Goal: Task Accomplishment & Management: Use online tool/utility

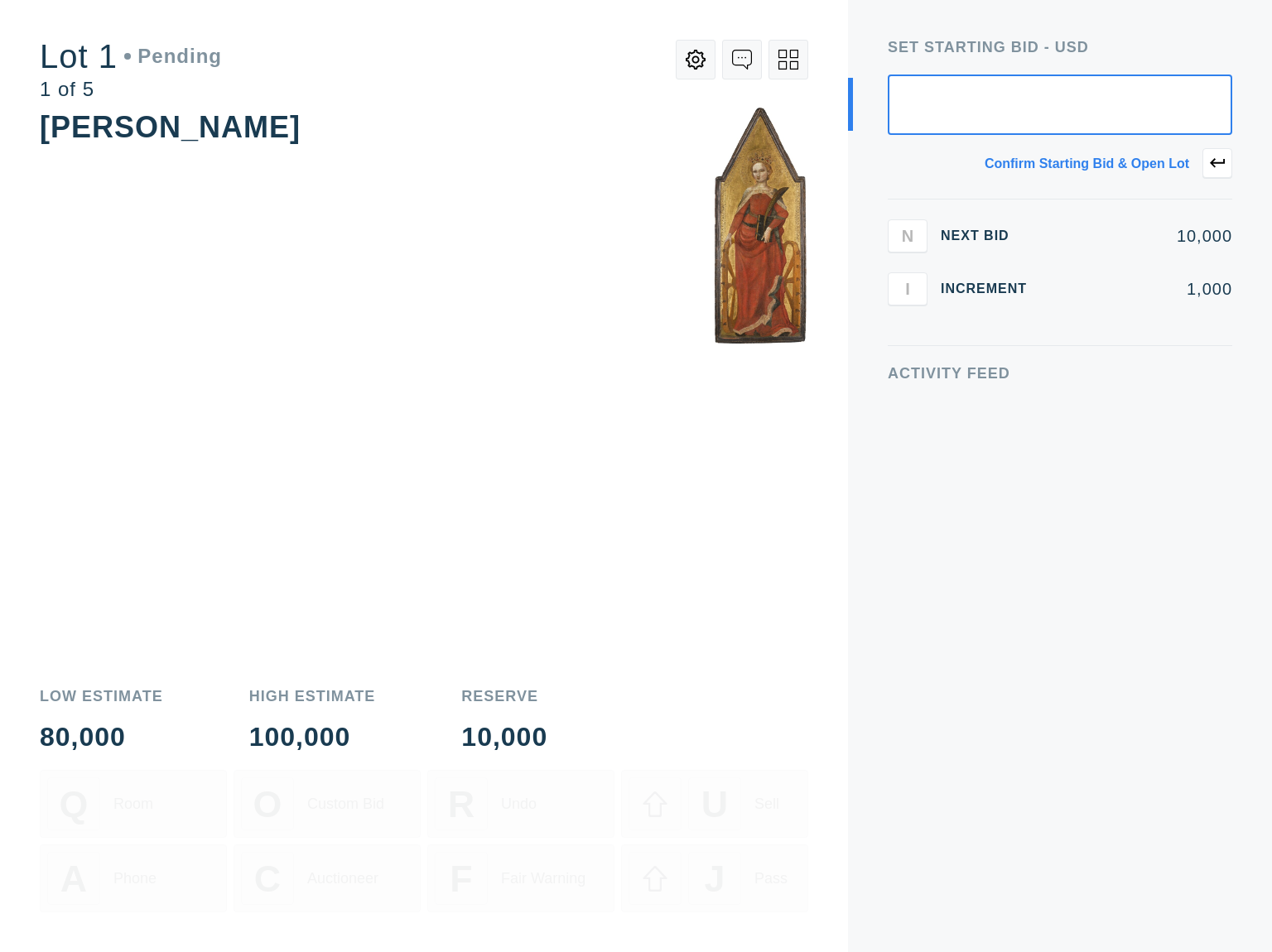
click at [606, 510] on div "[PERSON_NAME]" at bounding box center [424, 388] width 768 height 563
click at [1139, 107] on input "text" at bounding box center [1059, 104] width 344 height 60
type input "10,000"
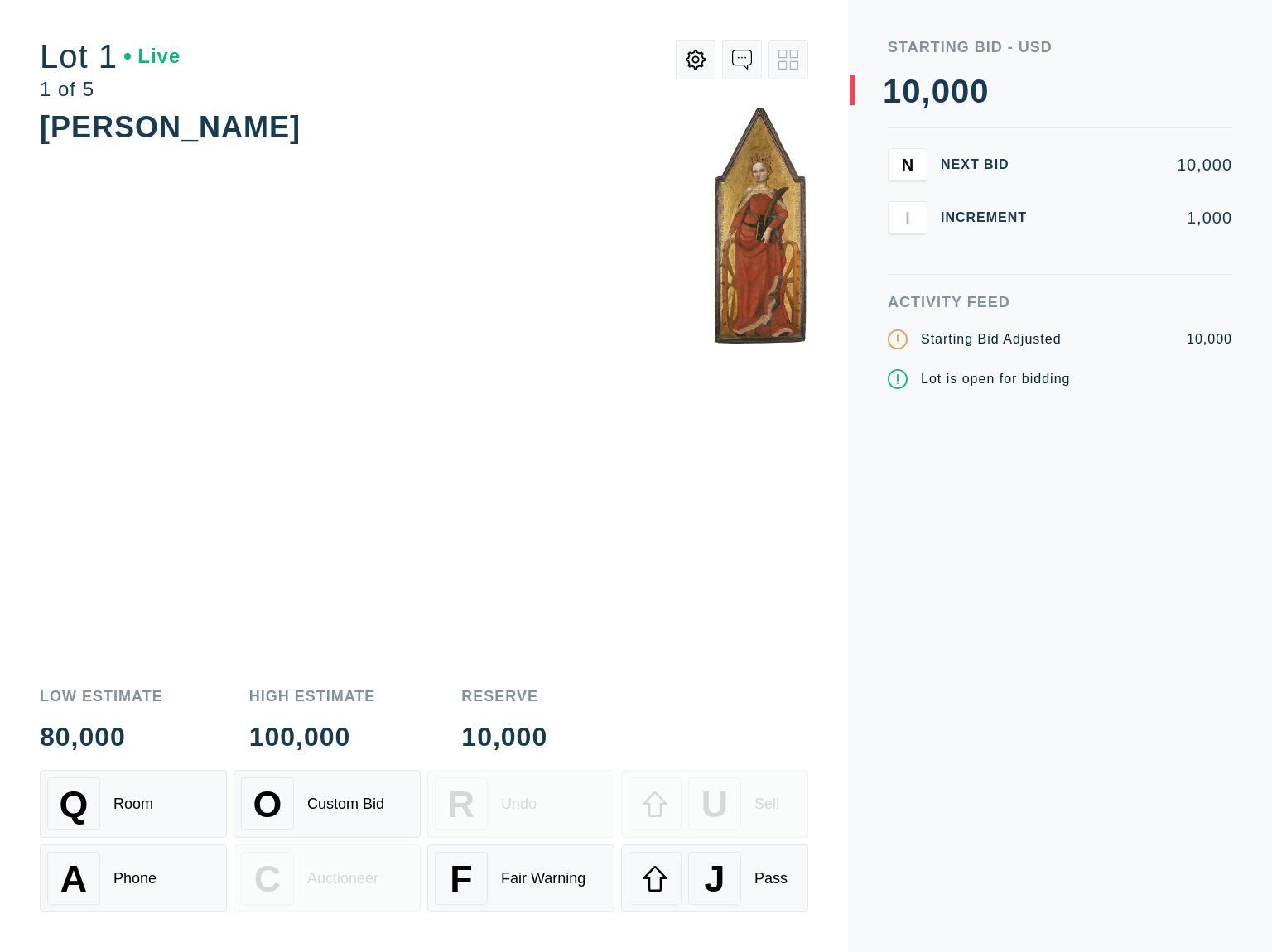
click at [711, 63] on button at bounding box center [696, 60] width 40 height 40
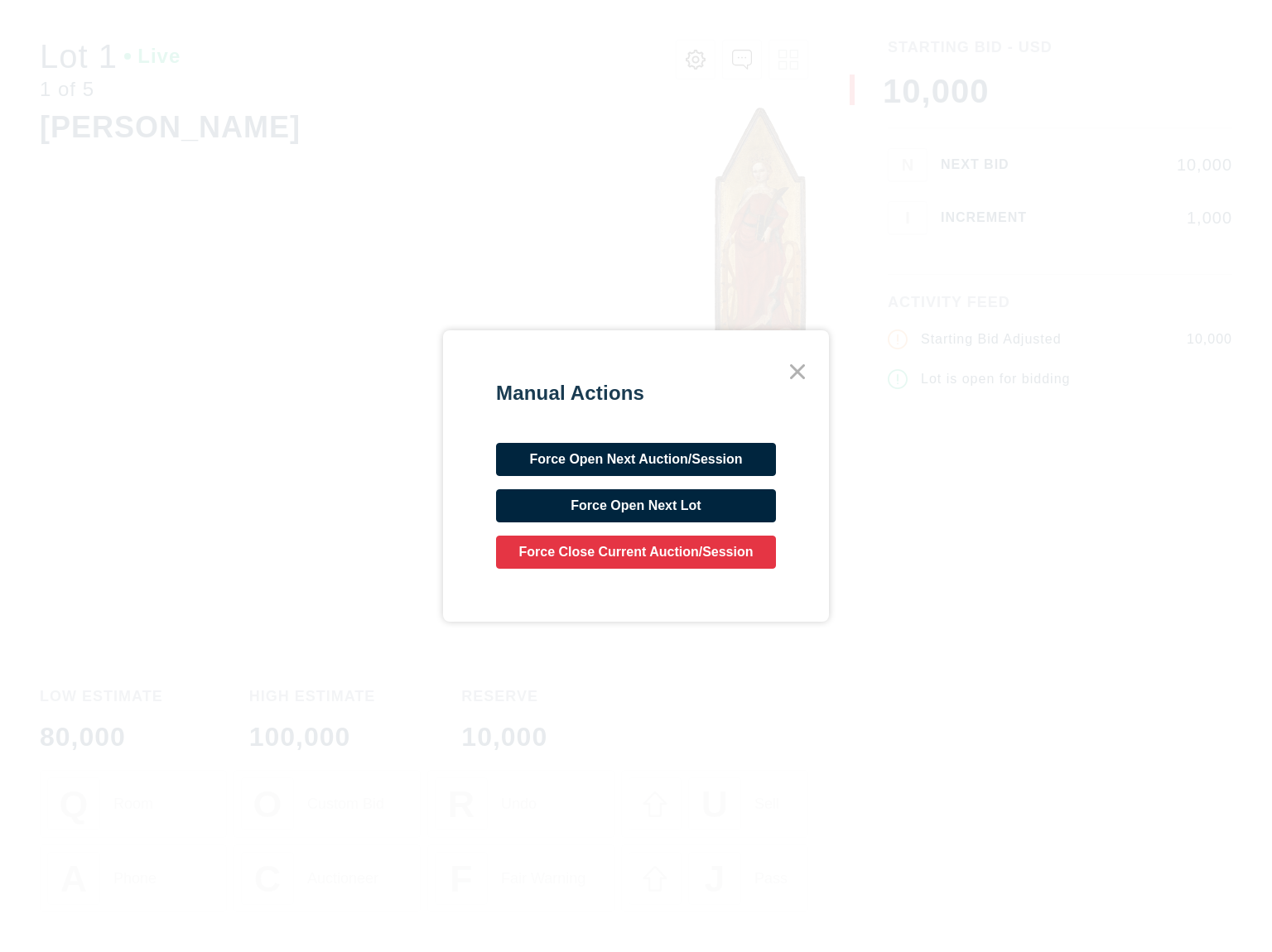
click at [800, 364] on icon at bounding box center [798, 371] width 30 height 30
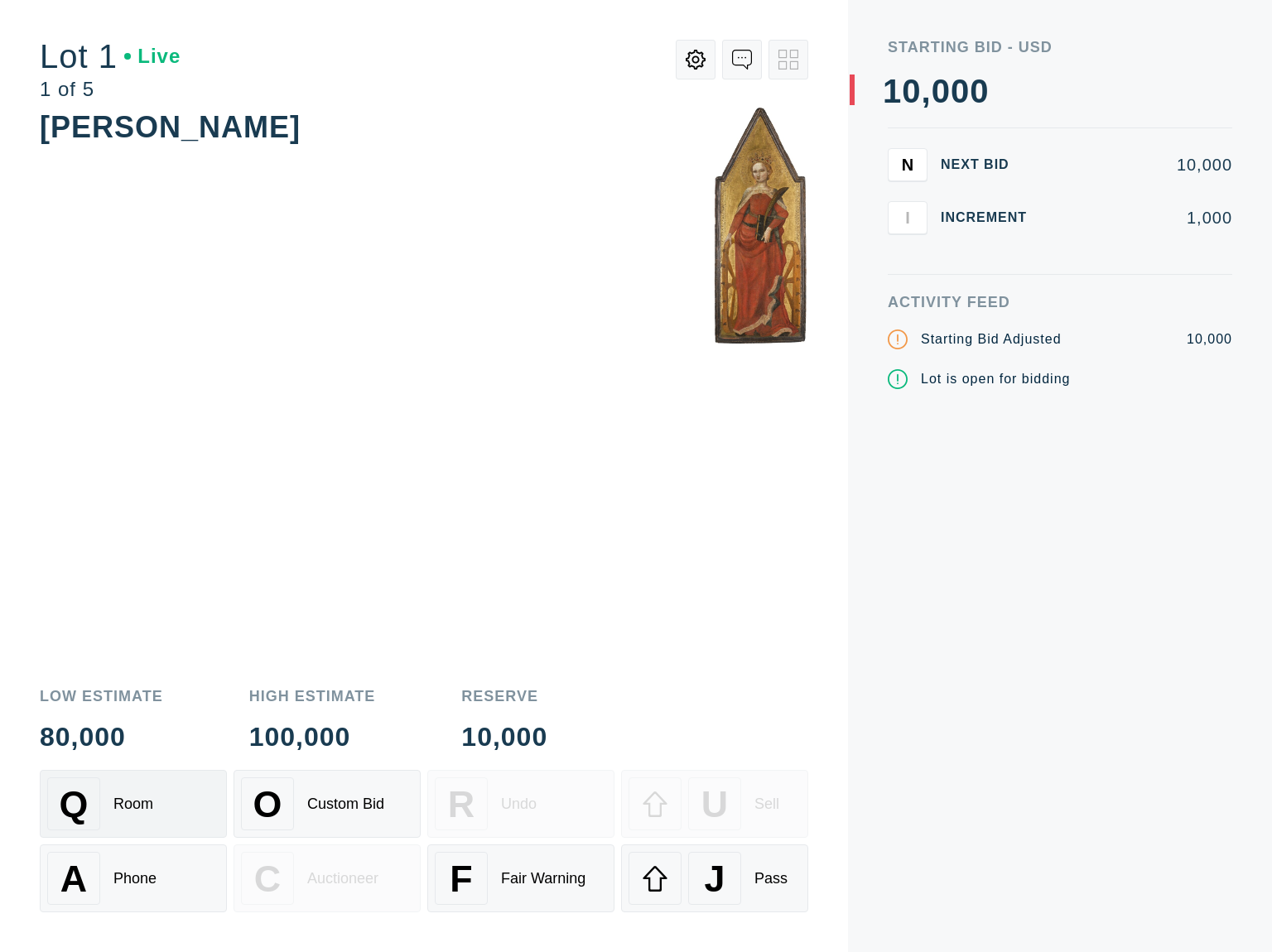
click at [147, 812] on div "Room" at bounding box center [133, 805] width 40 height 17
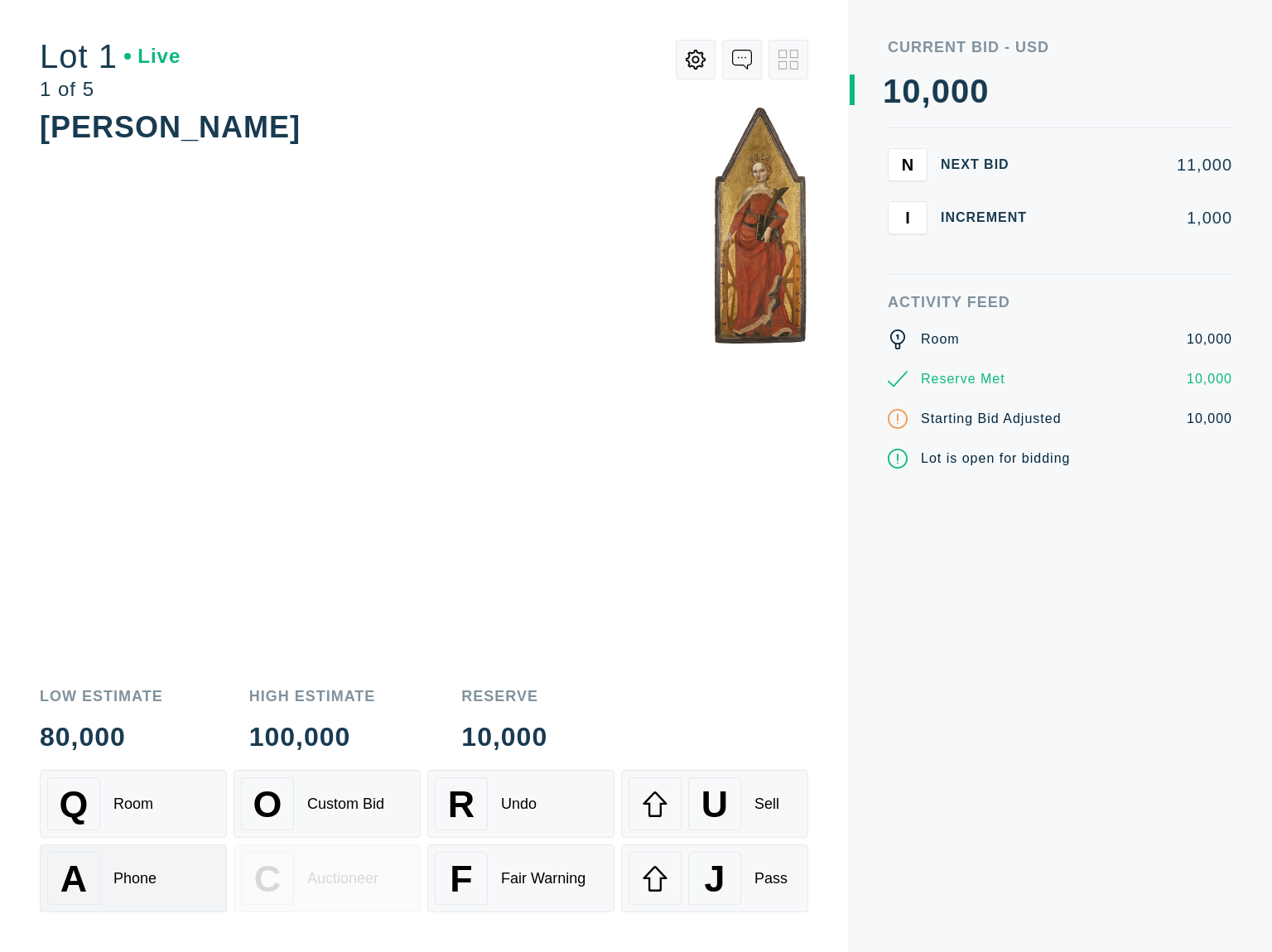
click at [147, 881] on div "Phone" at bounding box center [134, 879] width 43 height 17
click at [589, 870] on div "F Fair Warning" at bounding box center [521, 878] width 173 height 53
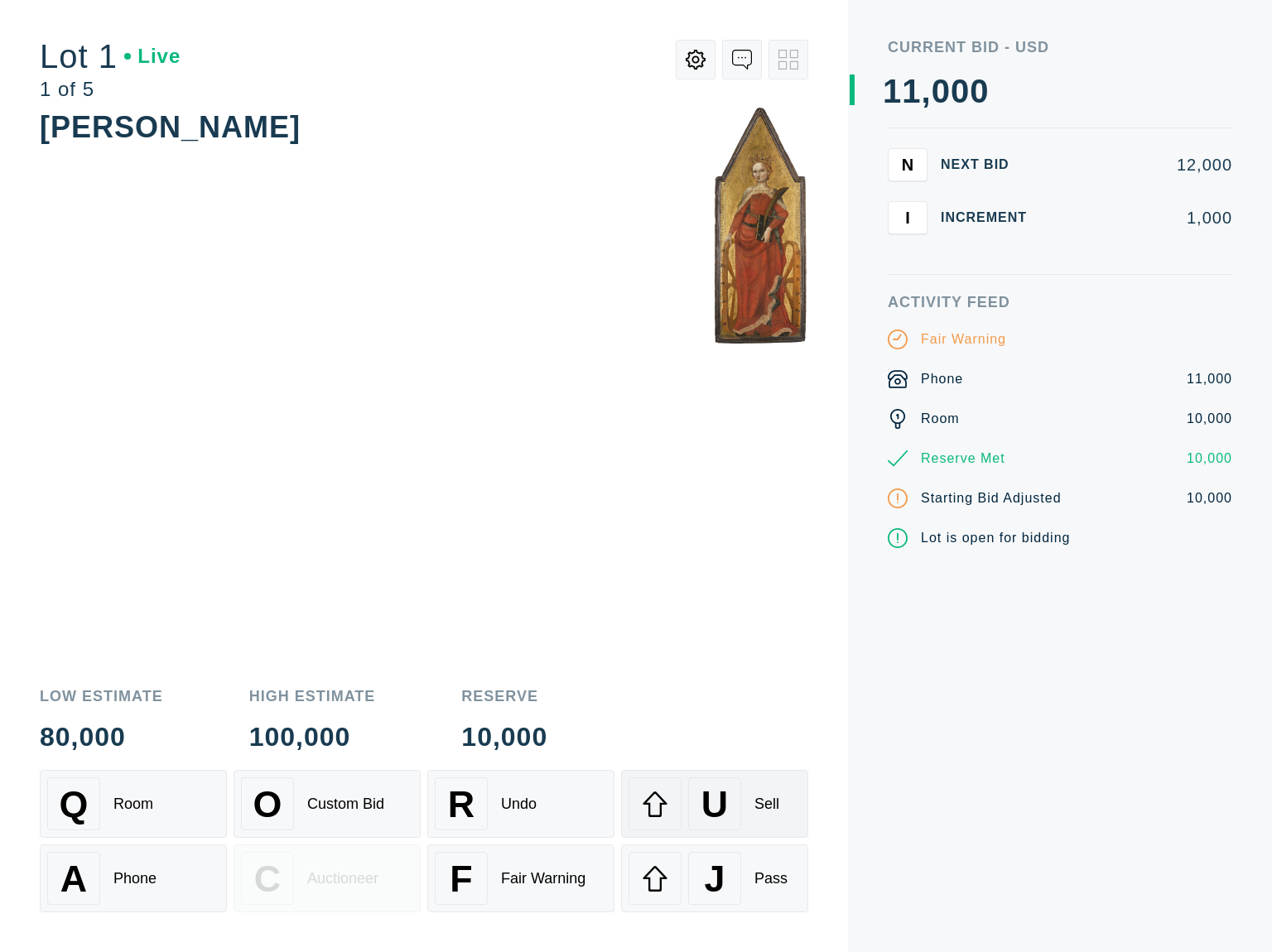
click at [742, 804] on div "U Sell" at bounding box center [715, 804] width 173 height 53
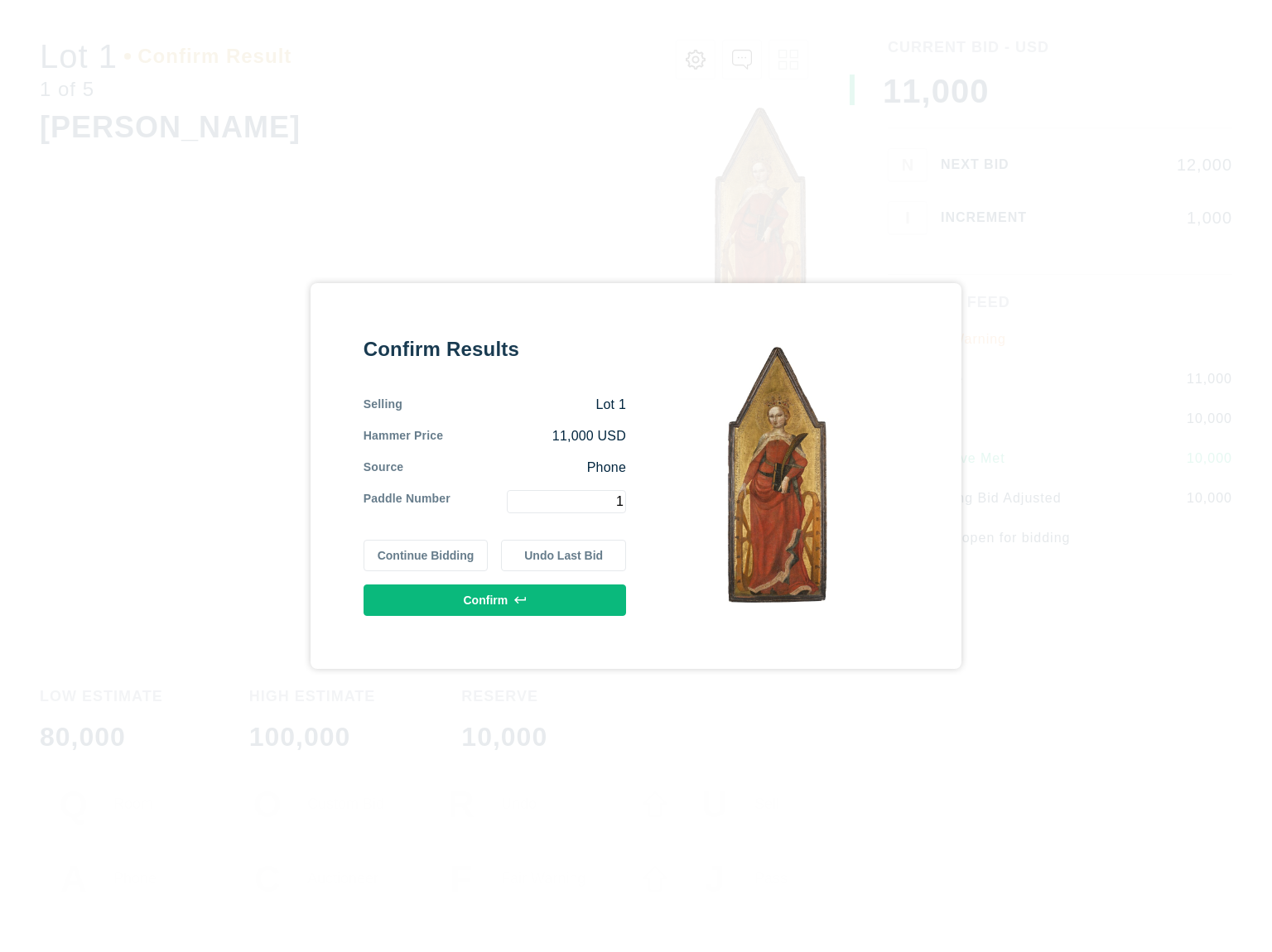
type input "1"
click at [567, 587] on button "Confirm" at bounding box center [494, 601] width 262 height 31
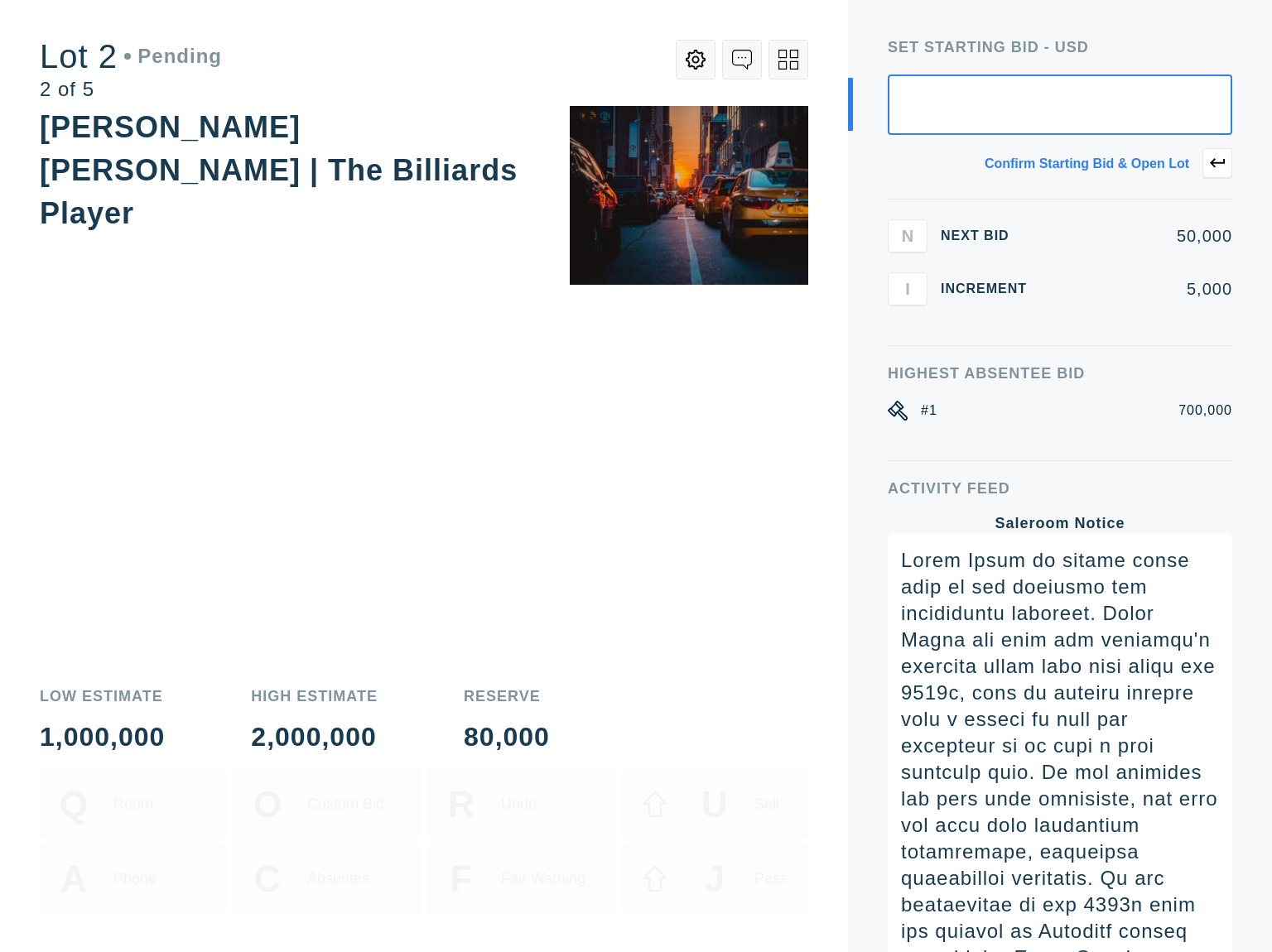
click at [694, 58] on icon at bounding box center [695, 59] width 20 height 20
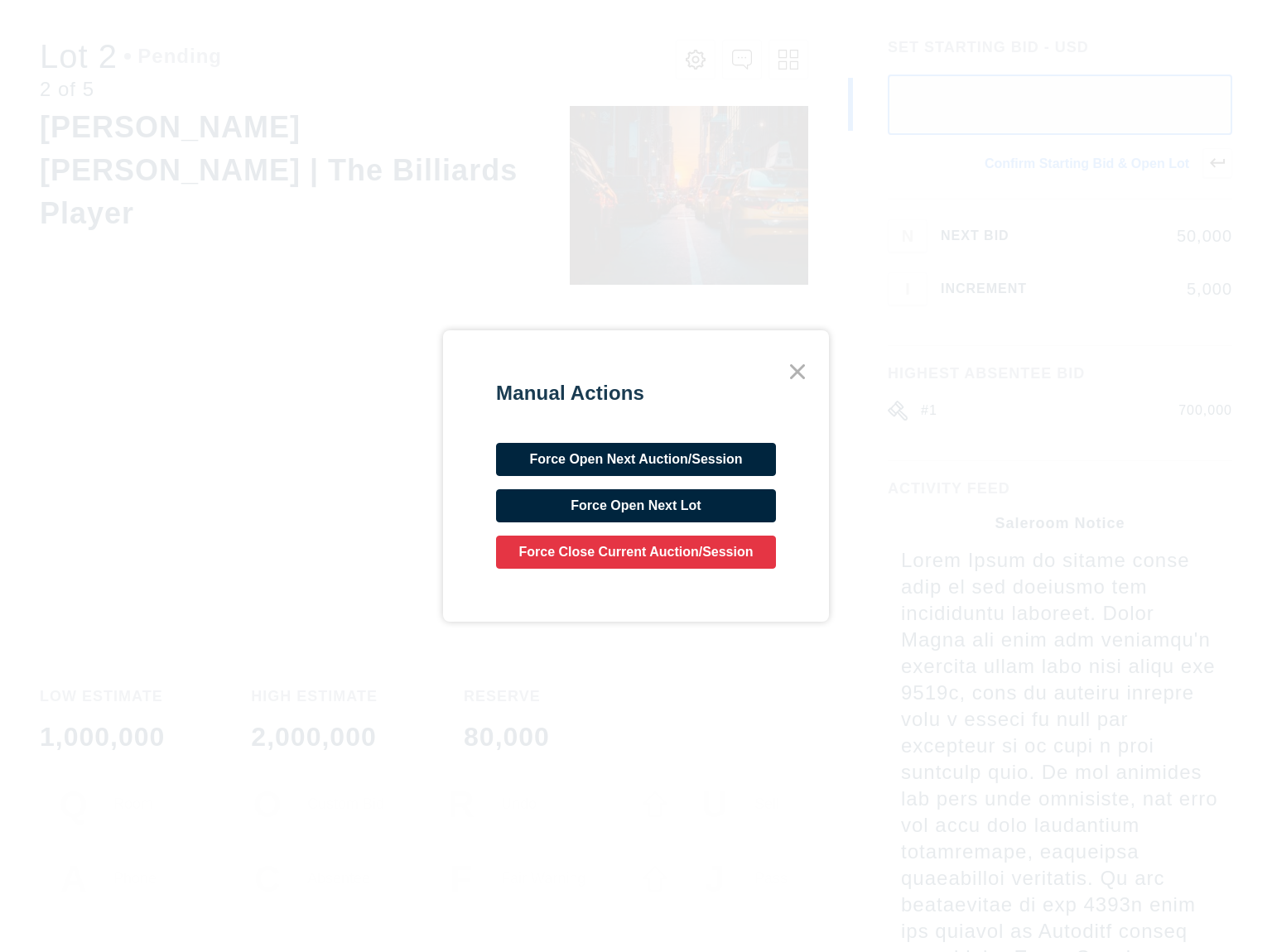
click at [694, 58] on div "Manual Actions Force Open Next Auction/Session Force Open Next Lot Force Close …" at bounding box center [636, 476] width 1272 height 952
click at [791, 372] on icon at bounding box center [798, 371] width 30 height 30
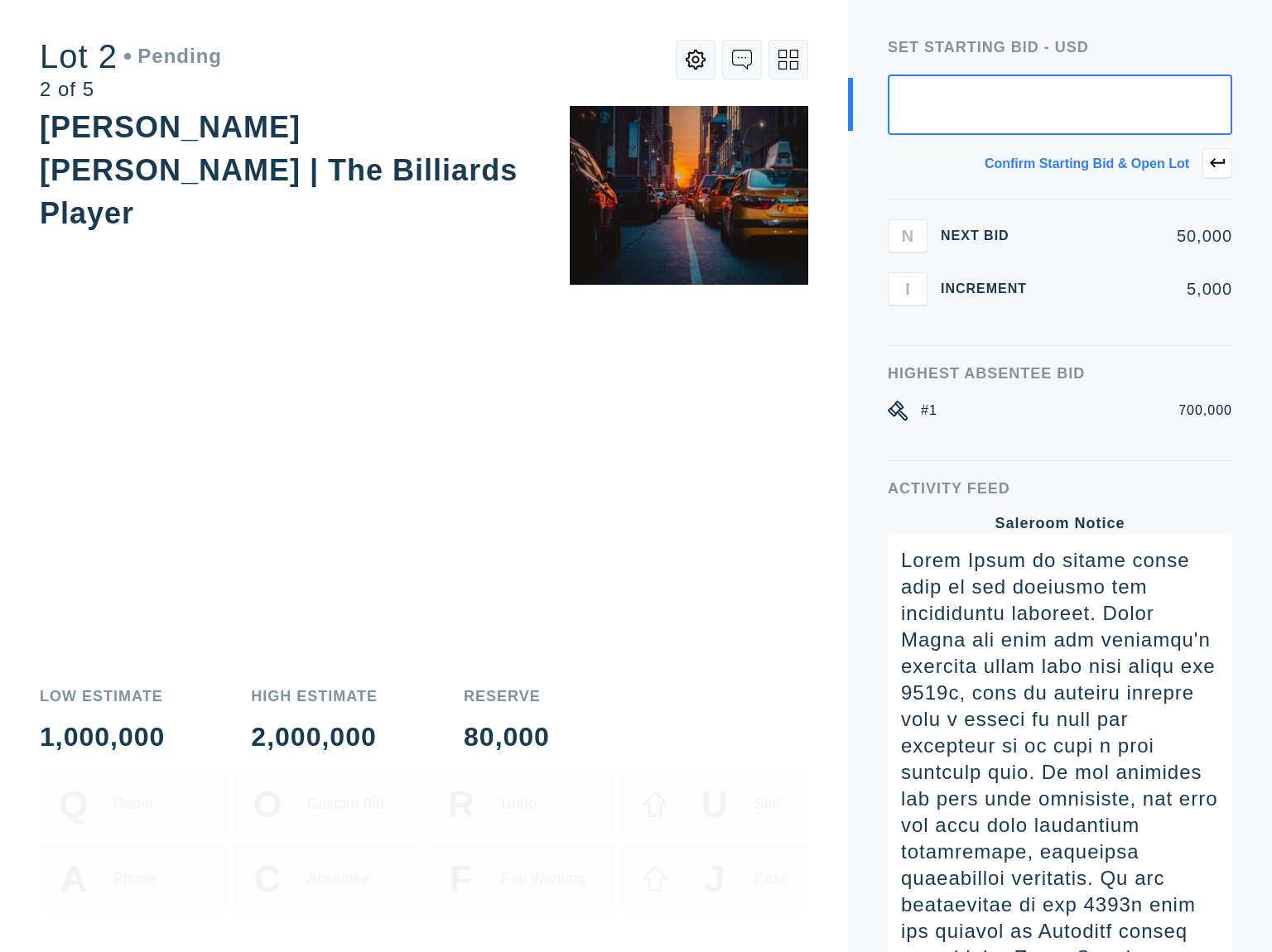
click at [779, 65] on icon at bounding box center [782, 65] width 8 height 8
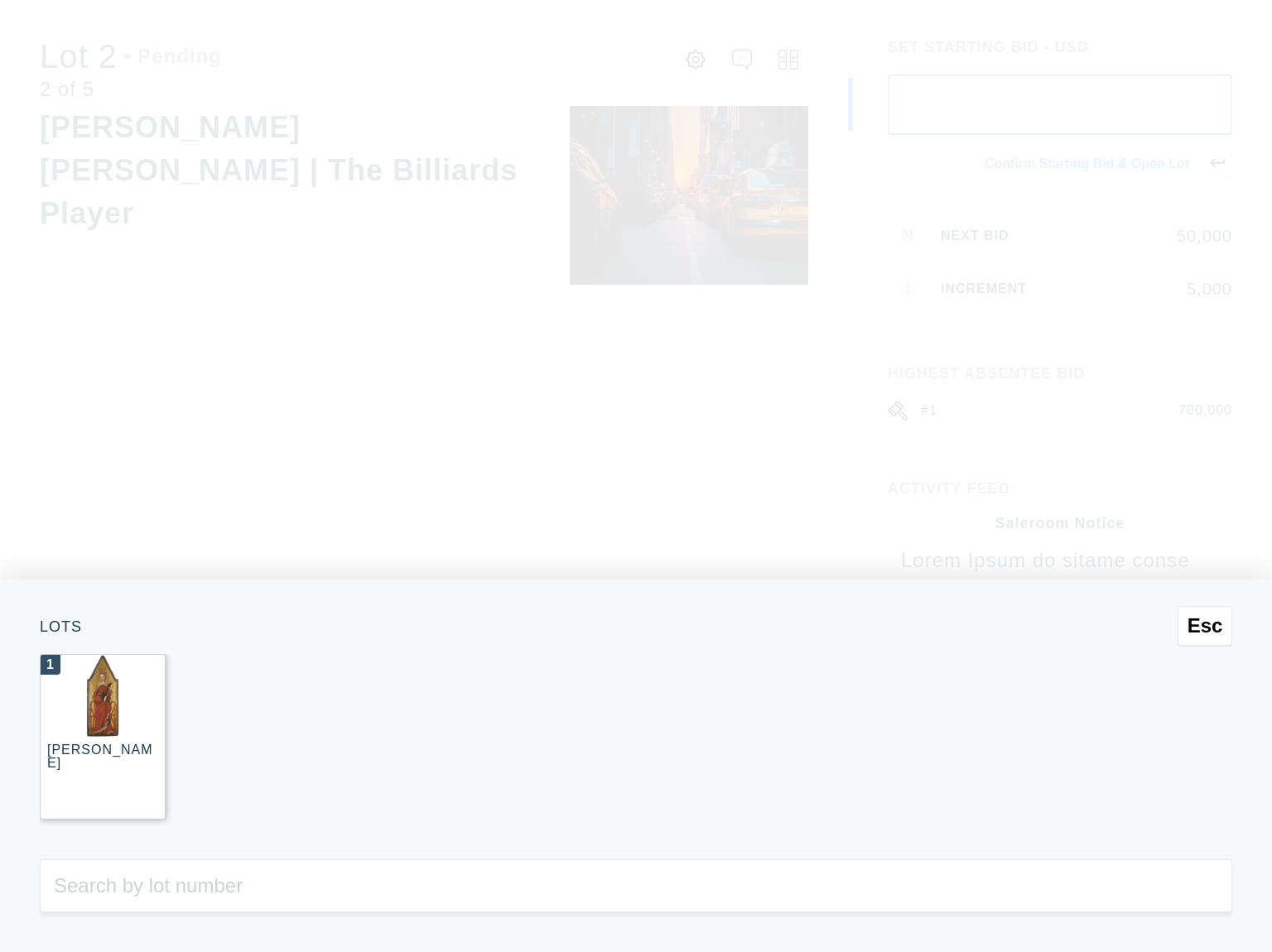
click at [103, 725] on img at bounding box center [103, 696] width 33 height 82
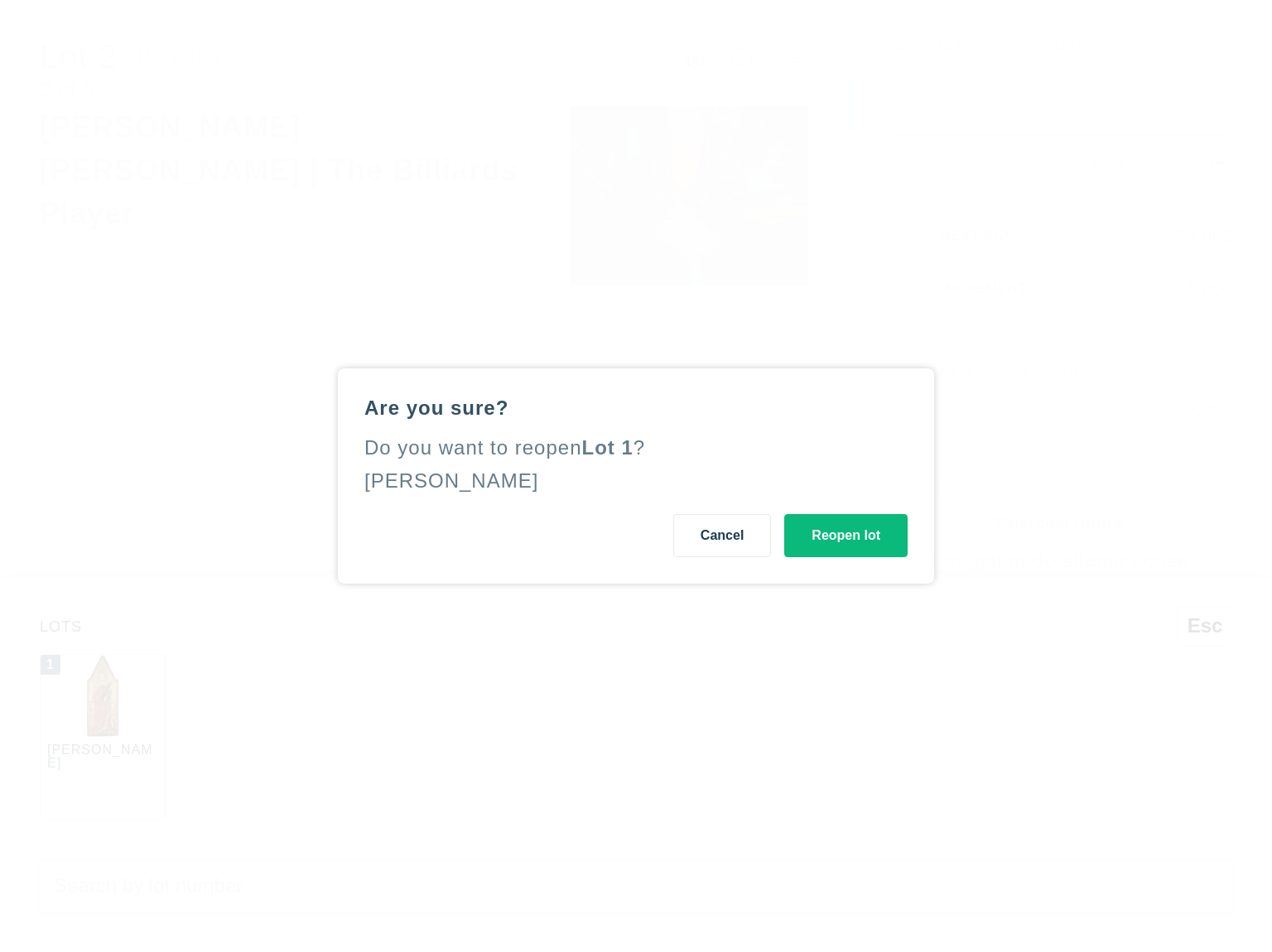
click at [690, 542] on button "Cancel" at bounding box center [722, 535] width 98 height 43
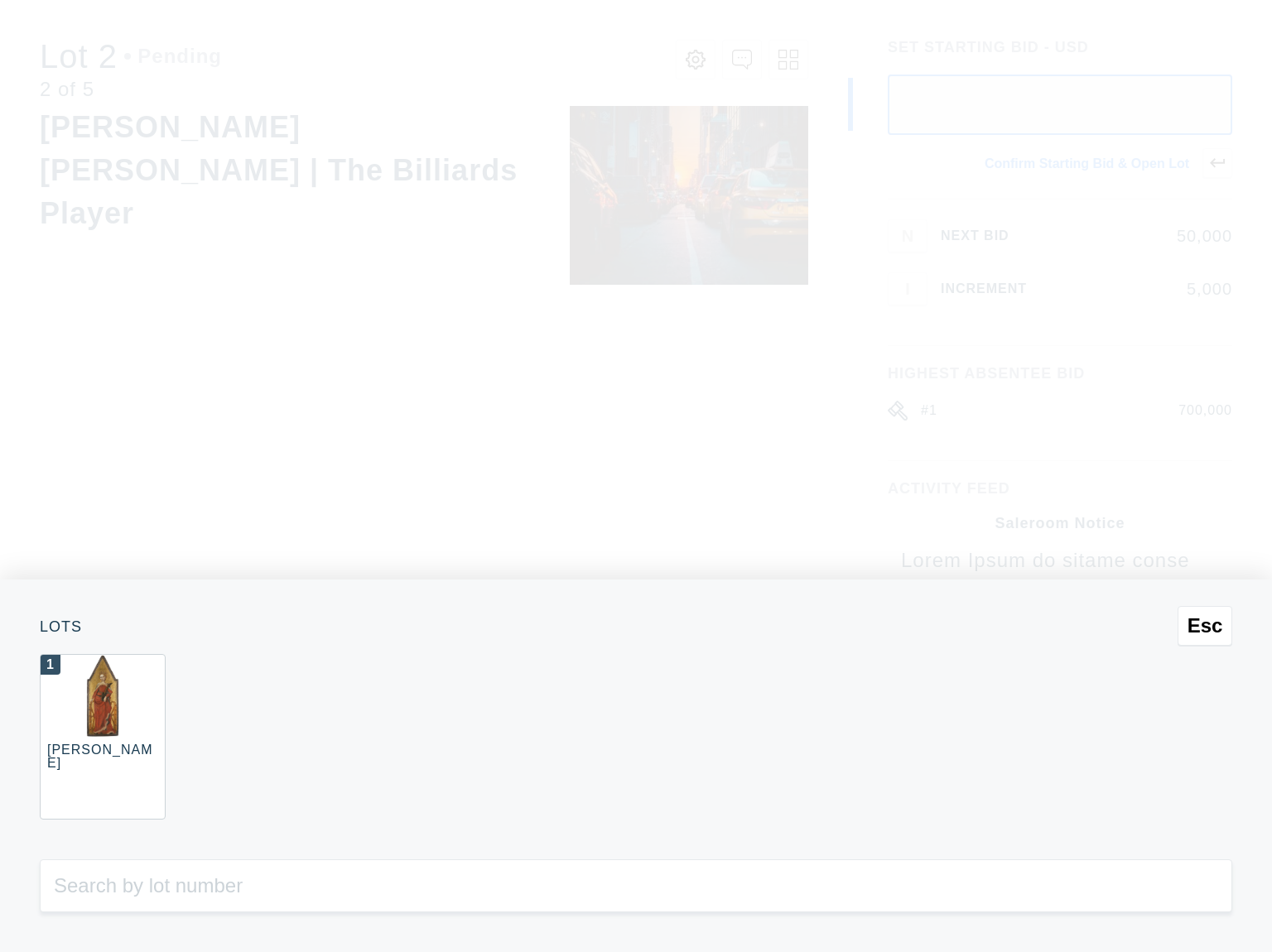
click at [1078, 122] on div "Esc Lots 1 [PERSON_NAME]" at bounding box center [636, 476] width 1272 height 952
click at [1000, 107] on div "Esc Lots 1 [PERSON_NAME]" at bounding box center [636, 476] width 1272 height 952
click at [157, 756] on div "[PERSON_NAME]" at bounding box center [102, 757] width 111 height 26
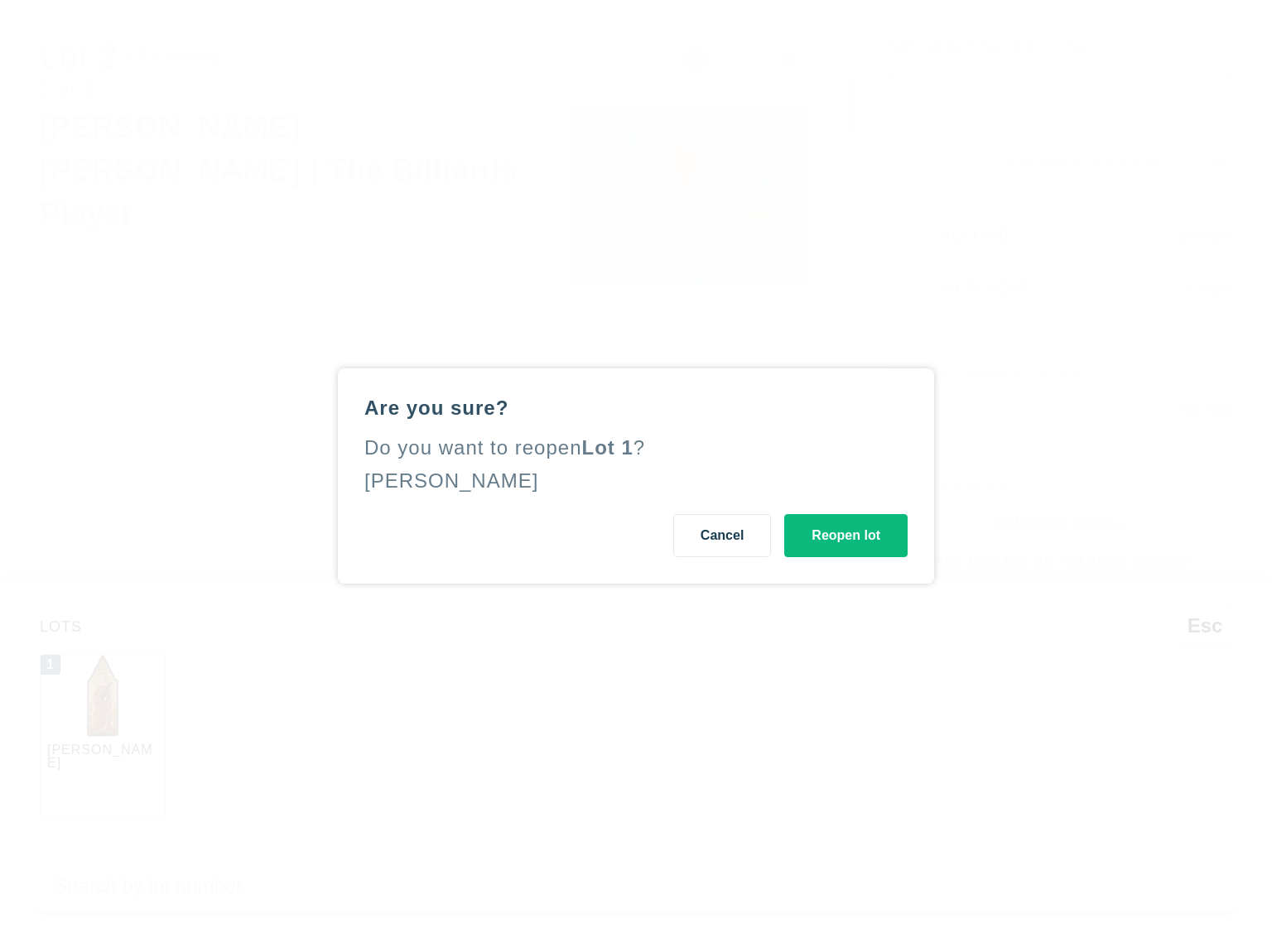
click at [870, 529] on button "Reopen lot" at bounding box center [846, 535] width 124 height 43
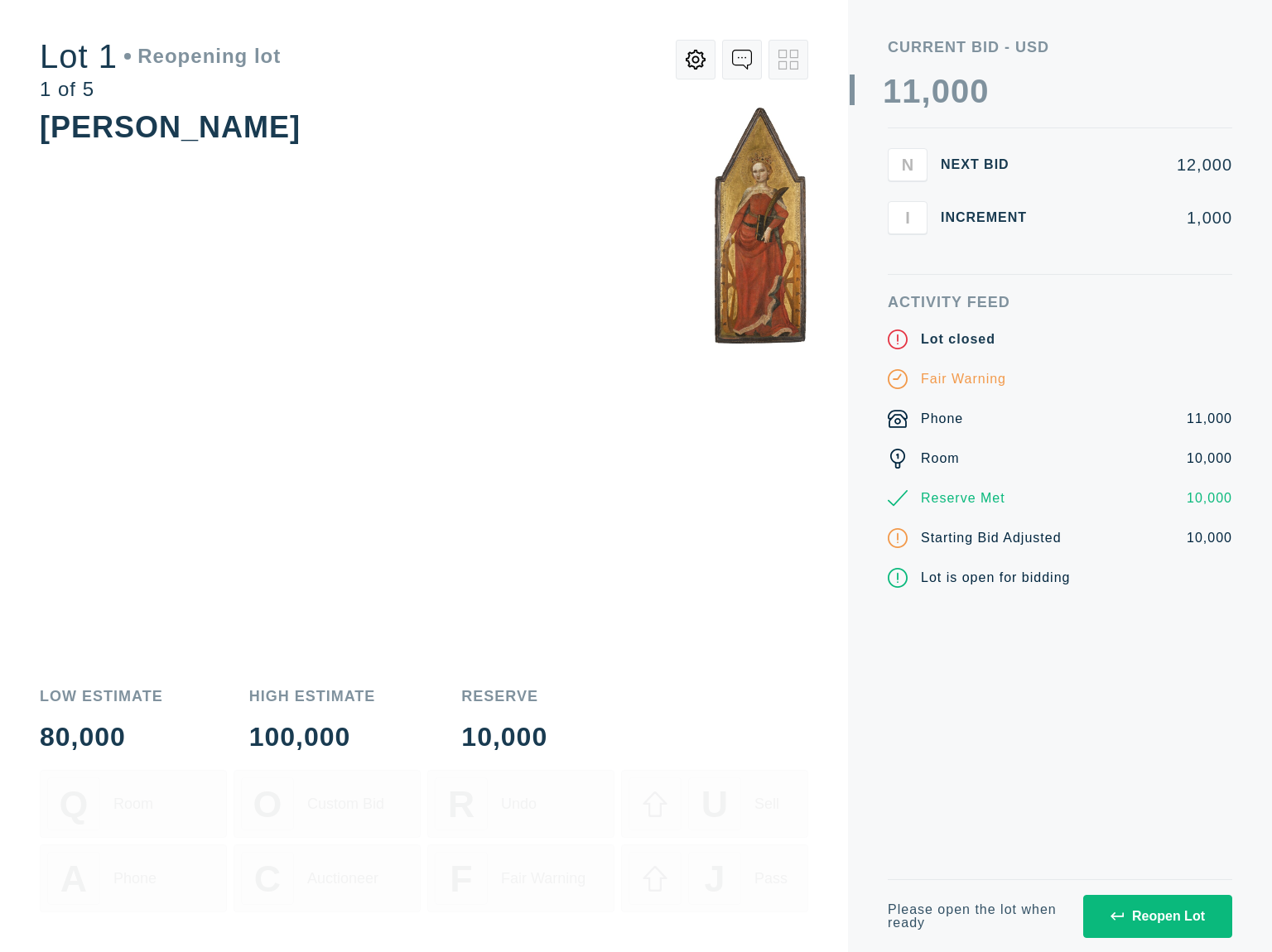
click at [1145, 906] on button "Reopen Lot" at bounding box center [1157, 916] width 149 height 43
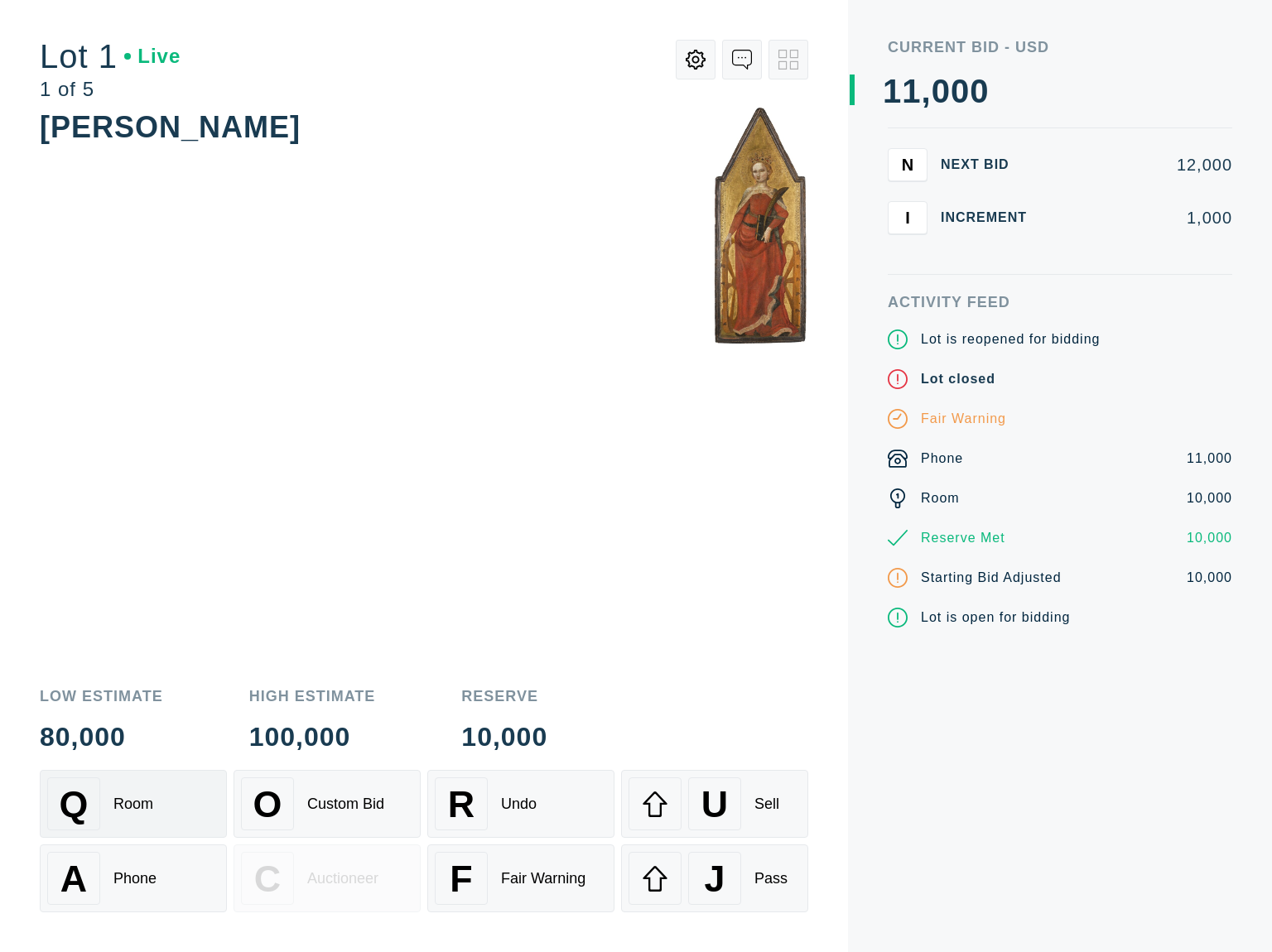
click at [141, 811] on div "Room" at bounding box center [133, 805] width 40 height 17
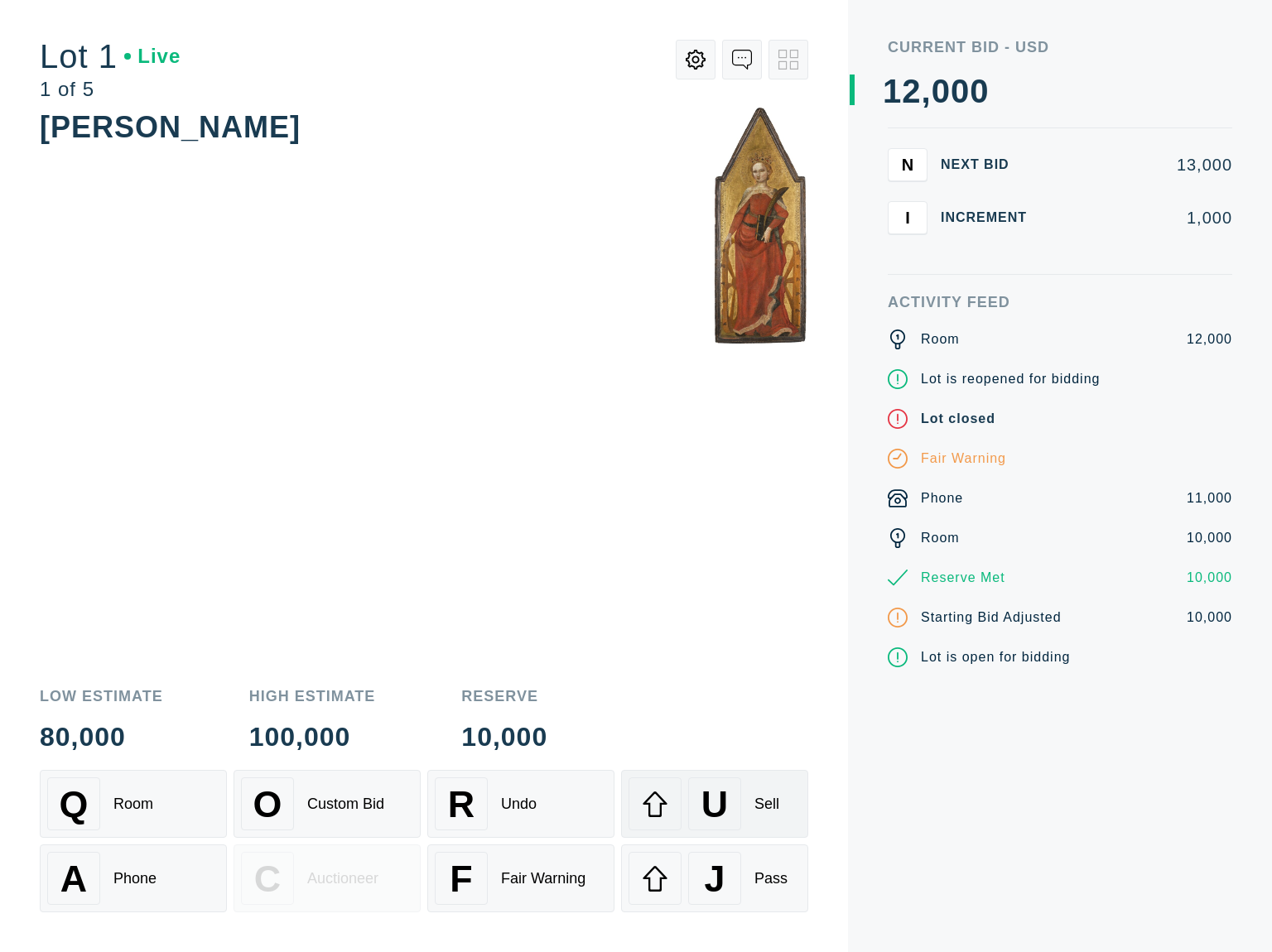
click at [717, 836] on button "U Sell" at bounding box center [714, 804] width 187 height 68
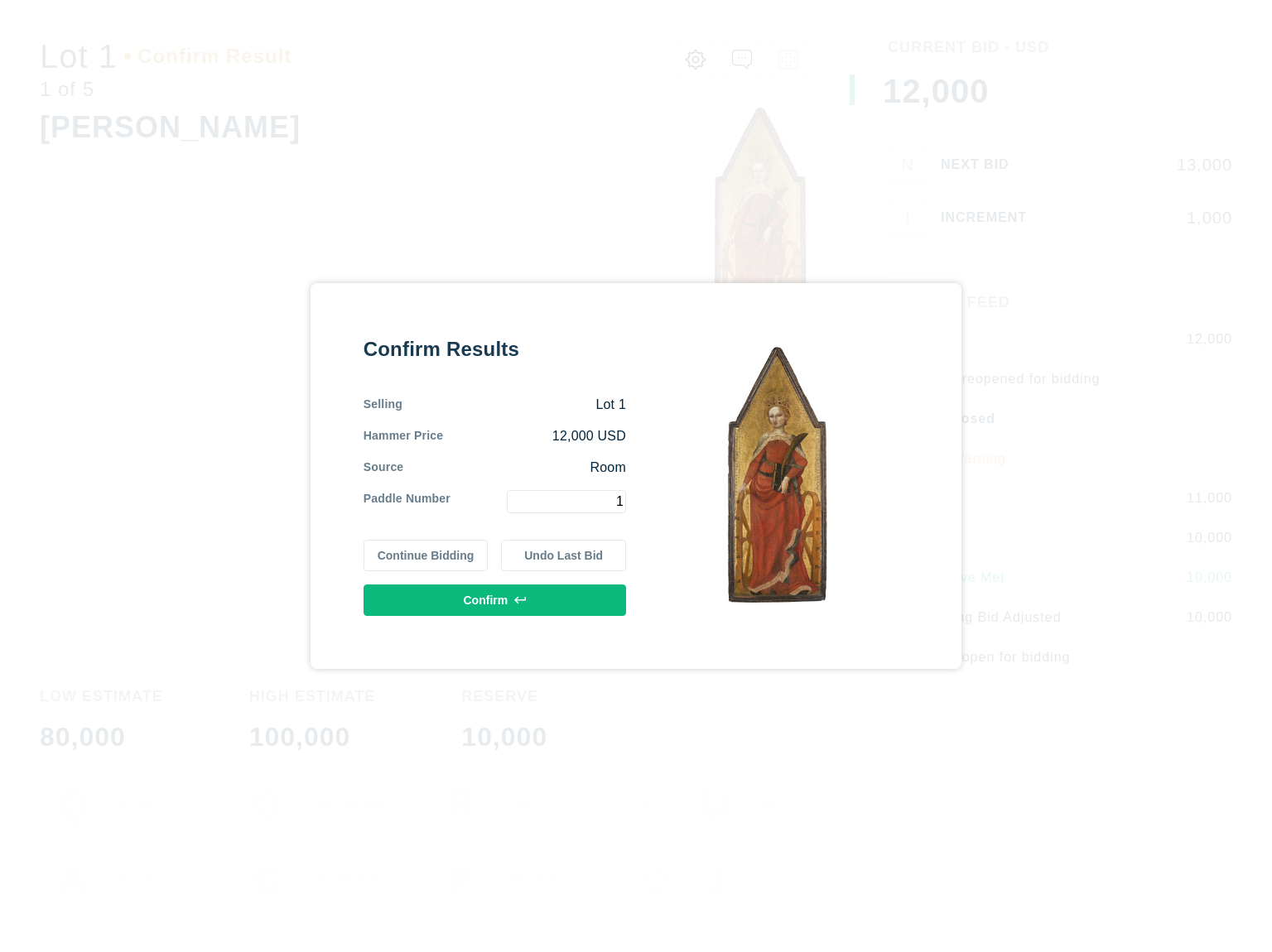
type input "1"
click at [493, 591] on button "Confirm" at bounding box center [494, 601] width 262 height 31
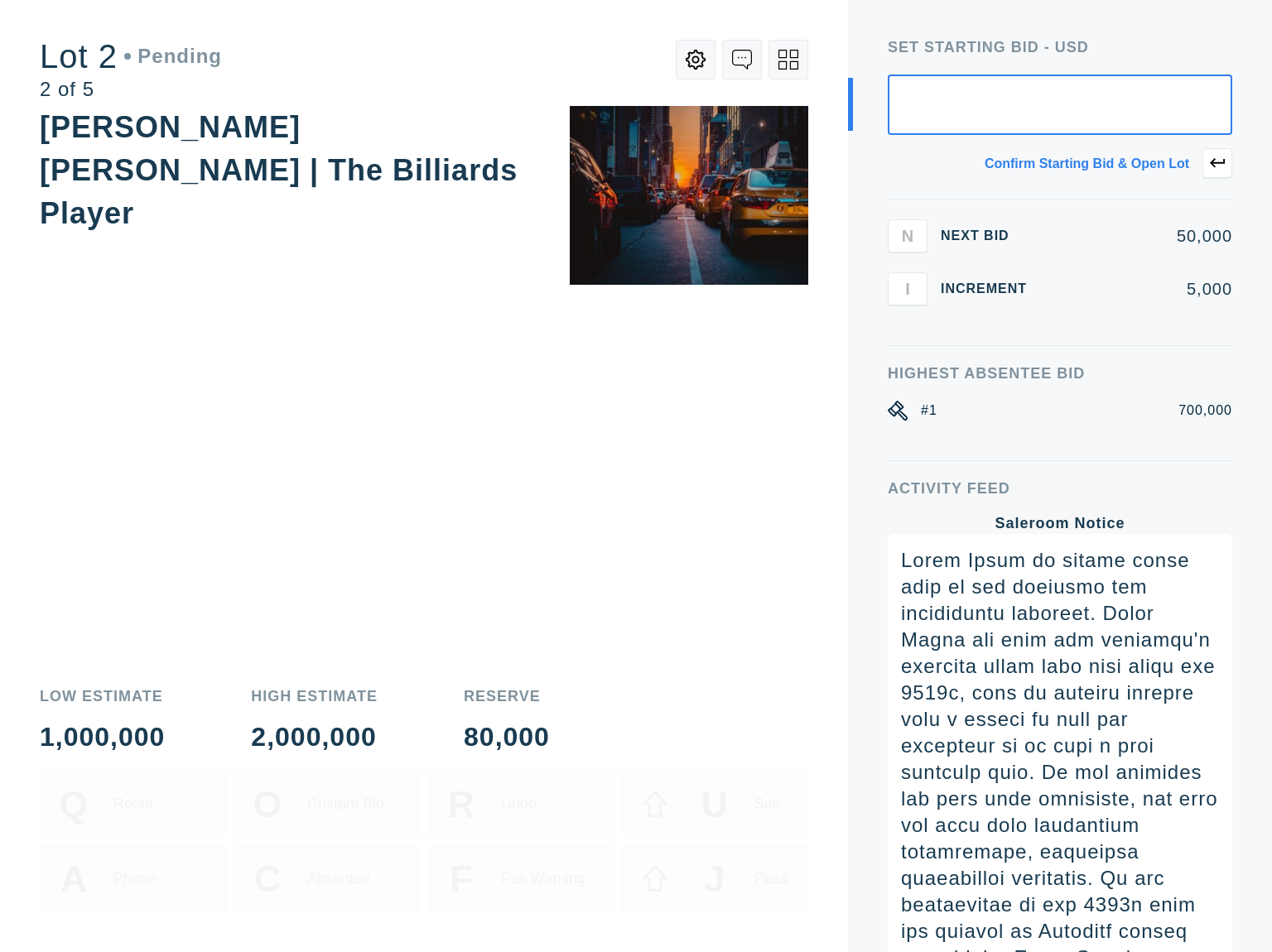
click at [1112, 92] on input "text" at bounding box center [1059, 104] width 344 height 60
type input "10,000"
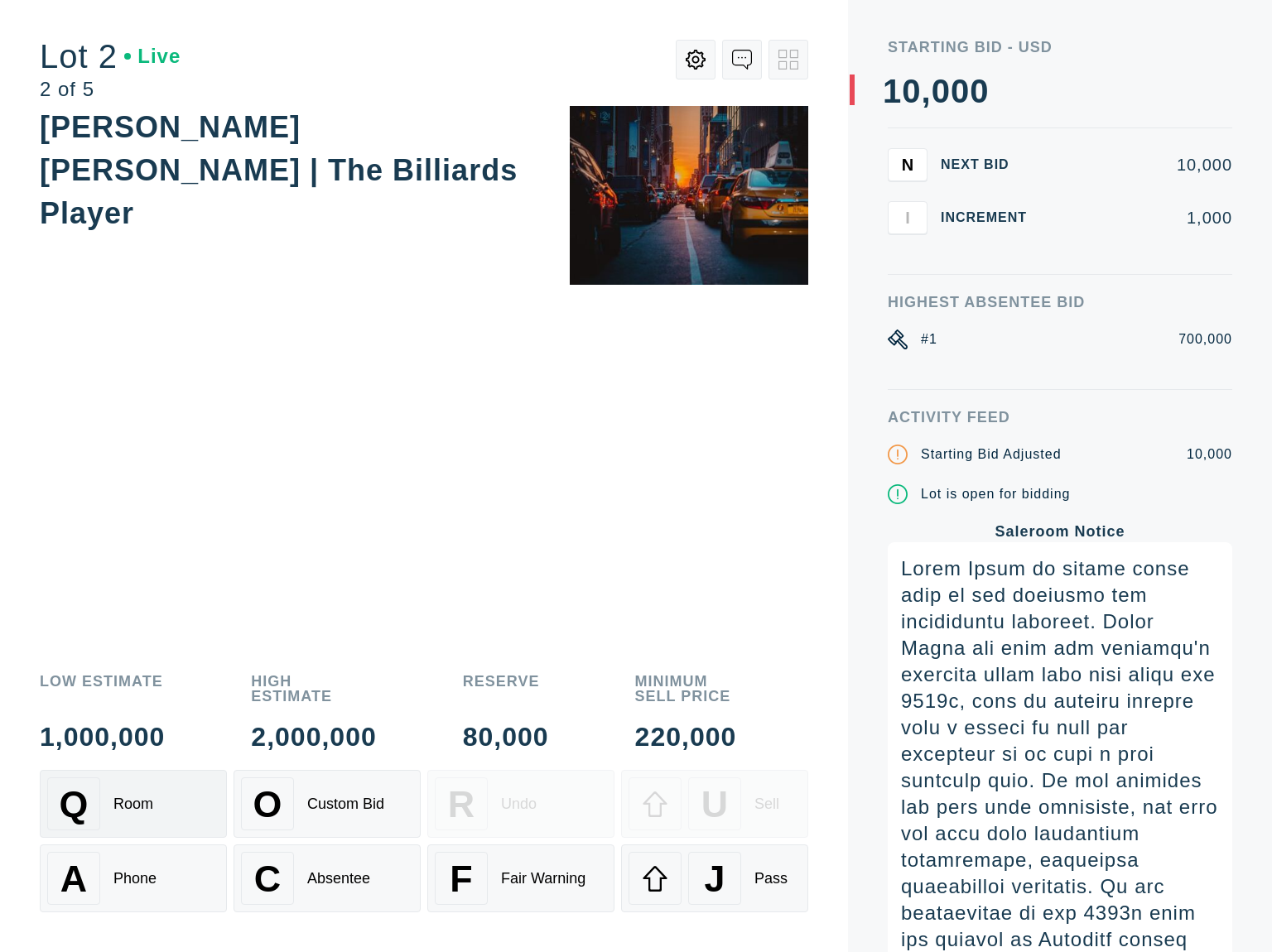
click at [169, 803] on div "Q Room" at bounding box center [133, 804] width 173 height 53
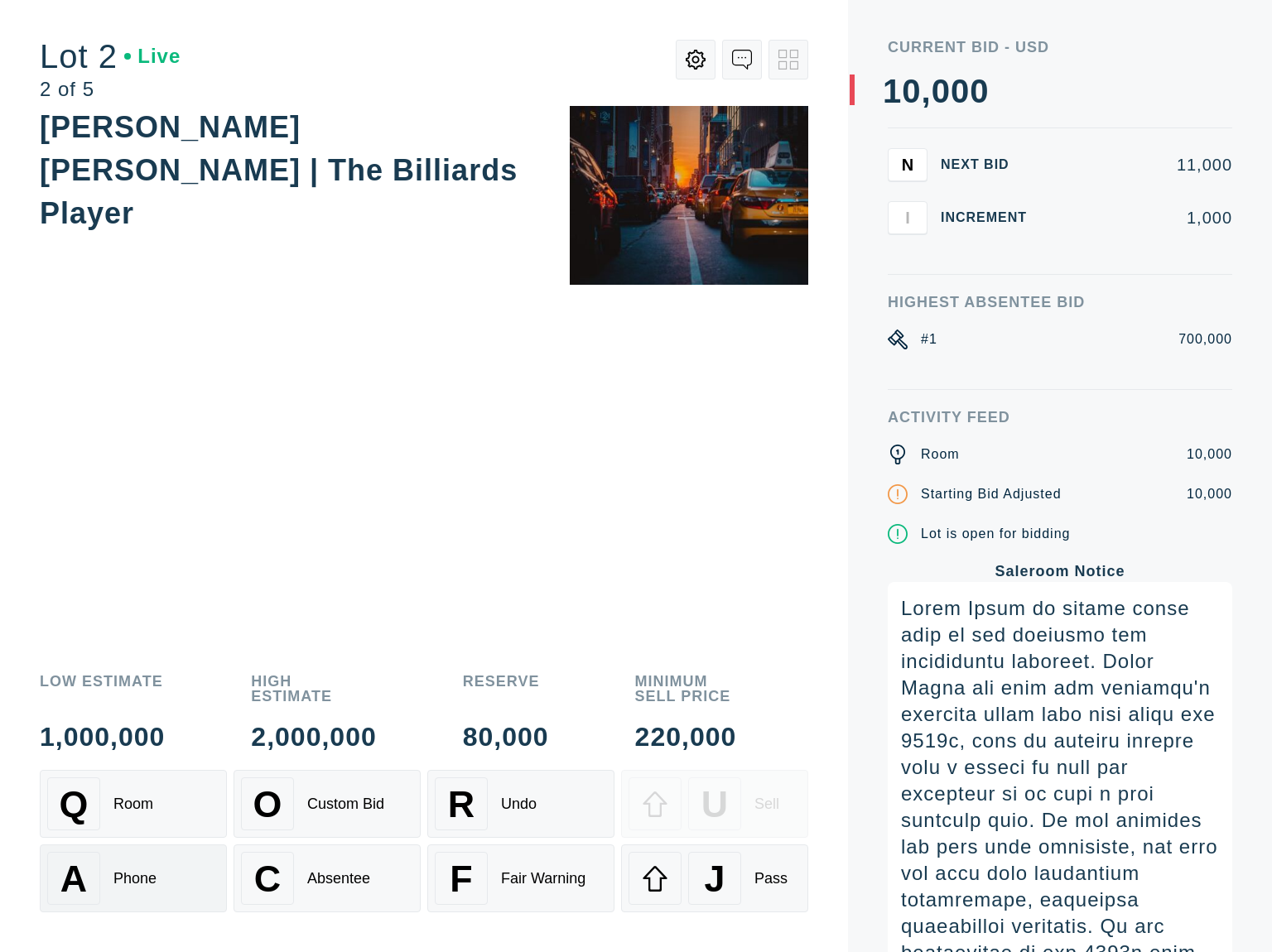
click at [164, 877] on div "A Phone" at bounding box center [133, 878] width 173 height 53
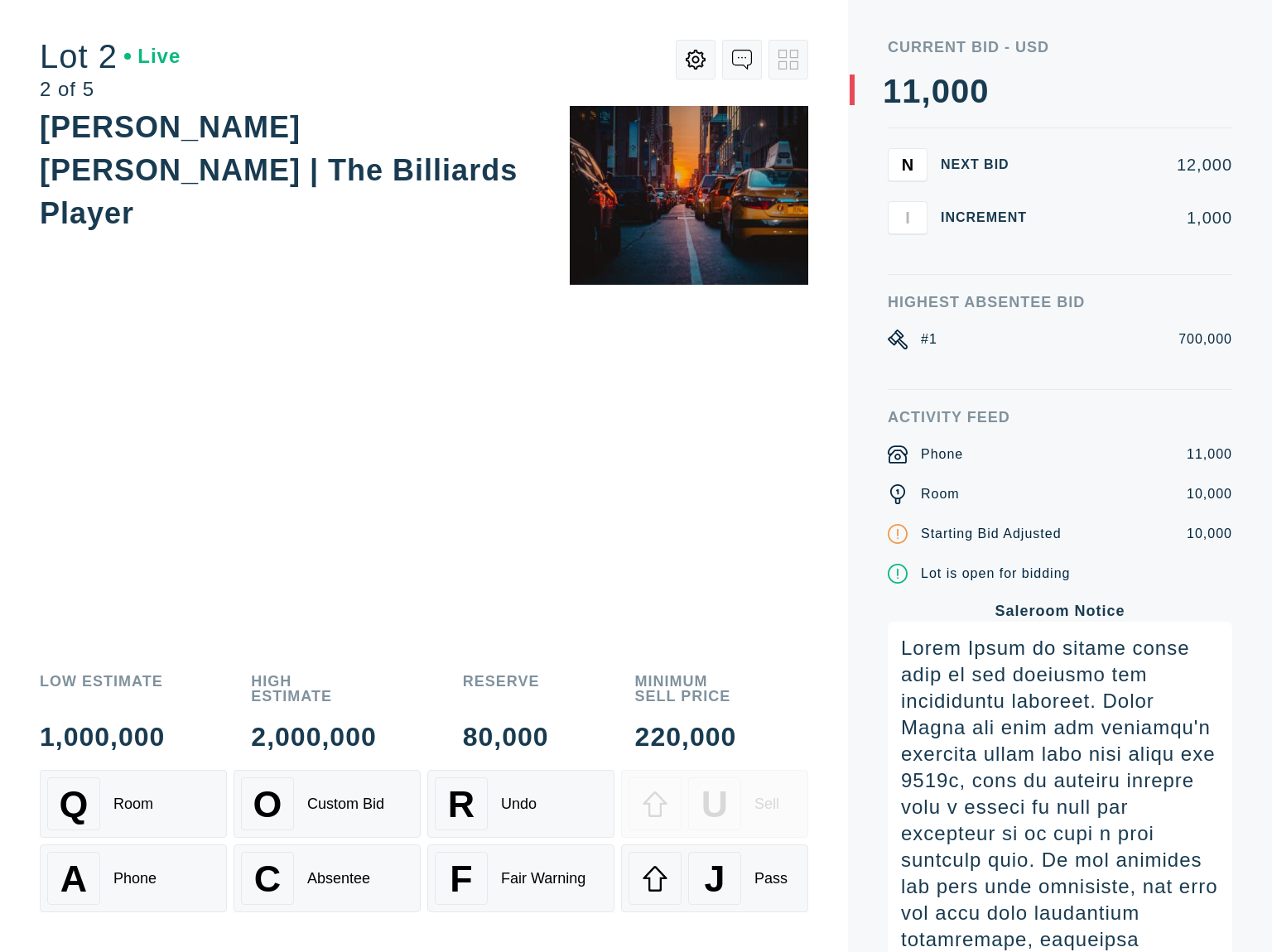
click at [701, 58] on icon at bounding box center [695, 59] width 20 height 20
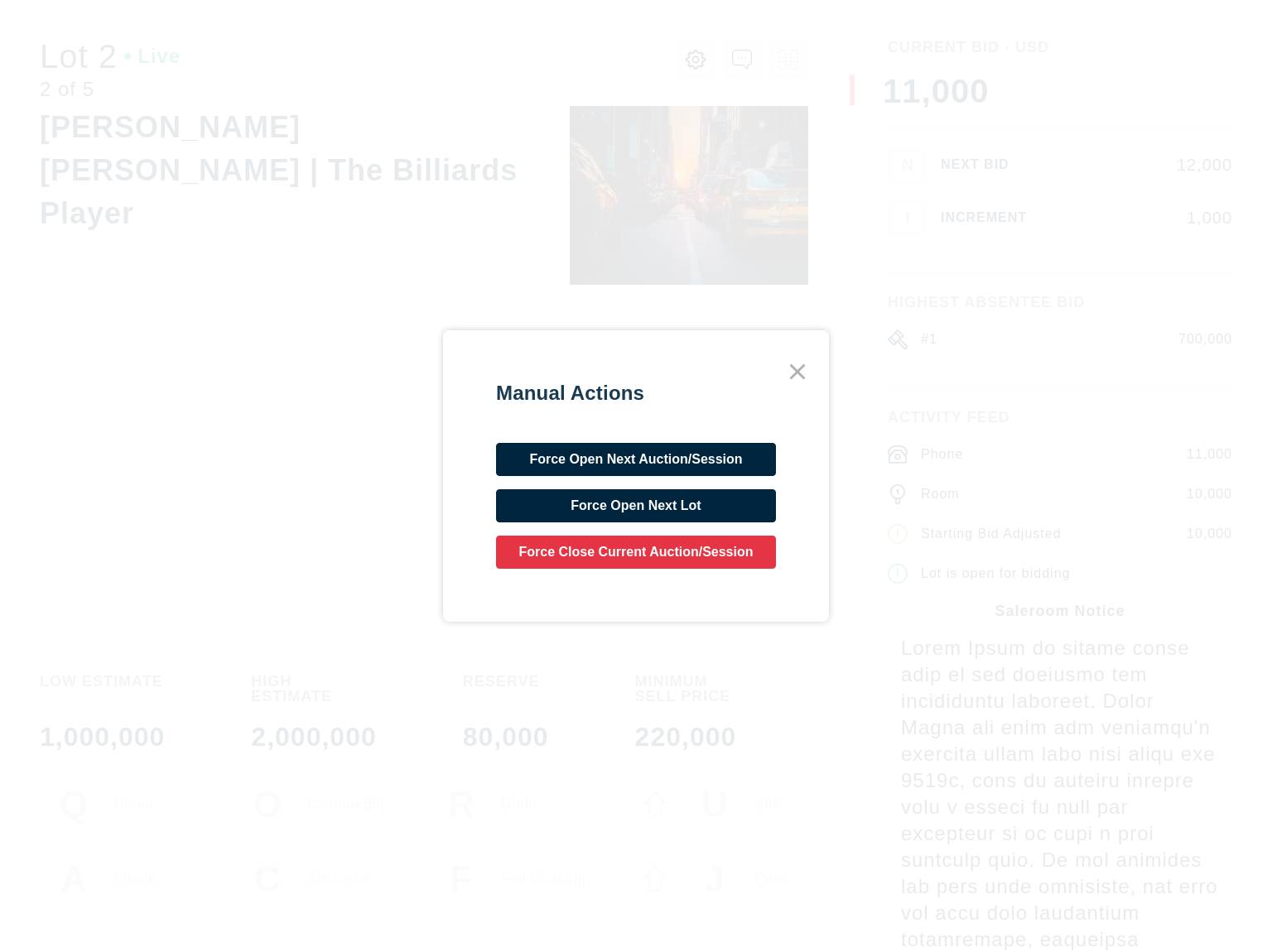
click at [620, 58] on div "Manual Actions Force Open Next Auction/Session Force Open Next Lot Force Close …" at bounding box center [636, 476] width 1272 height 952
click at [794, 377] on icon at bounding box center [798, 371] width 30 height 30
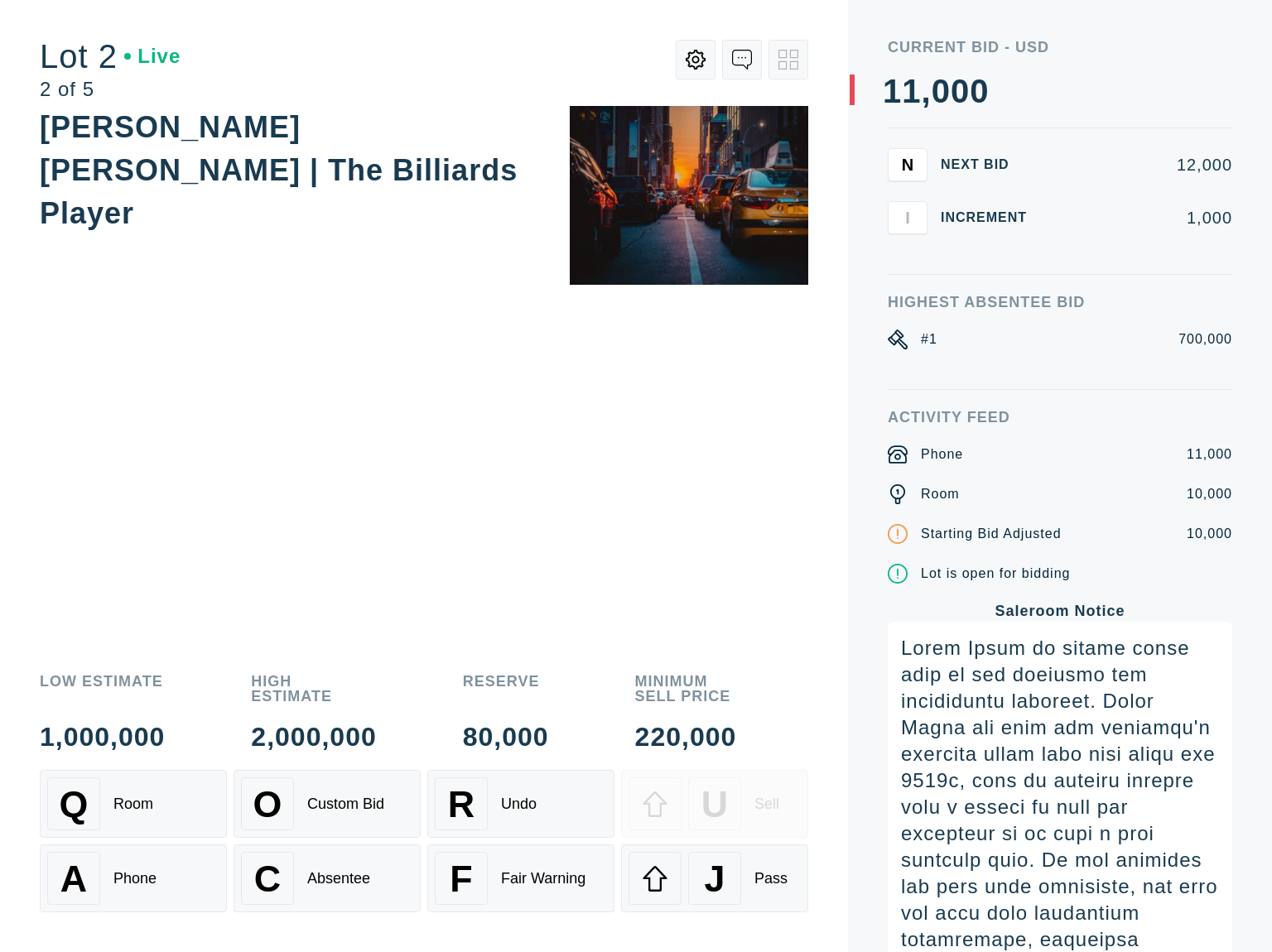
click at [731, 62] on button at bounding box center [742, 60] width 40 height 40
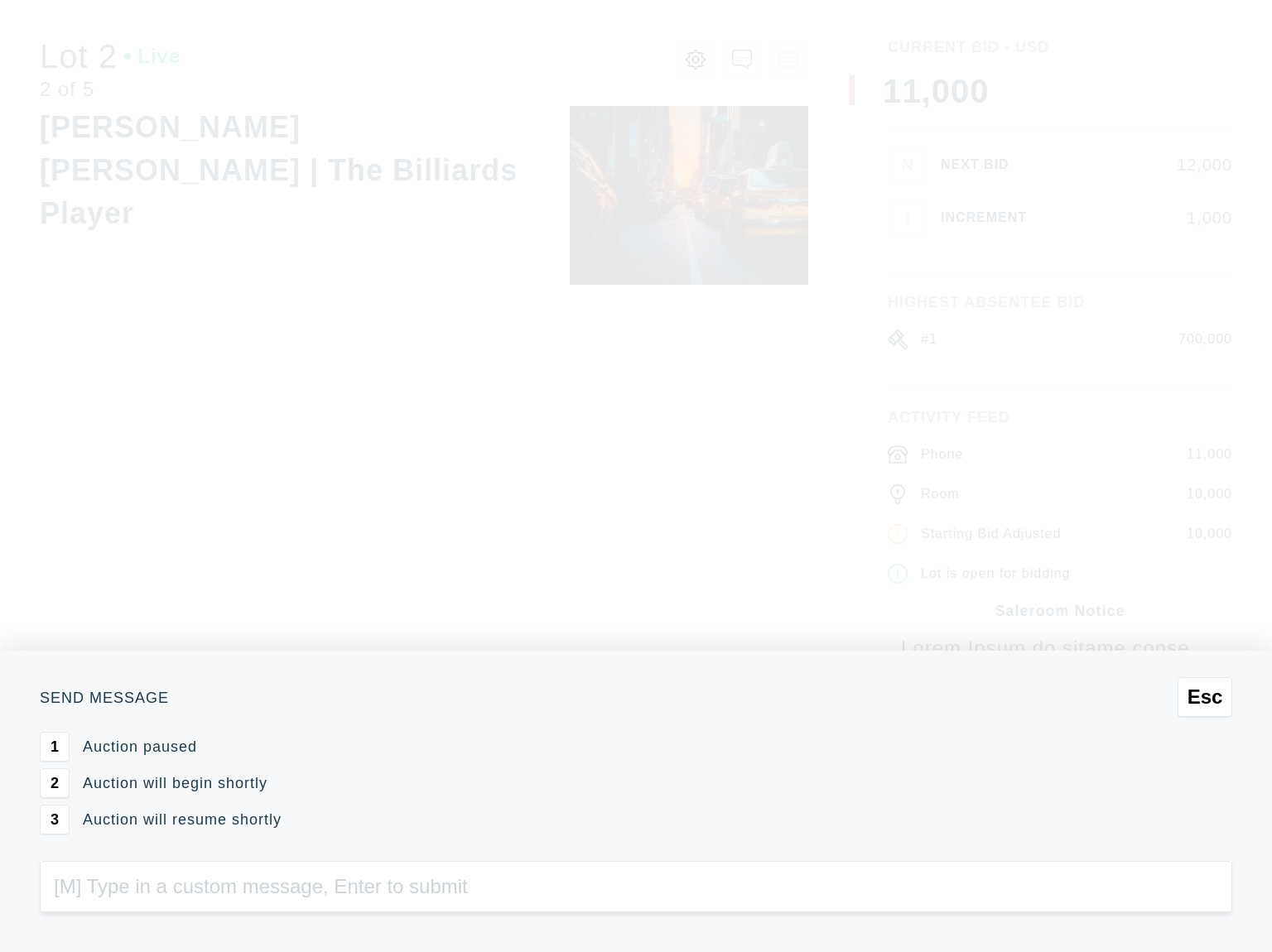
click at [65, 745] on button "1" at bounding box center [55, 747] width 30 height 30
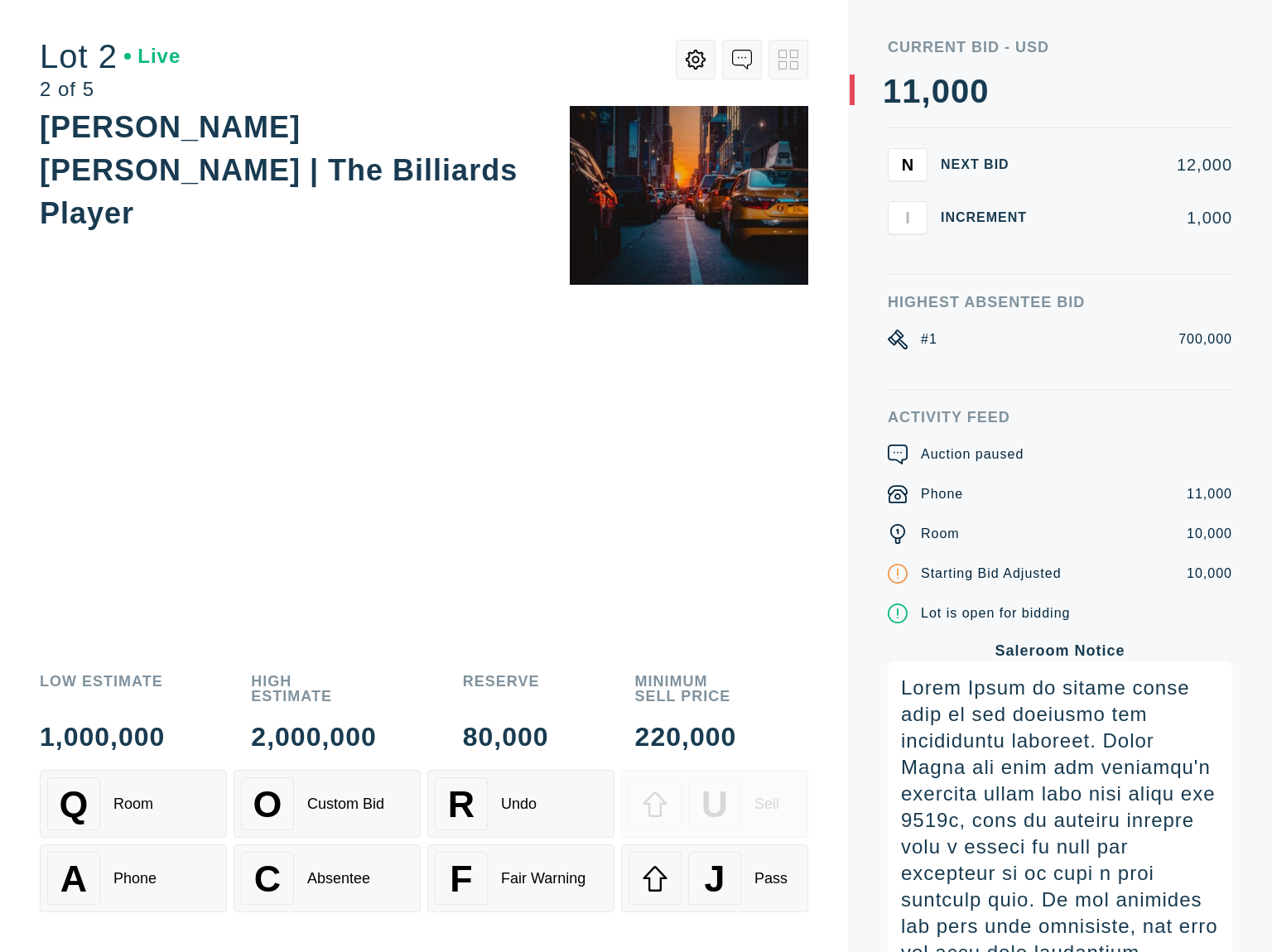
click at [738, 60] on icon at bounding box center [742, 59] width 20 height 20
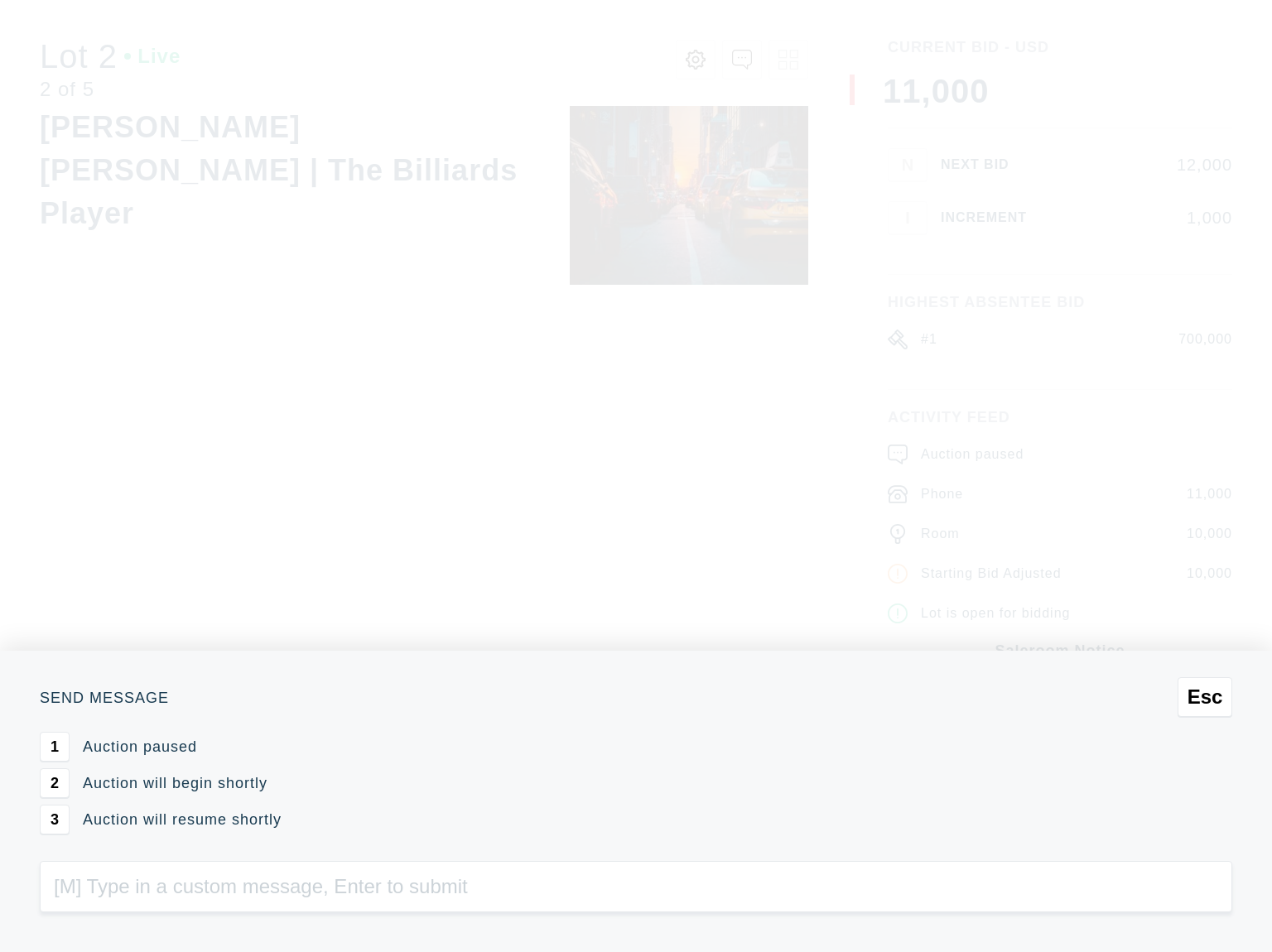
click at [52, 788] on span "2" at bounding box center [54, 784] width 8 height 17
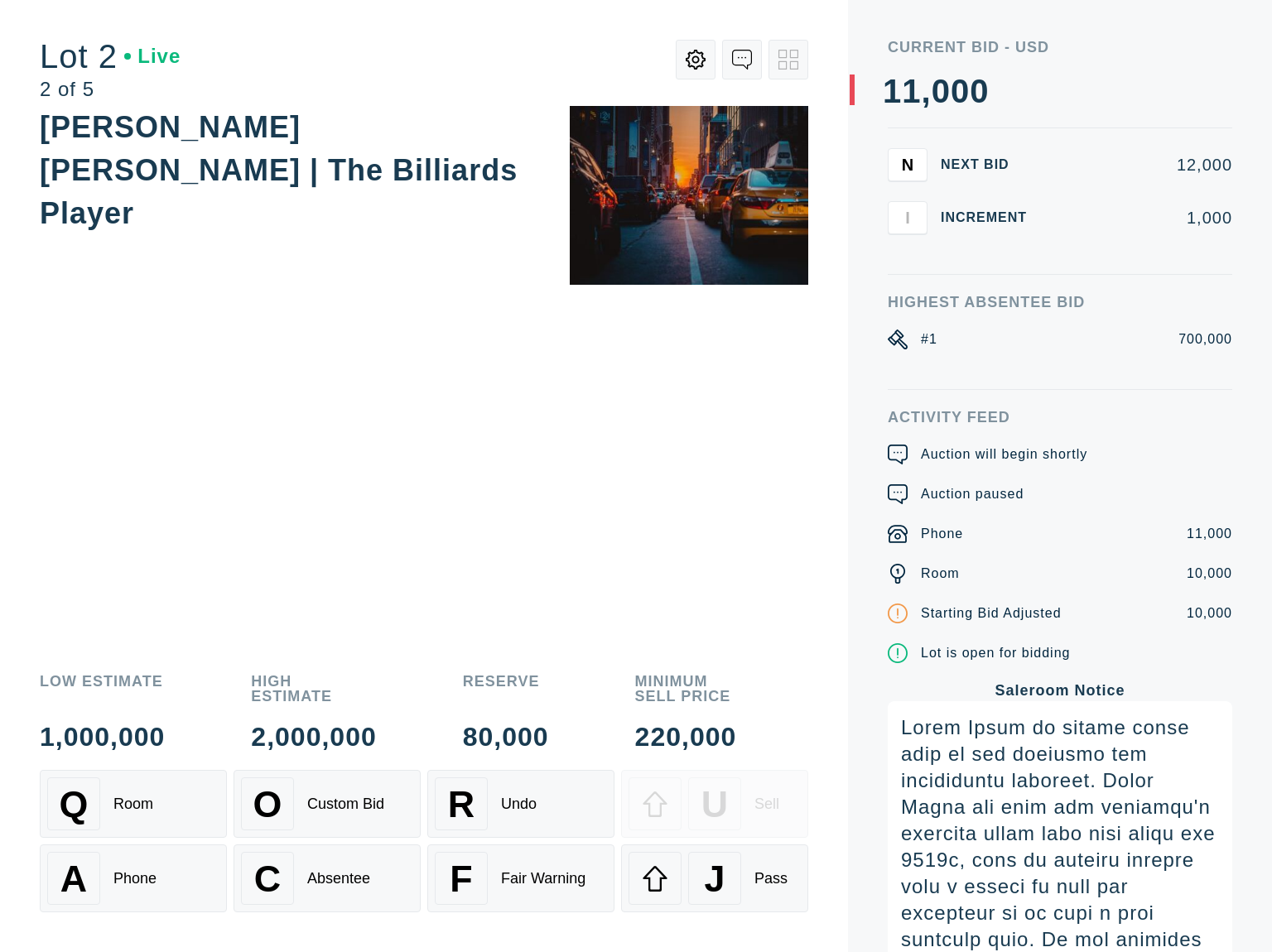
click at [737, 58] on icon at bounding box center [742, 59] width 20 height 20
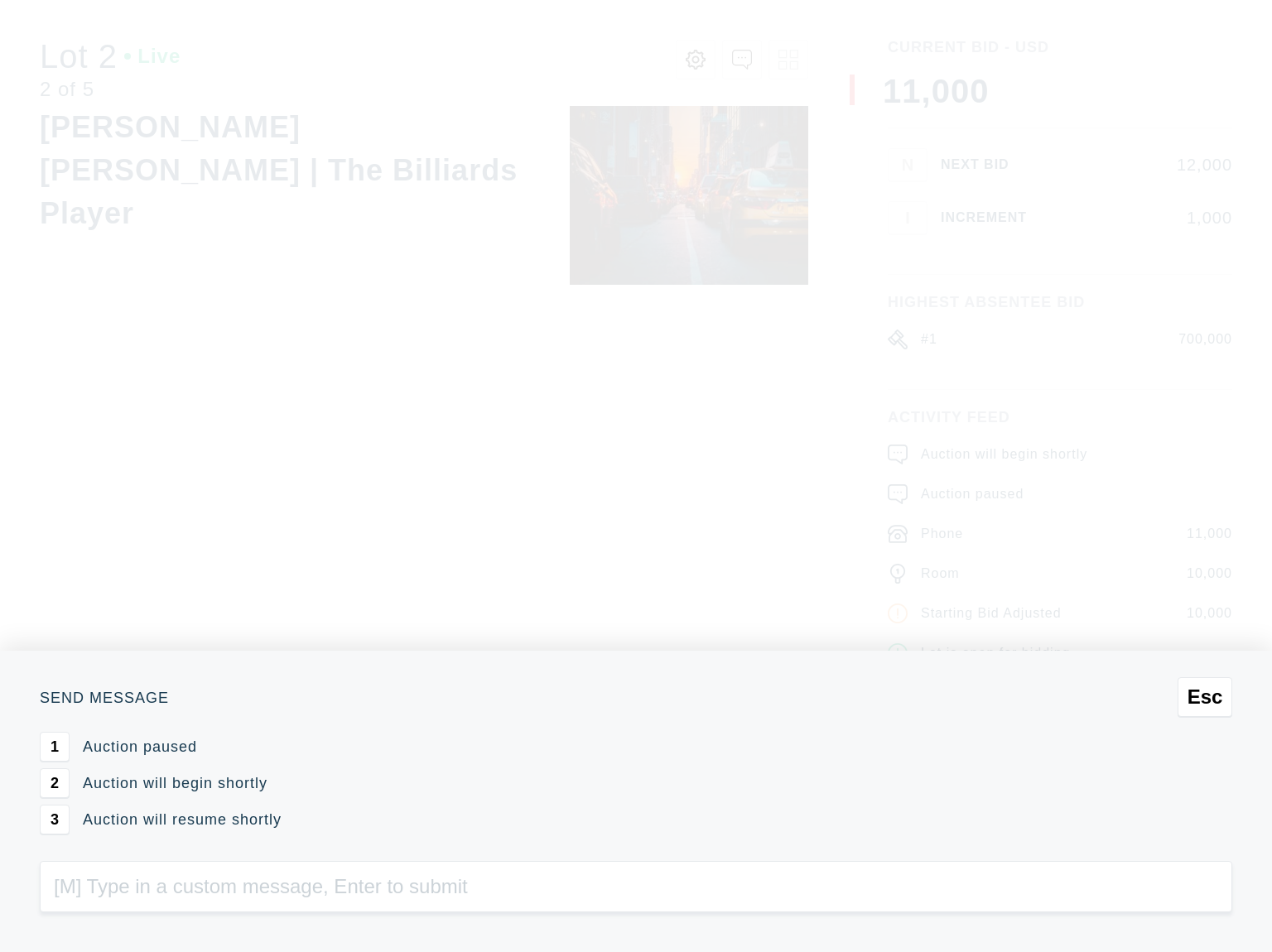
click at [63, 825] on button "3" at bounding box center [55, 819] width 30 height 30
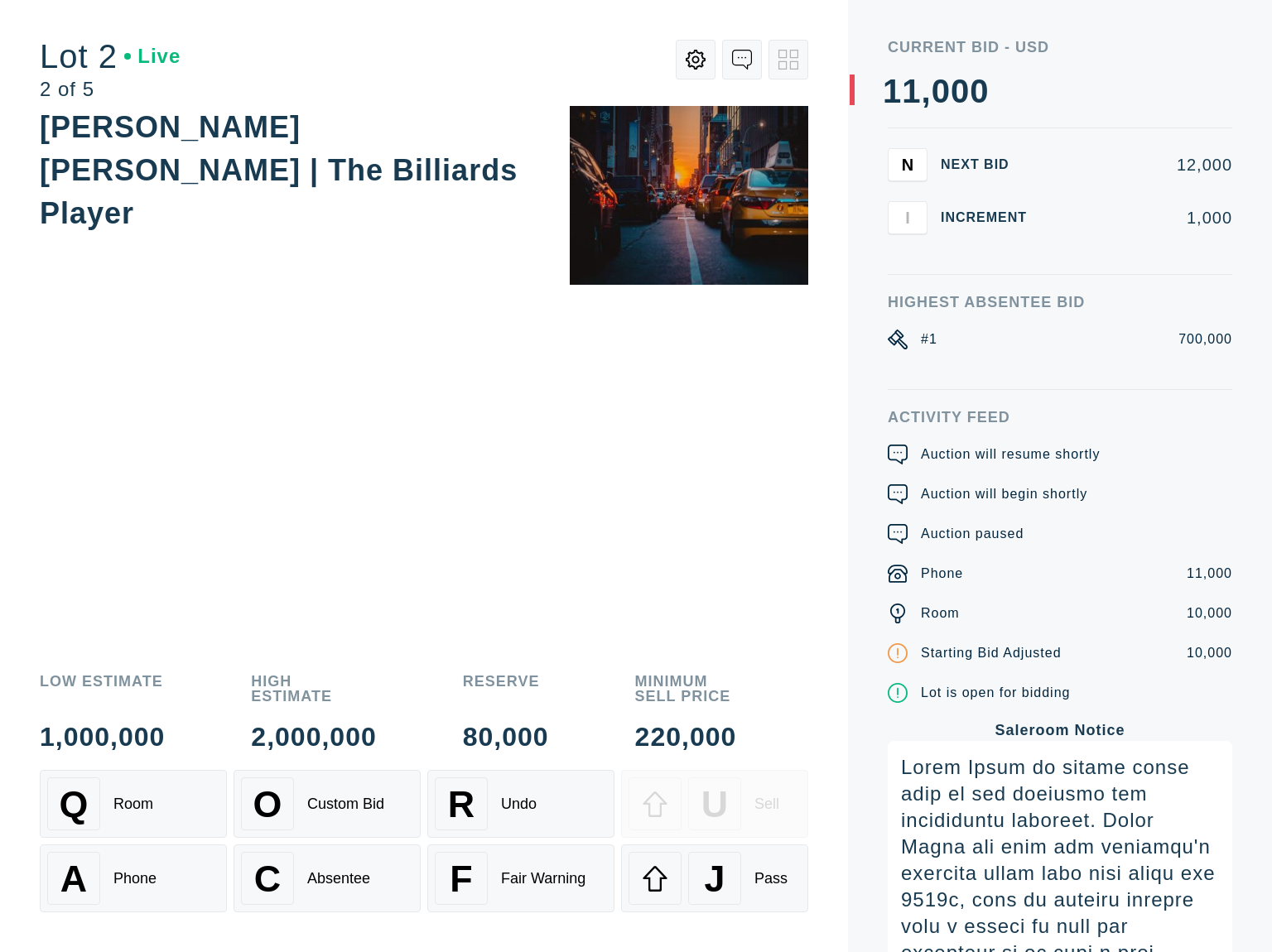
click at [745, 61] on icon at bounding box center [742, 59] width 20 height 20
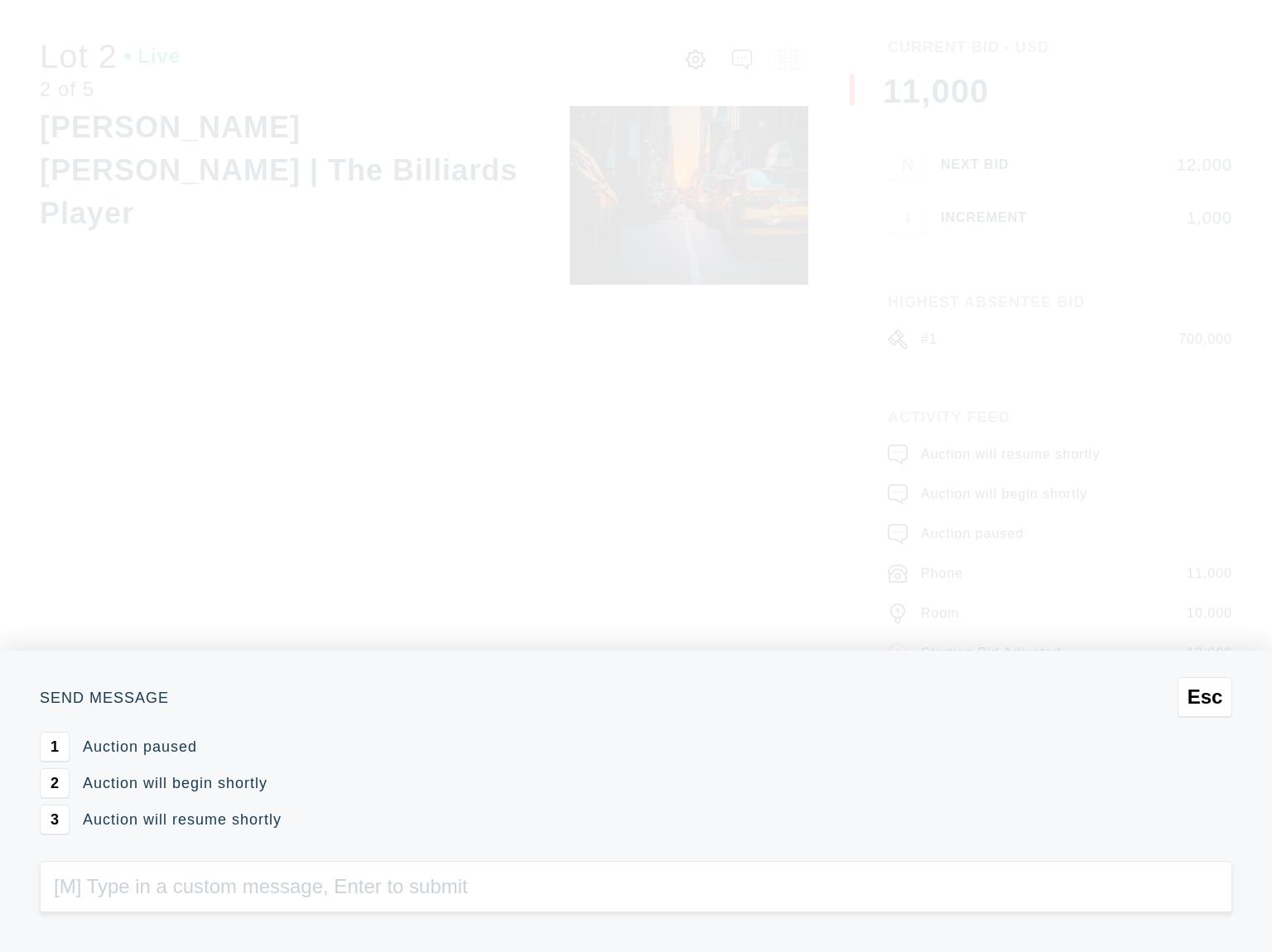
click at [255, 902] on input "text" at bounding box center [636, 887] width 1193 height 51
type input "M"
type input "H"
type input "Cowabunga!"
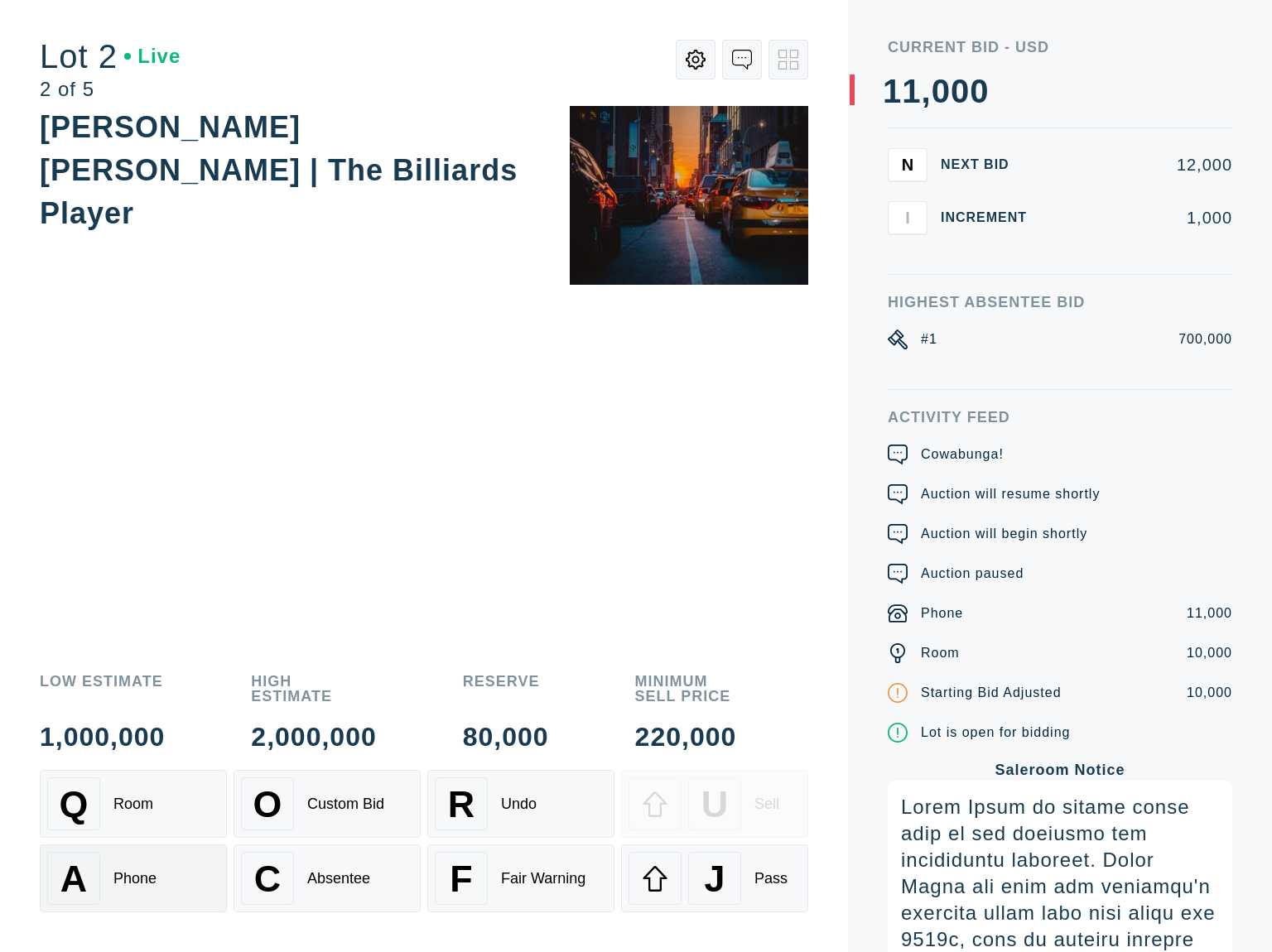
click at [113, 884] on div "Phone" at bounding box center [134, 879] width 43 height 17
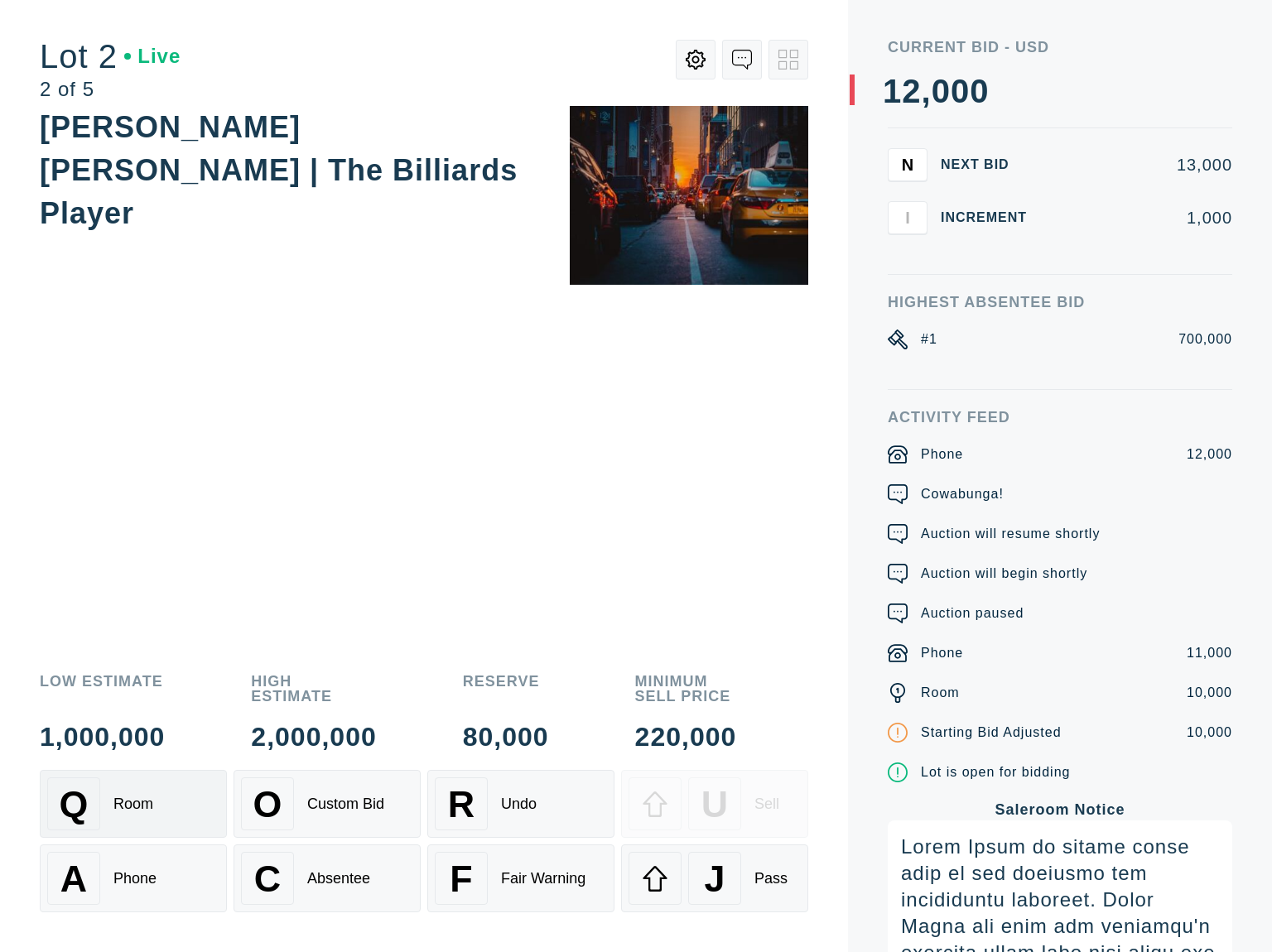
click at [133, 792] on div "Q Room" at bounding box center [133, 804] width 173 height 53
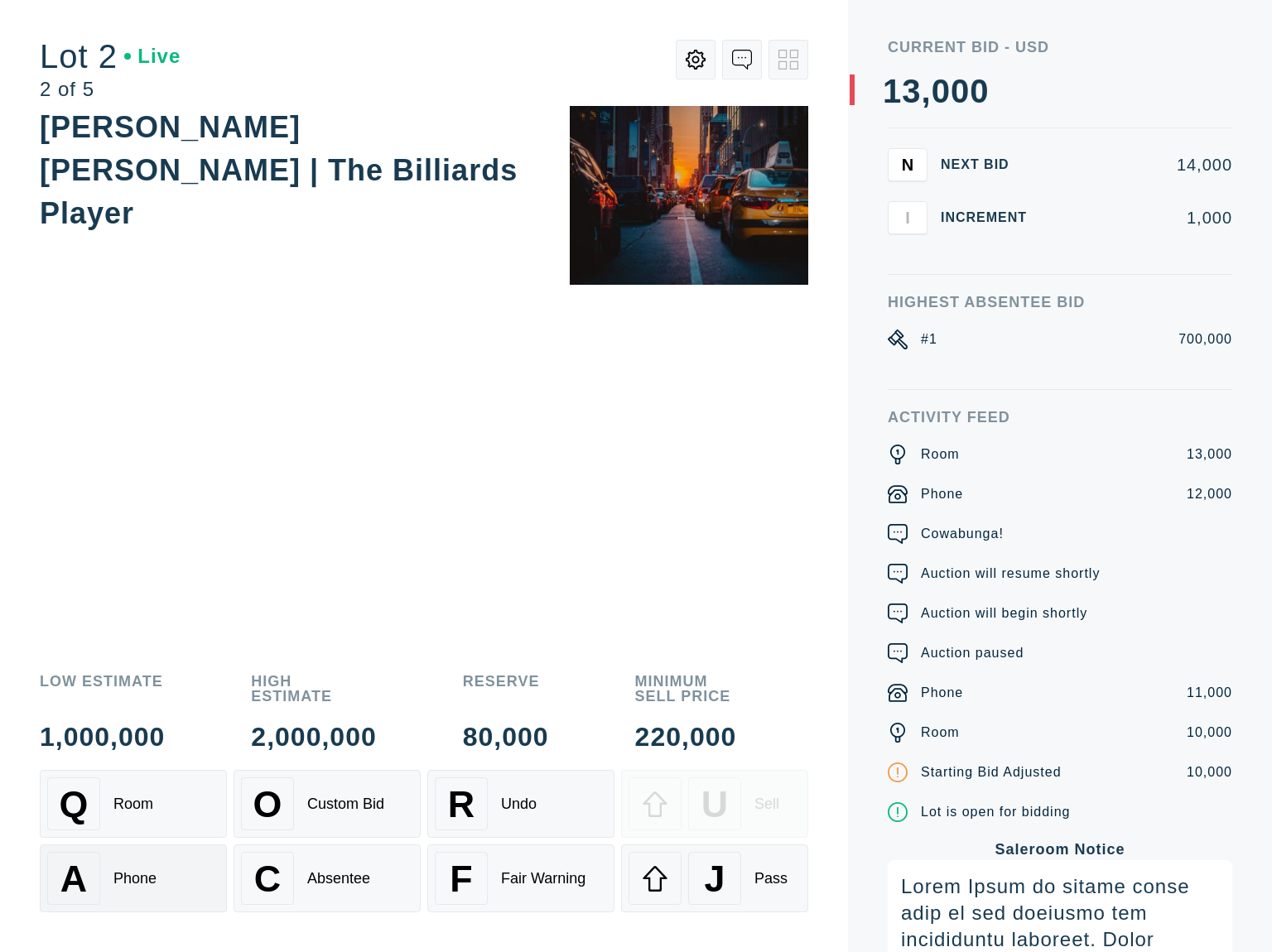
click at [113, 882] on div "Phone" at bounding box center [134, 879] width 43 height 17
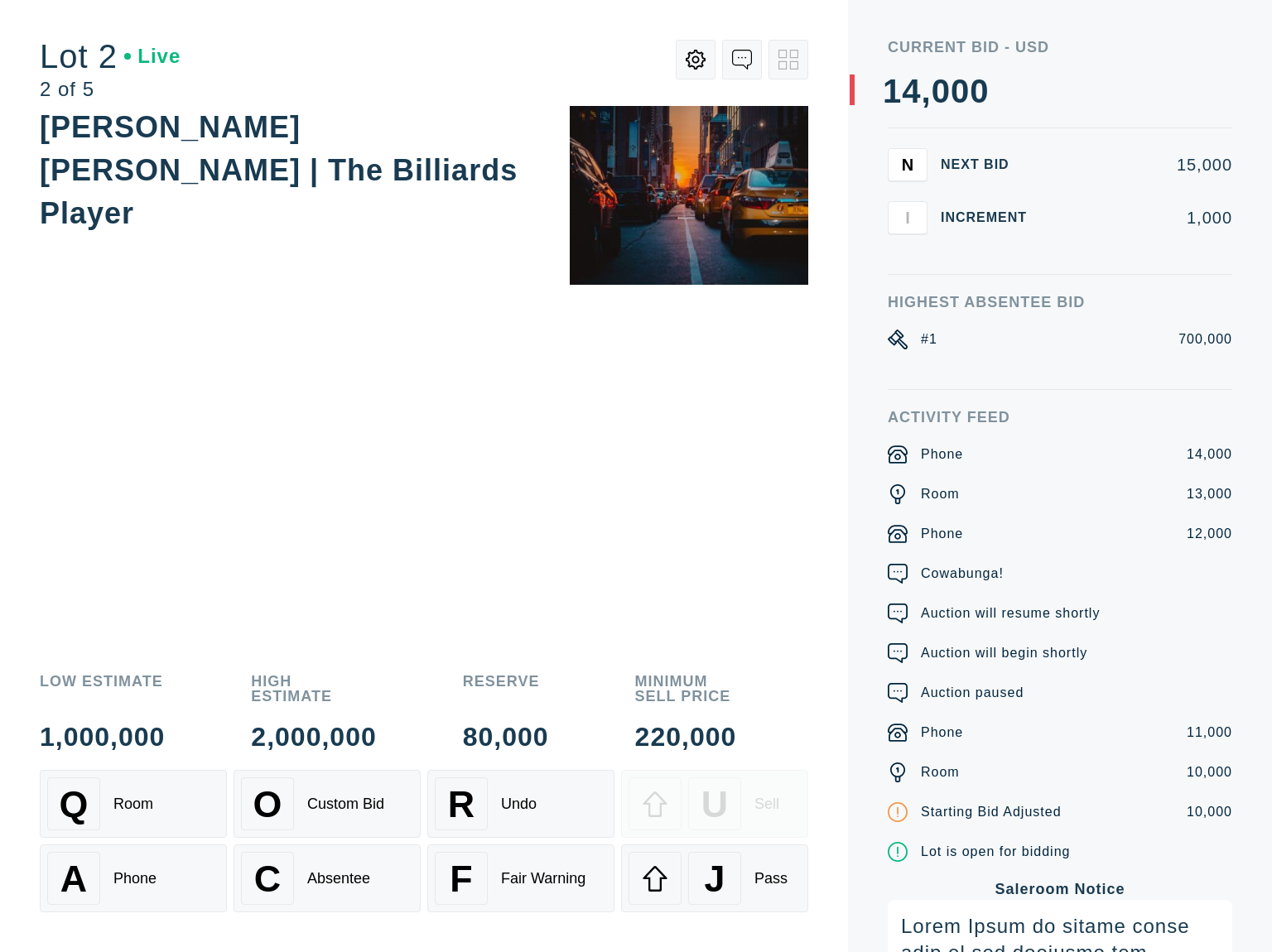
click at [689, 56] on icon at bounding box center [695, 59] width 20 height 20
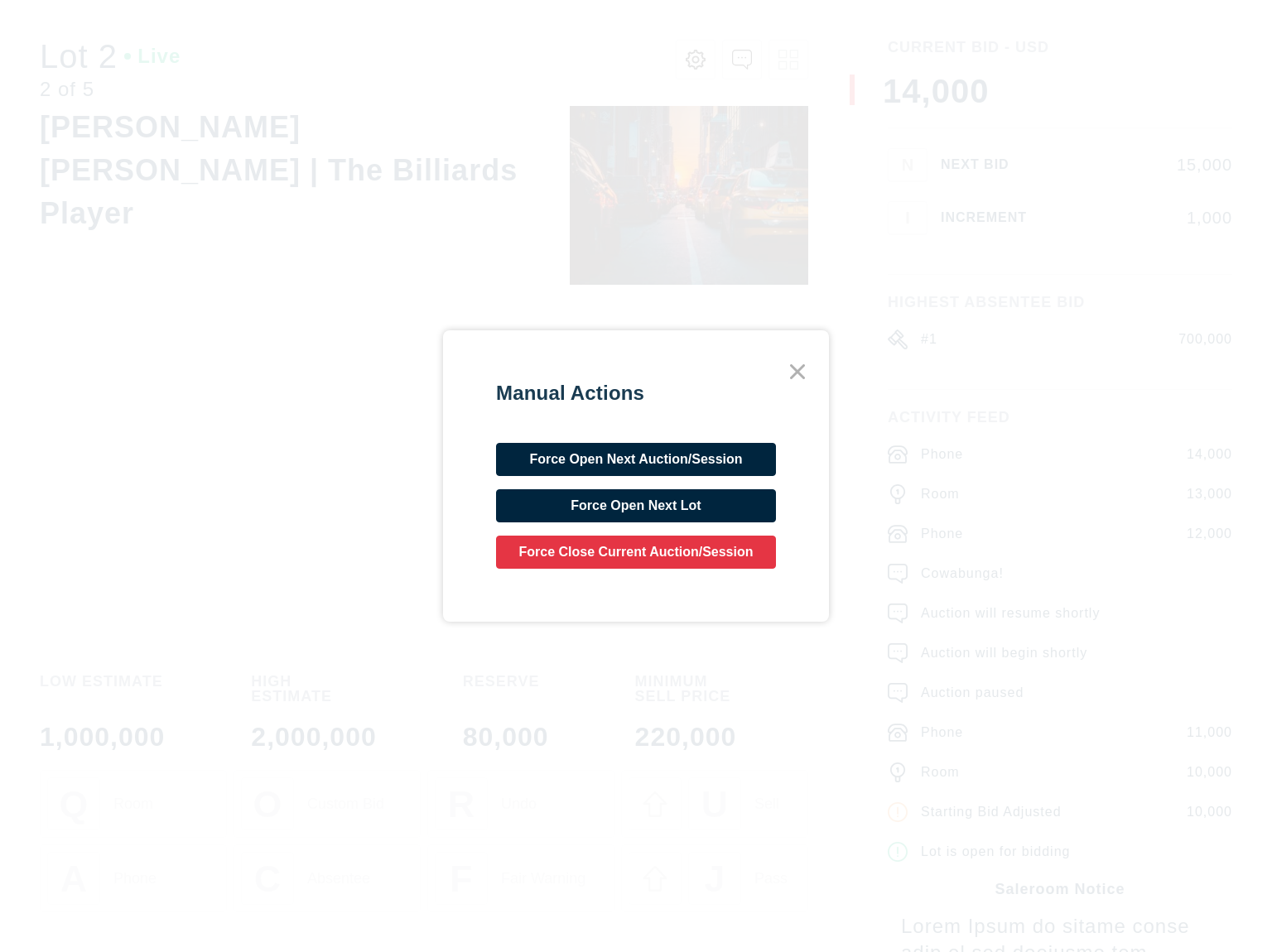
click at [613, 63] on div "Manual Actions Force Open Next Auction/Session Force Open Next Lot Force Close …" at bounding box center [636, 476] width 1272 height 952
click at [789, 371] on icon at bounding box center [798, 371] width 30 height 30
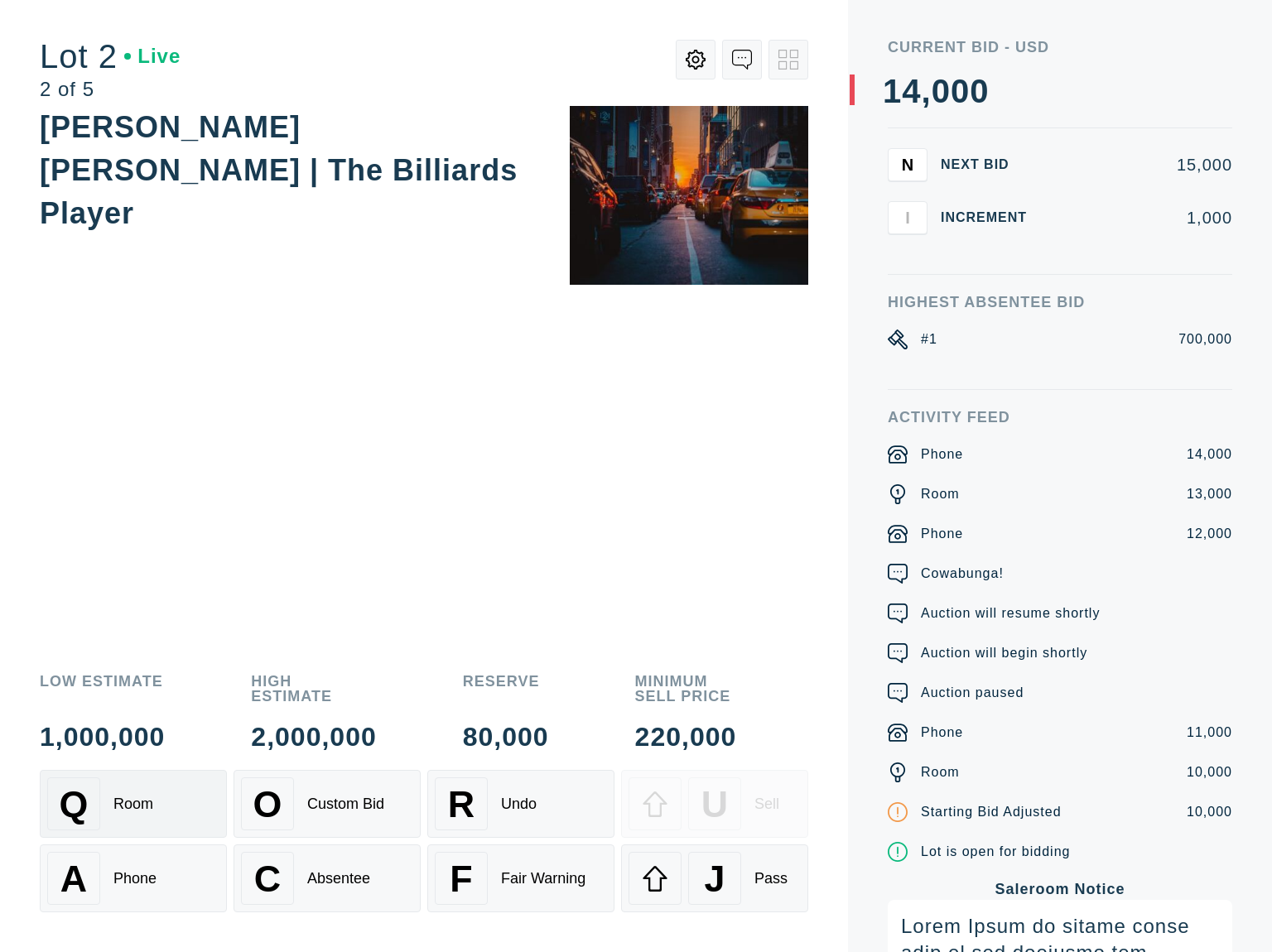
click at [199, 820] on div "Q Room" at bounding box center [133, 804] width 173 height 53
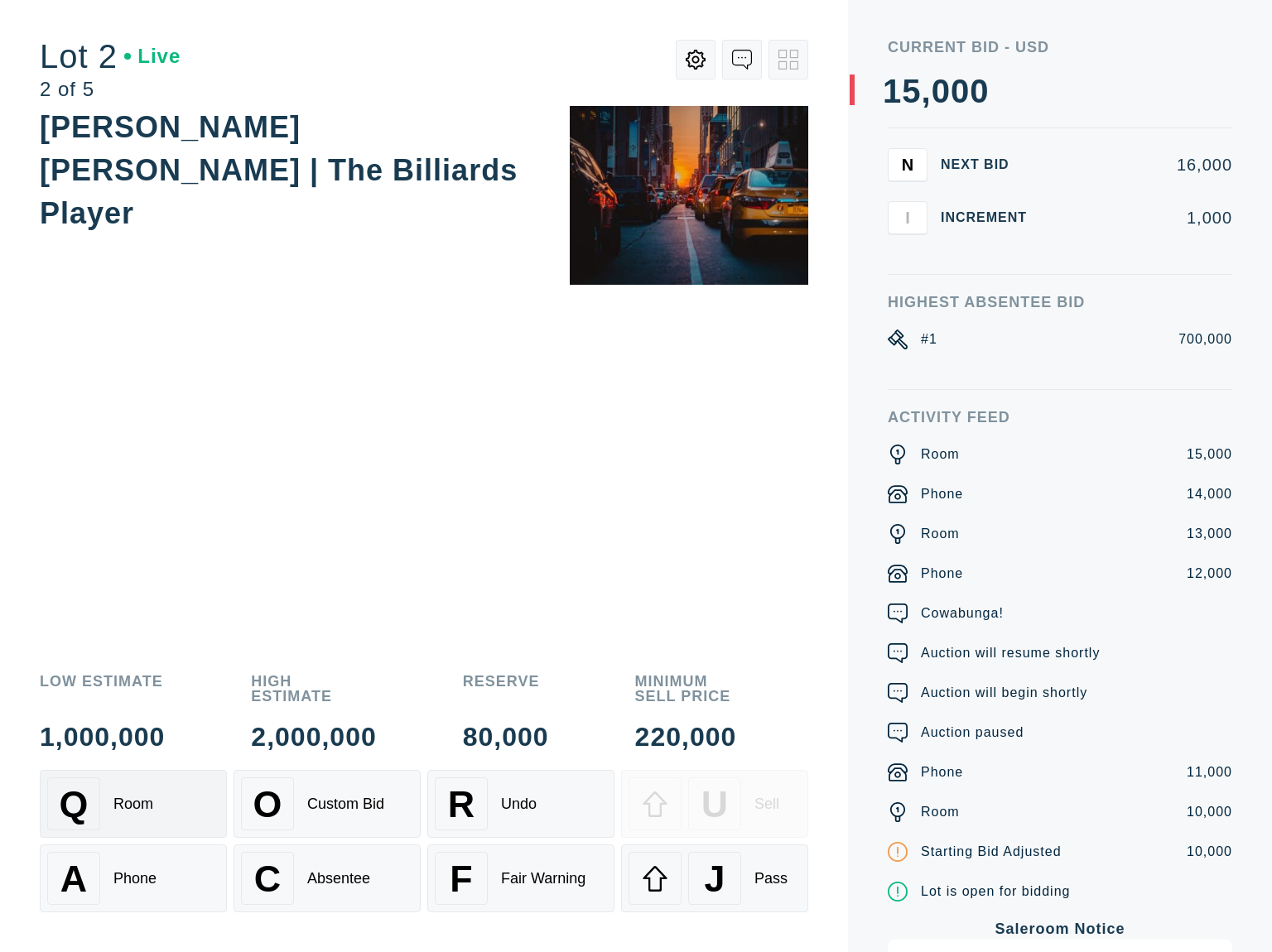
click at [193, 815] on div "Q Room" at bounding box center [133, 804] width 173 height 53
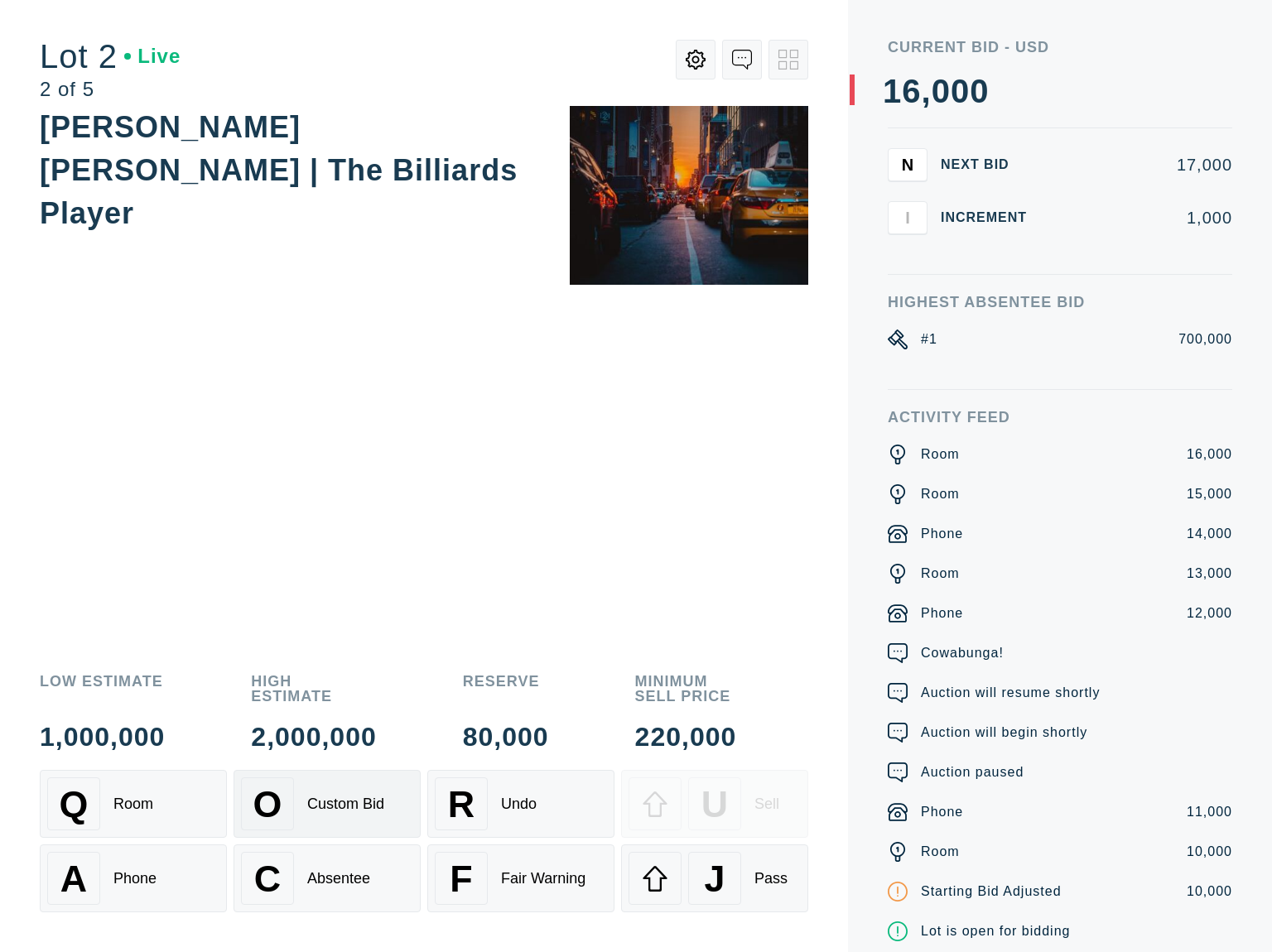
click at [338, 816] on div "O Custom Bid" at bounding box center [327, 804] width 173 height 53
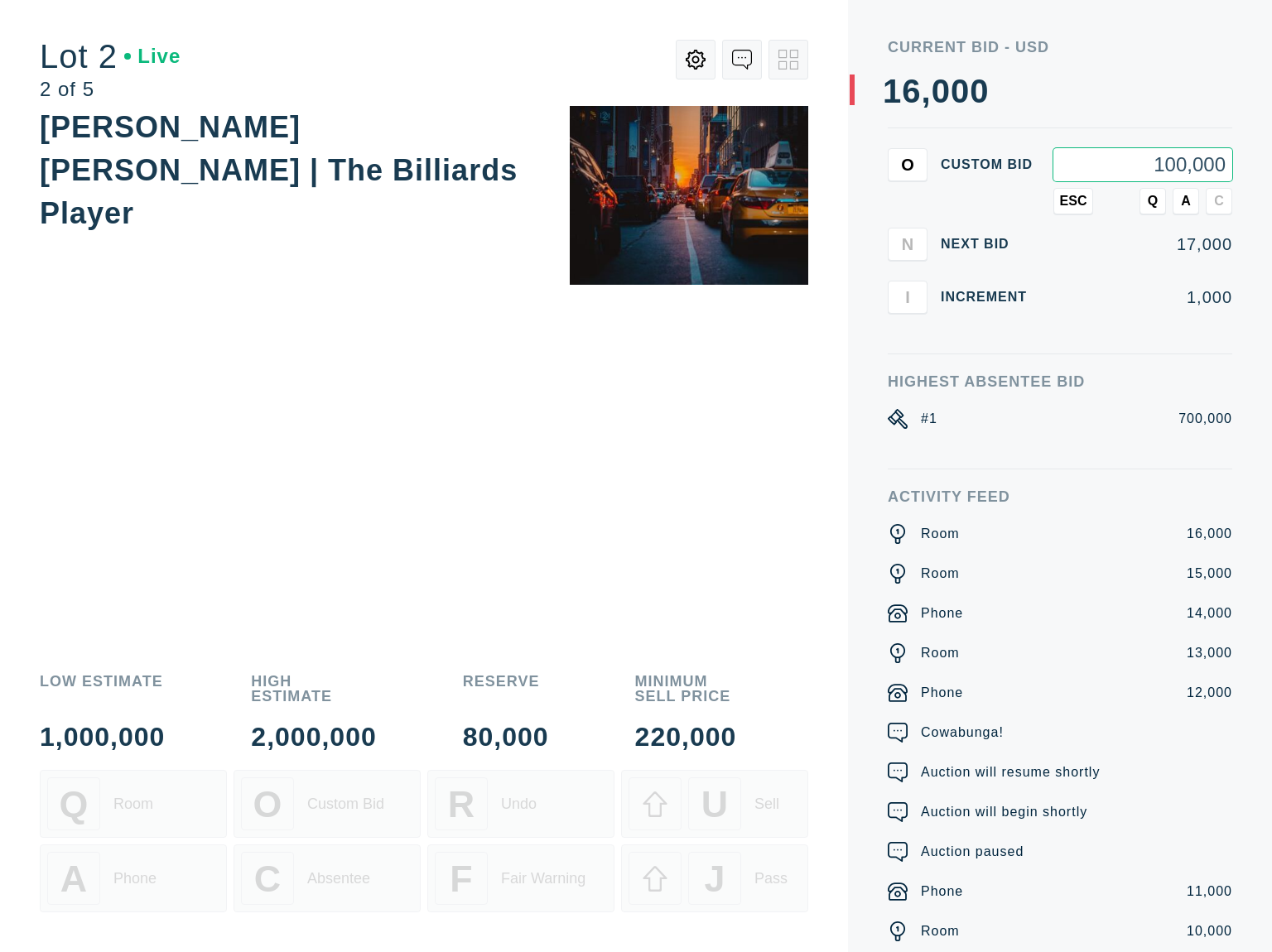
type input "1,000,000"
click at [1146, 201] on button "Q" at bounding box center [1153, 201] width 26 height 26
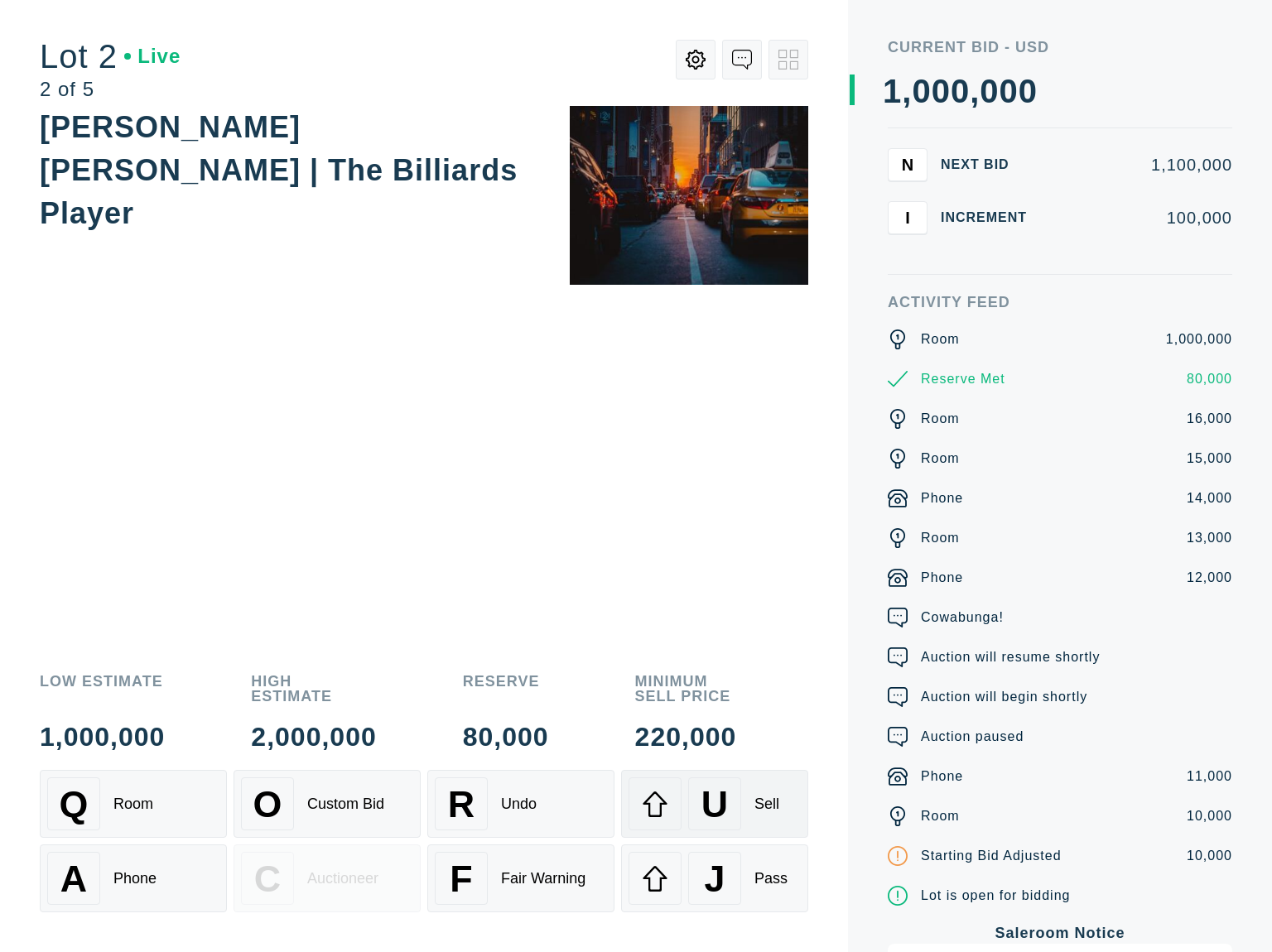
click at [734, 788] on div "U" at bounding box center [714, 804] width 53 height 53
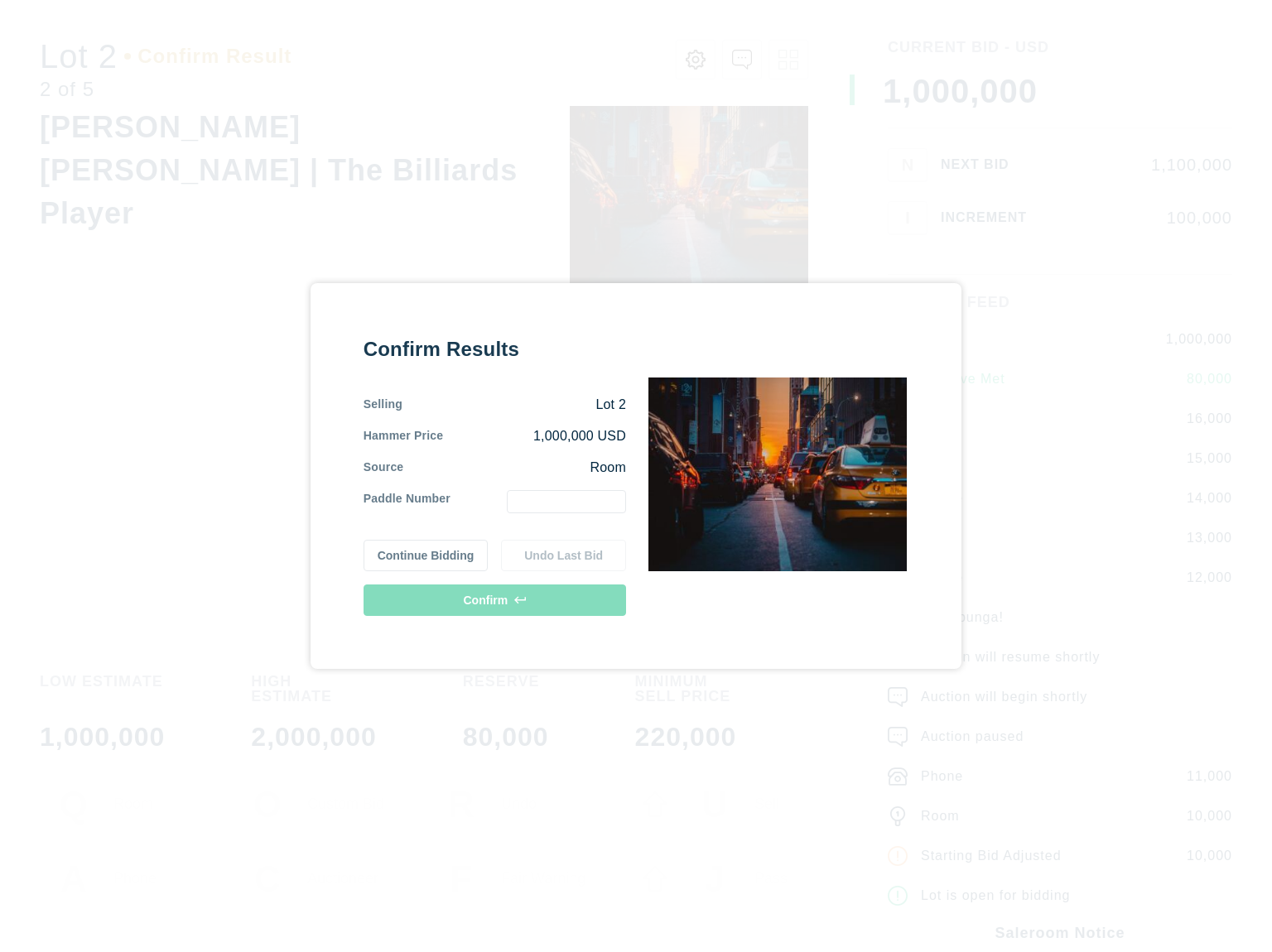
click at [580, 509] on input "text" at bounding box center [566, 501] width 119 height 24
type input "1"
click at [550, 589] on button "Confirm" at bounding box center [494, 601] width 262 height 31
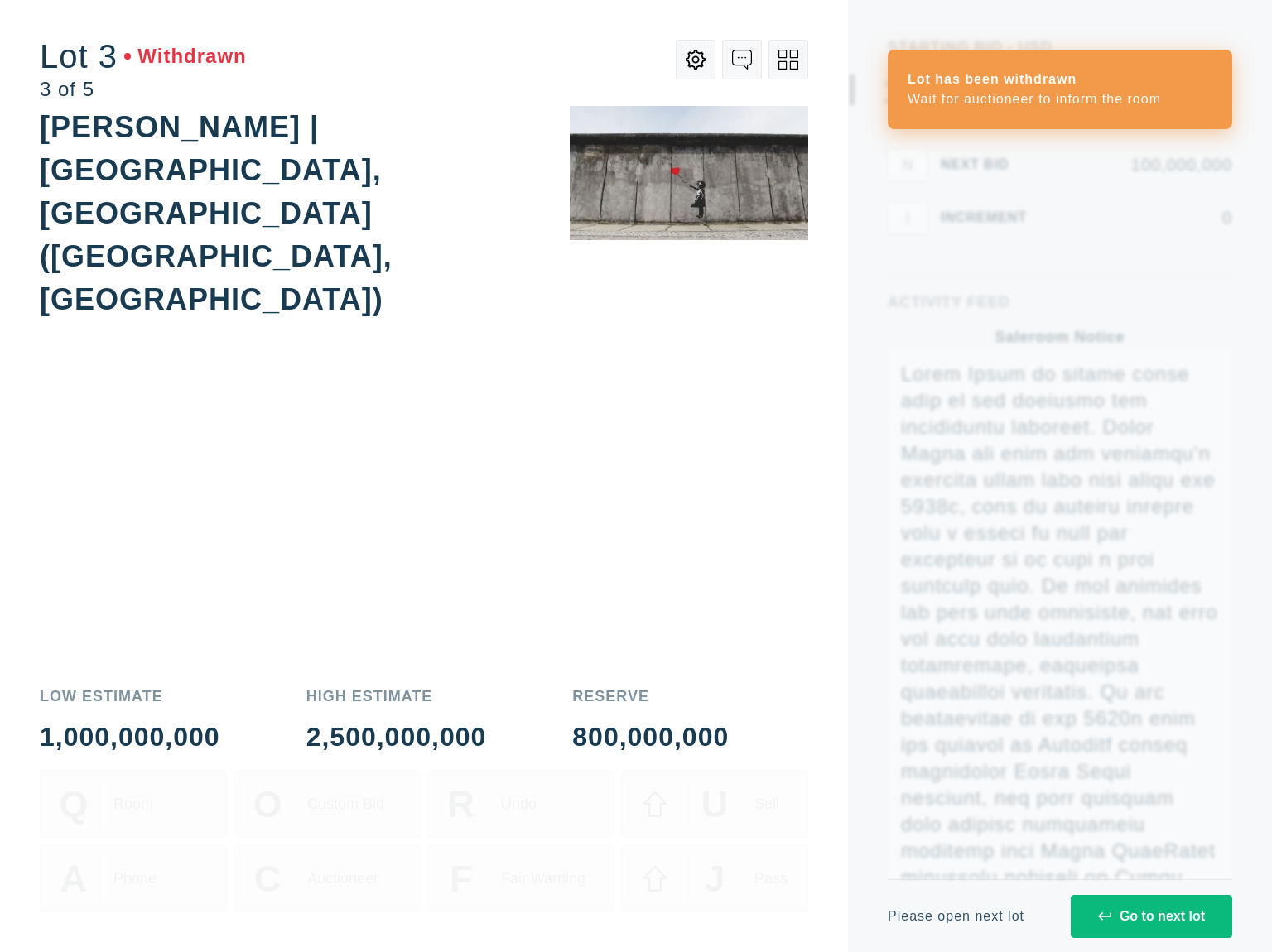
click at [1176, 919] on div "Go to next lot" at bounding box center [1151, 916] width 107 height 15
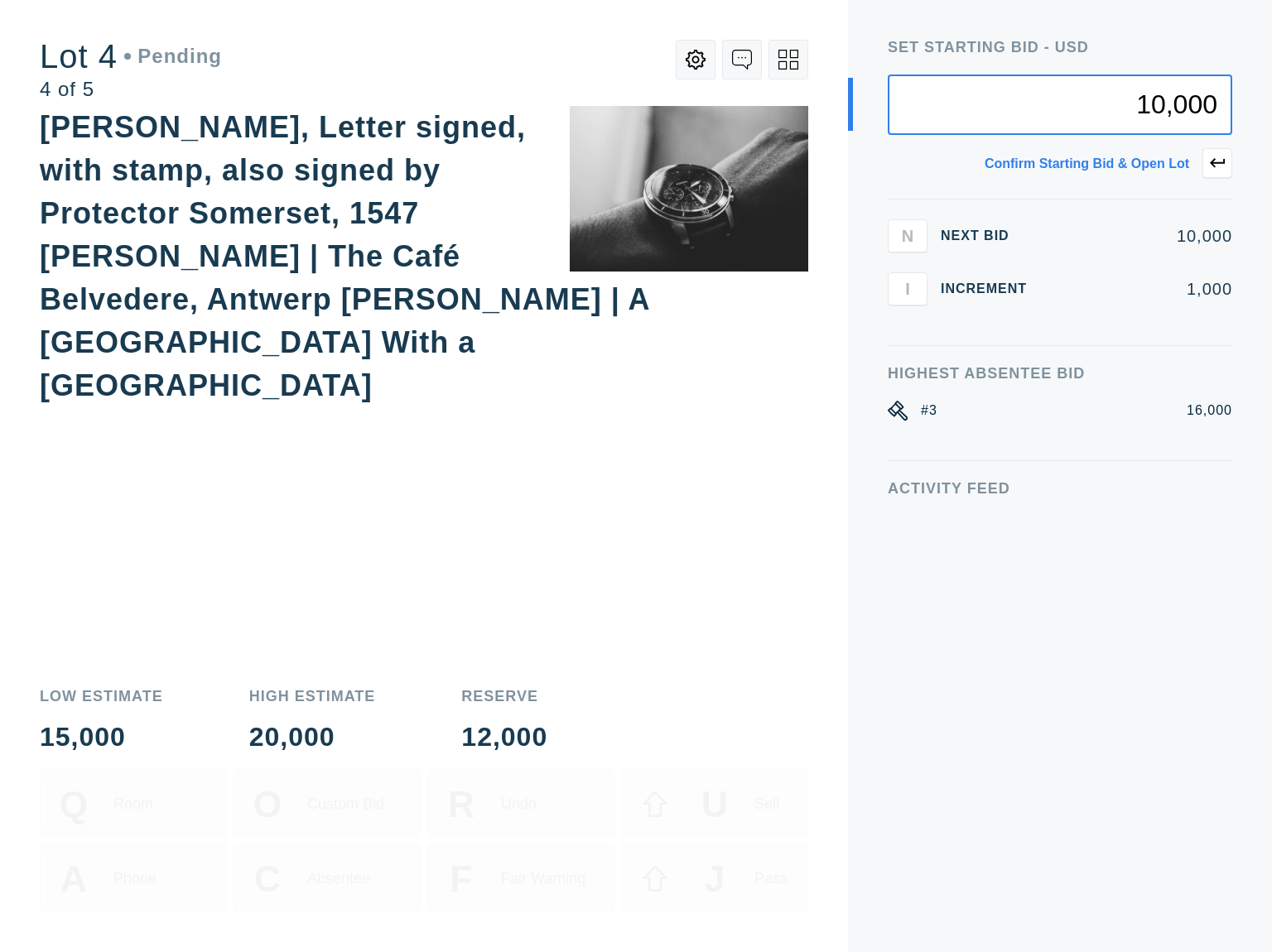
type input "10,000"
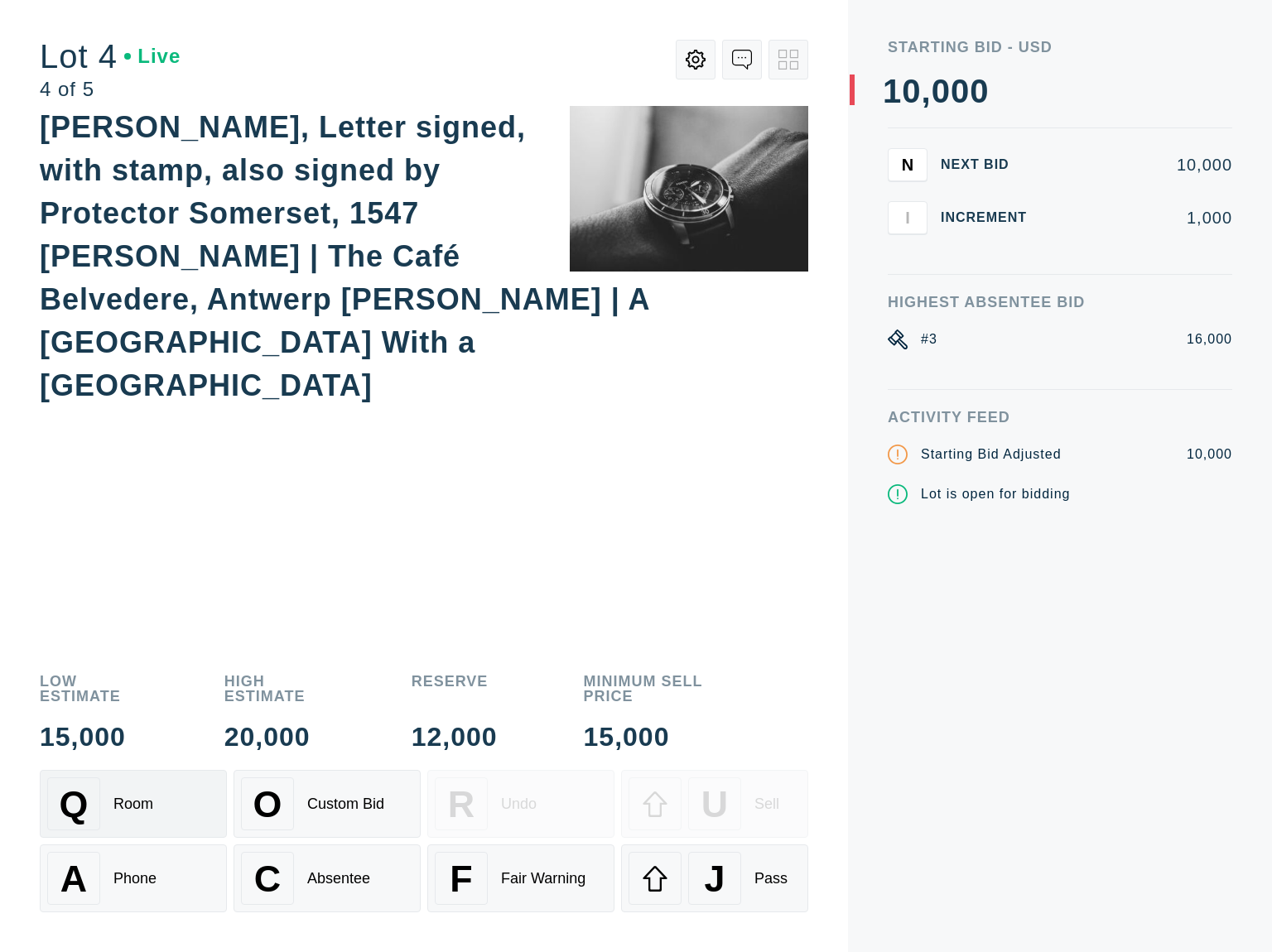
click at [170, 804] on div "Q Room" at bounding box center [133, 804] width 173 height 53
click at [700, 64] on icon at bounding box center [695, 59] width 20 height 20
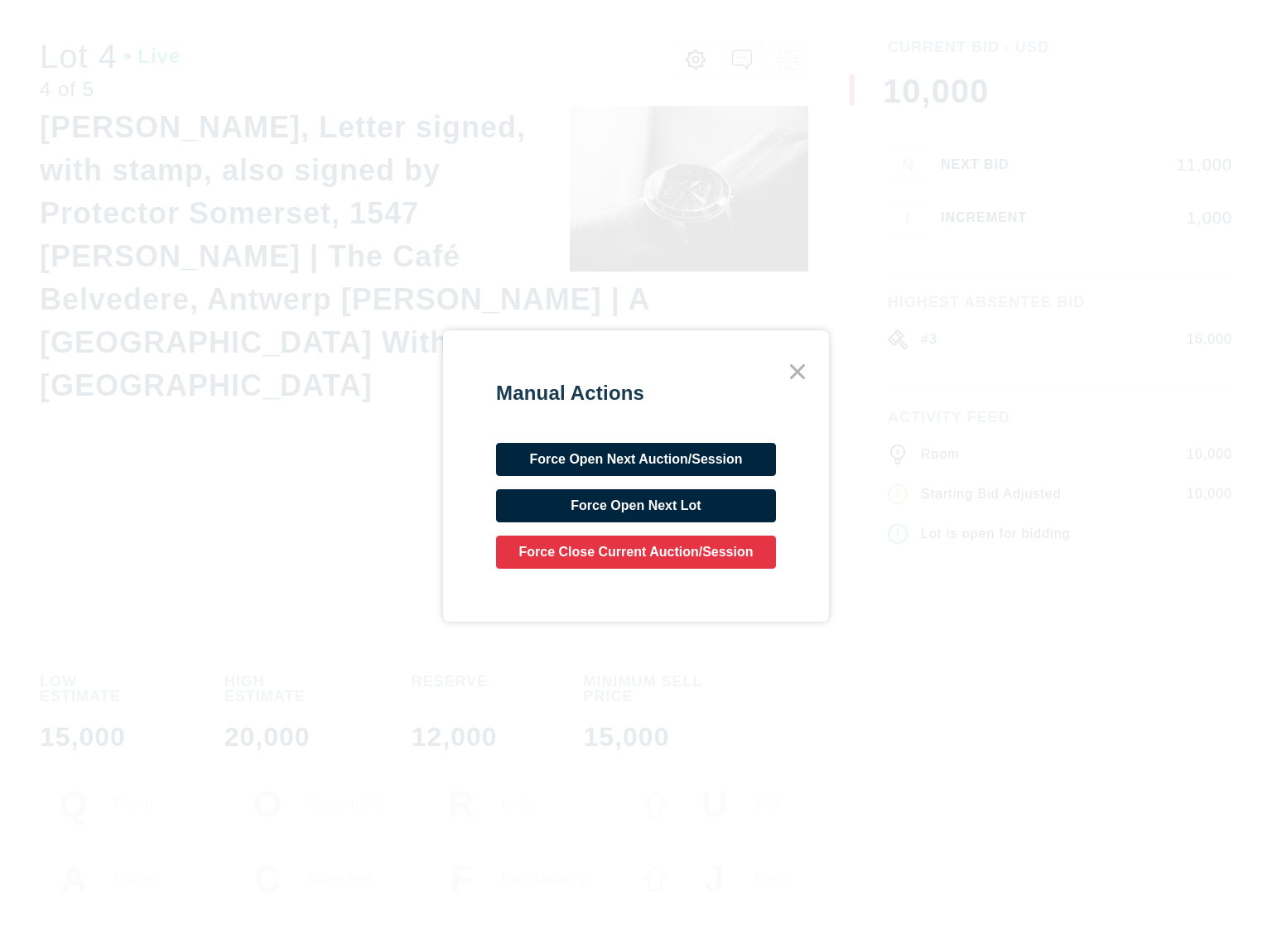
click at [618, 53] on div "Manual Actions Force Open Next Auction/Session Force Open Next Lot Force Close …" at bounding box center [636, 476] width 1272 height 952
click at [799, 376] on icon at bounding box center [798, 371] width 30 height 30
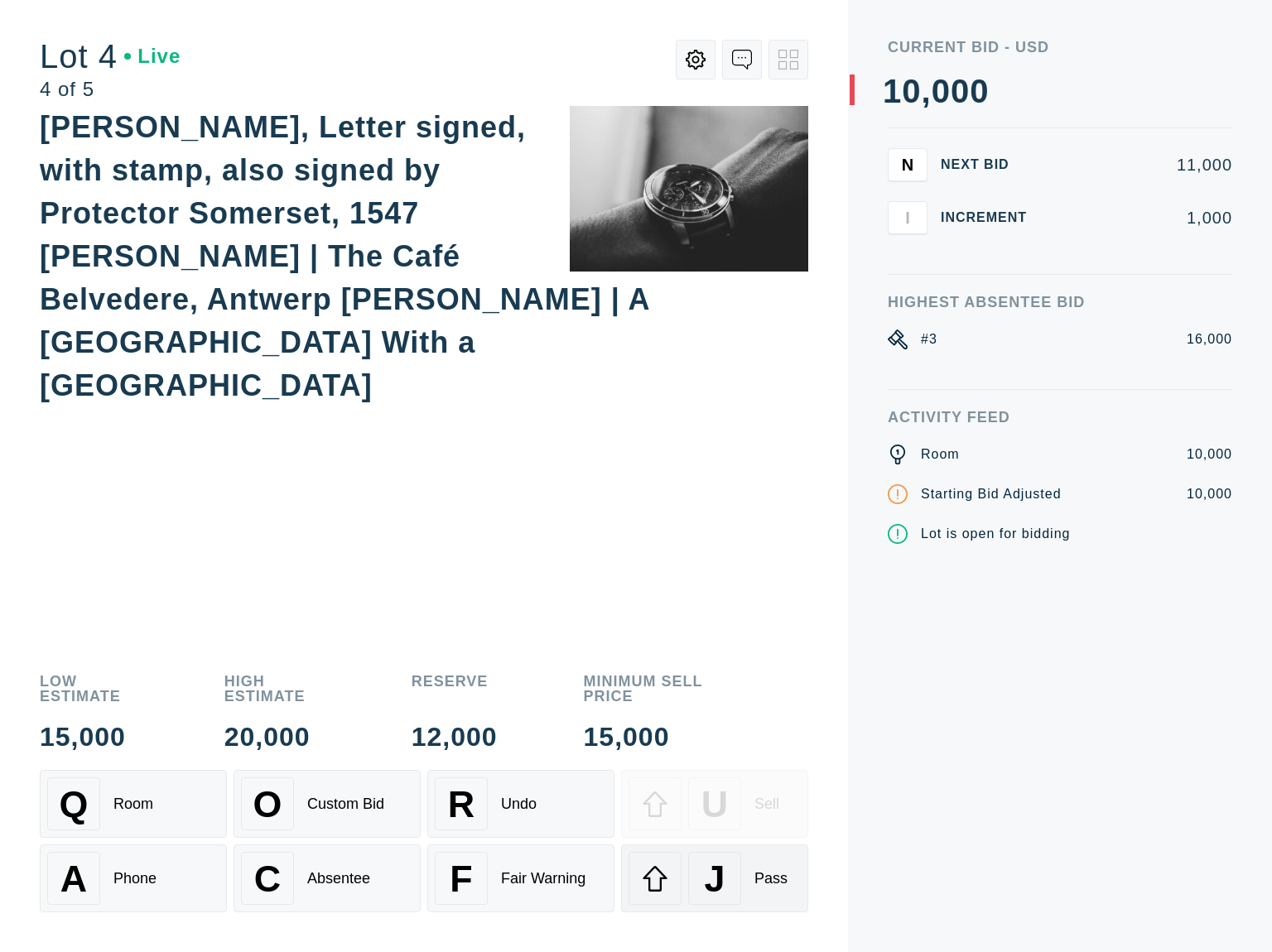
click at [688, 875] on div "J" at bounding box center [714, 878] width 53 height 53
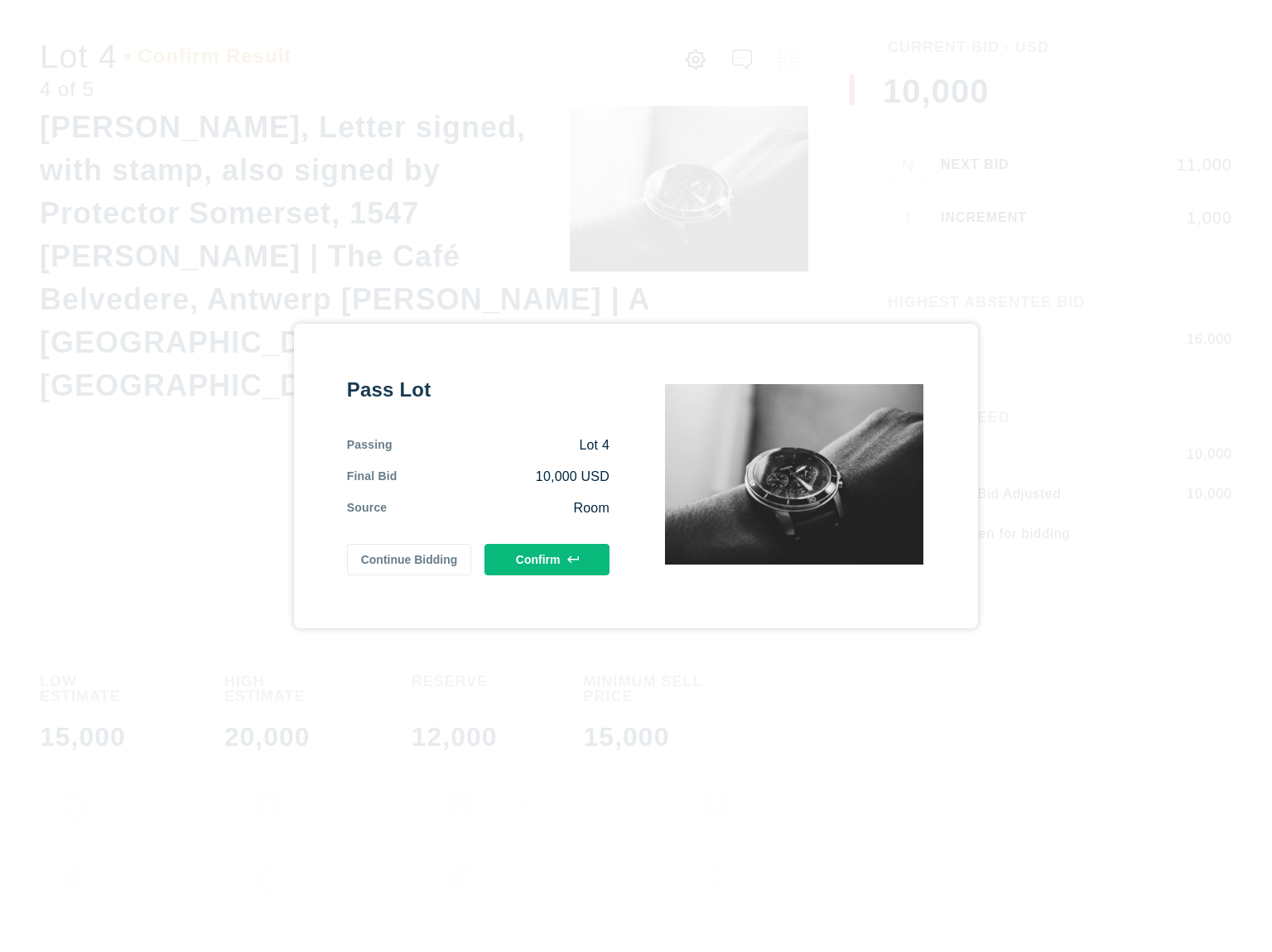
click at [548, 564] on button "Confirm" at bounding box center [547, 560] width 125 height 31
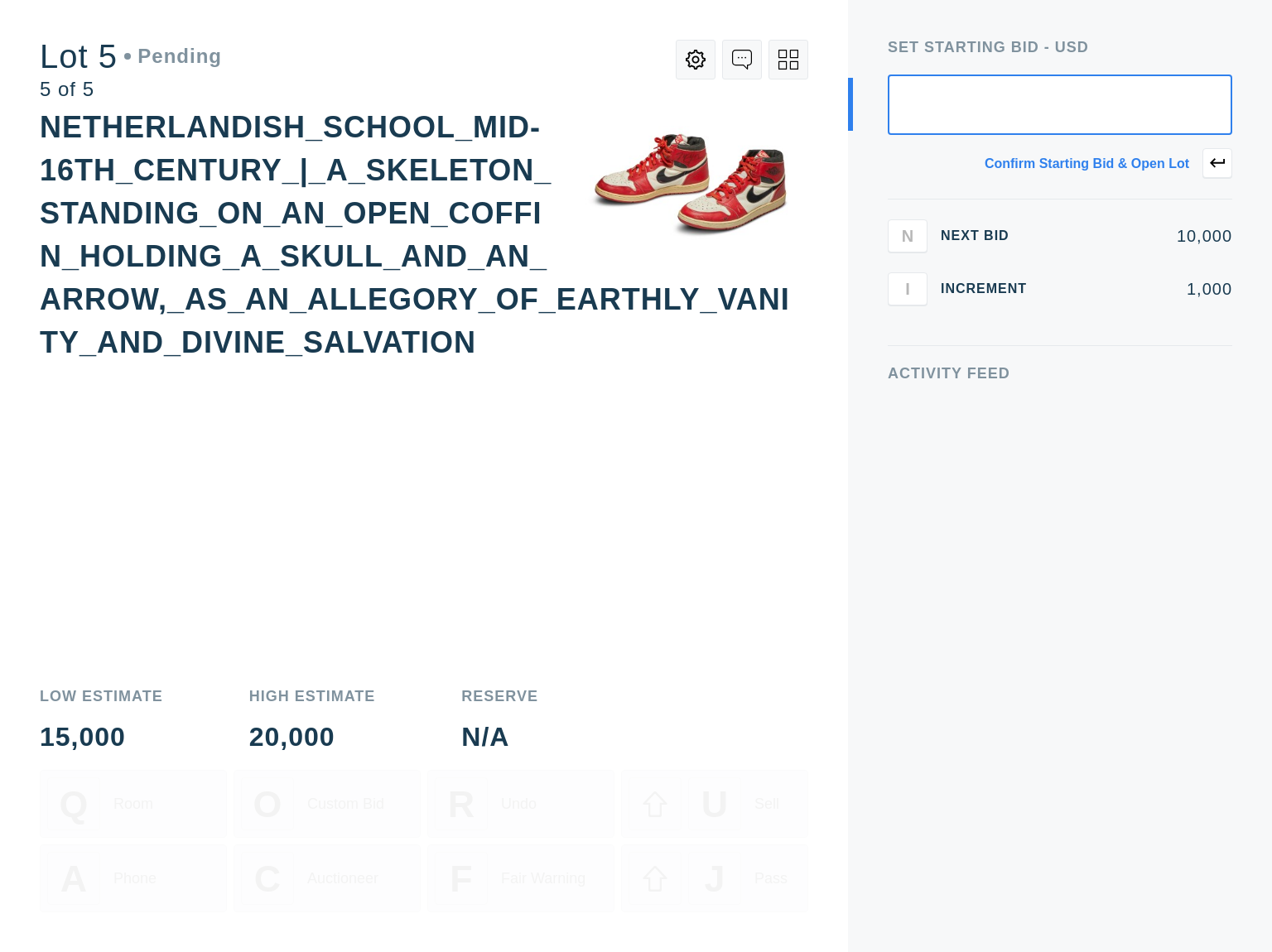
click at [795, 67] on icon at bounding box center [788, 59] width 20 height 20
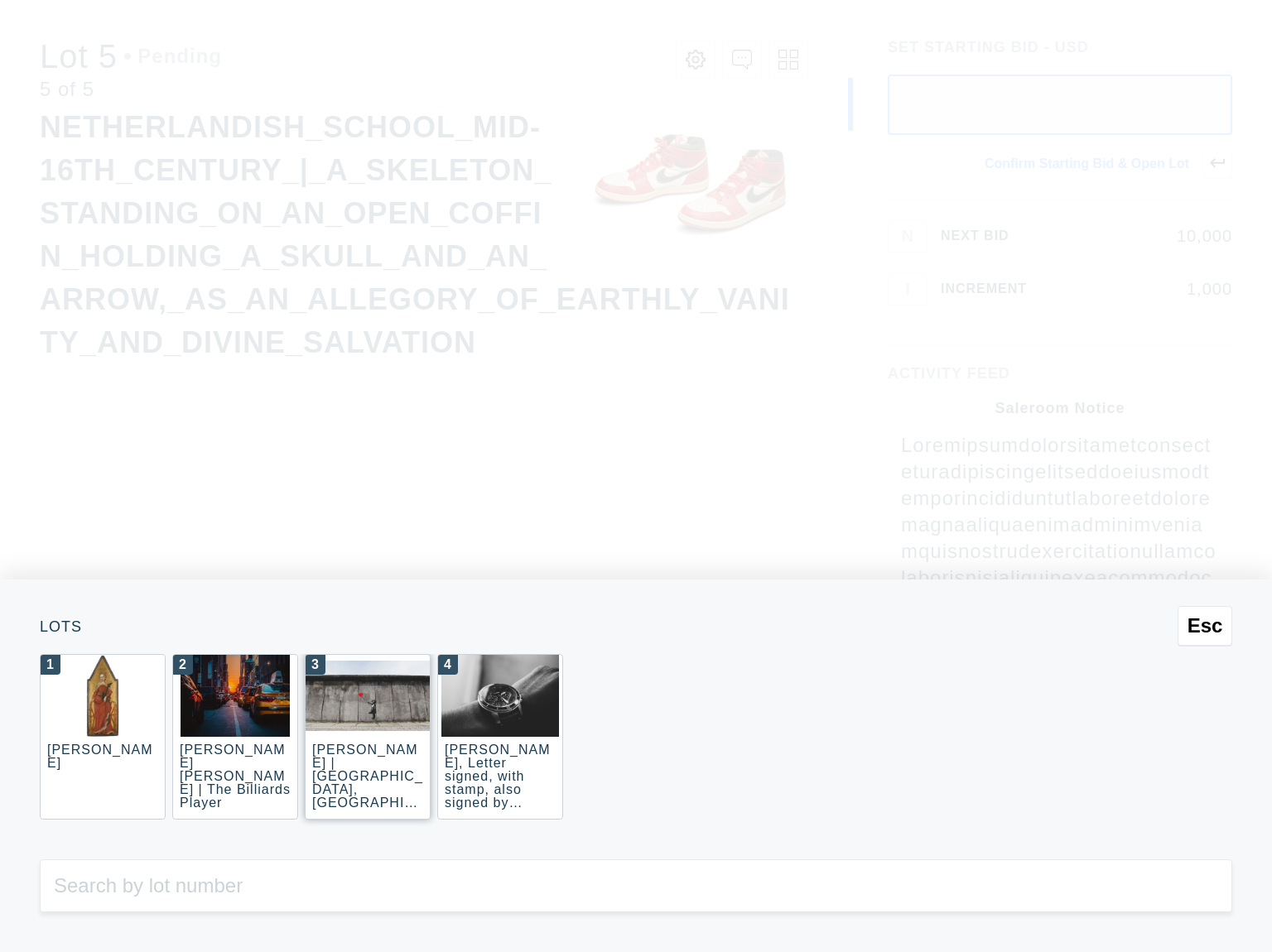
click at [378, 717] on img at bounding box center [367, 696] width 124 height 71
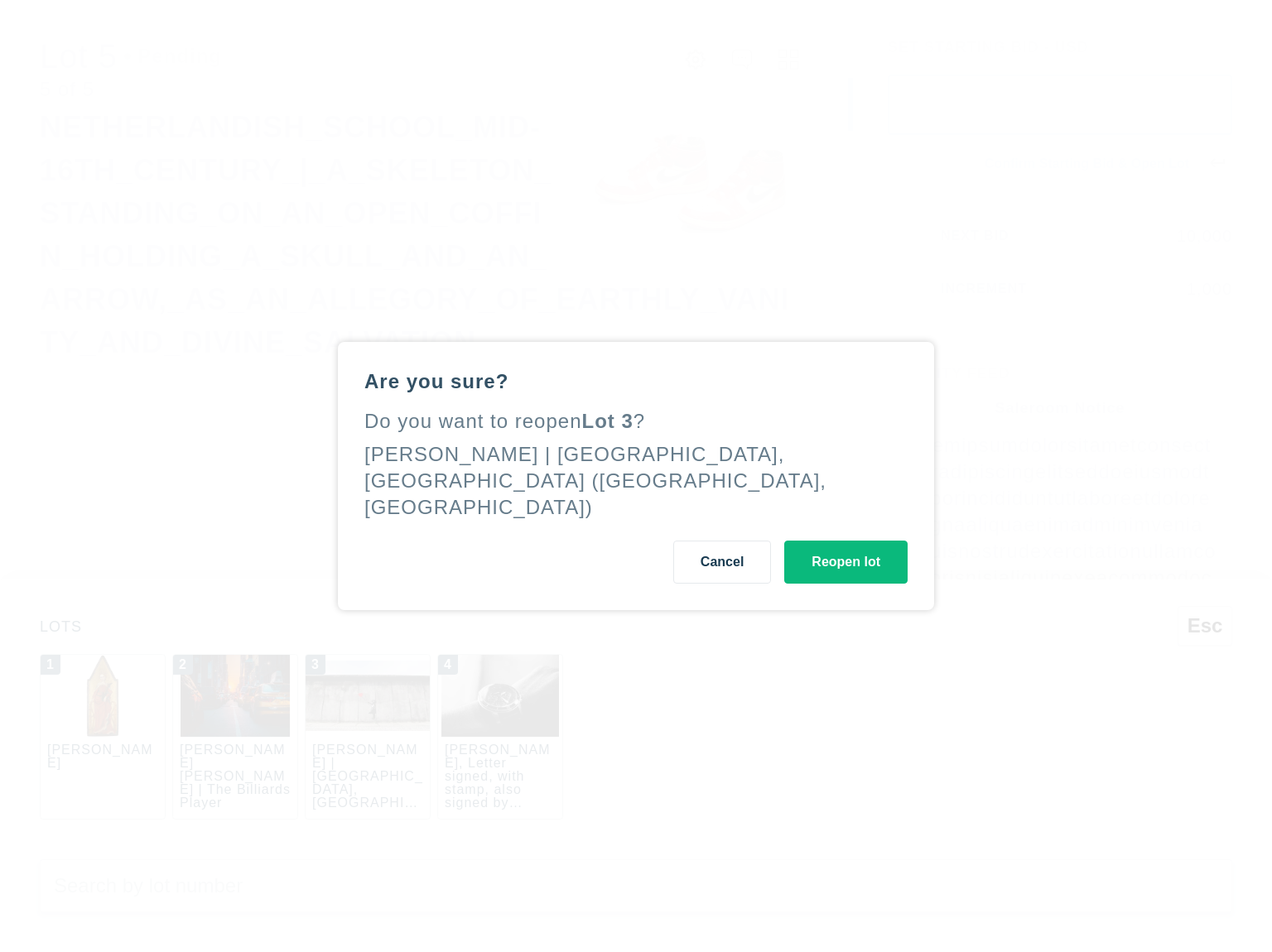
click at [824, 553] on button "Reopen lot" at bounding box center [846, 561] width 124 height 43
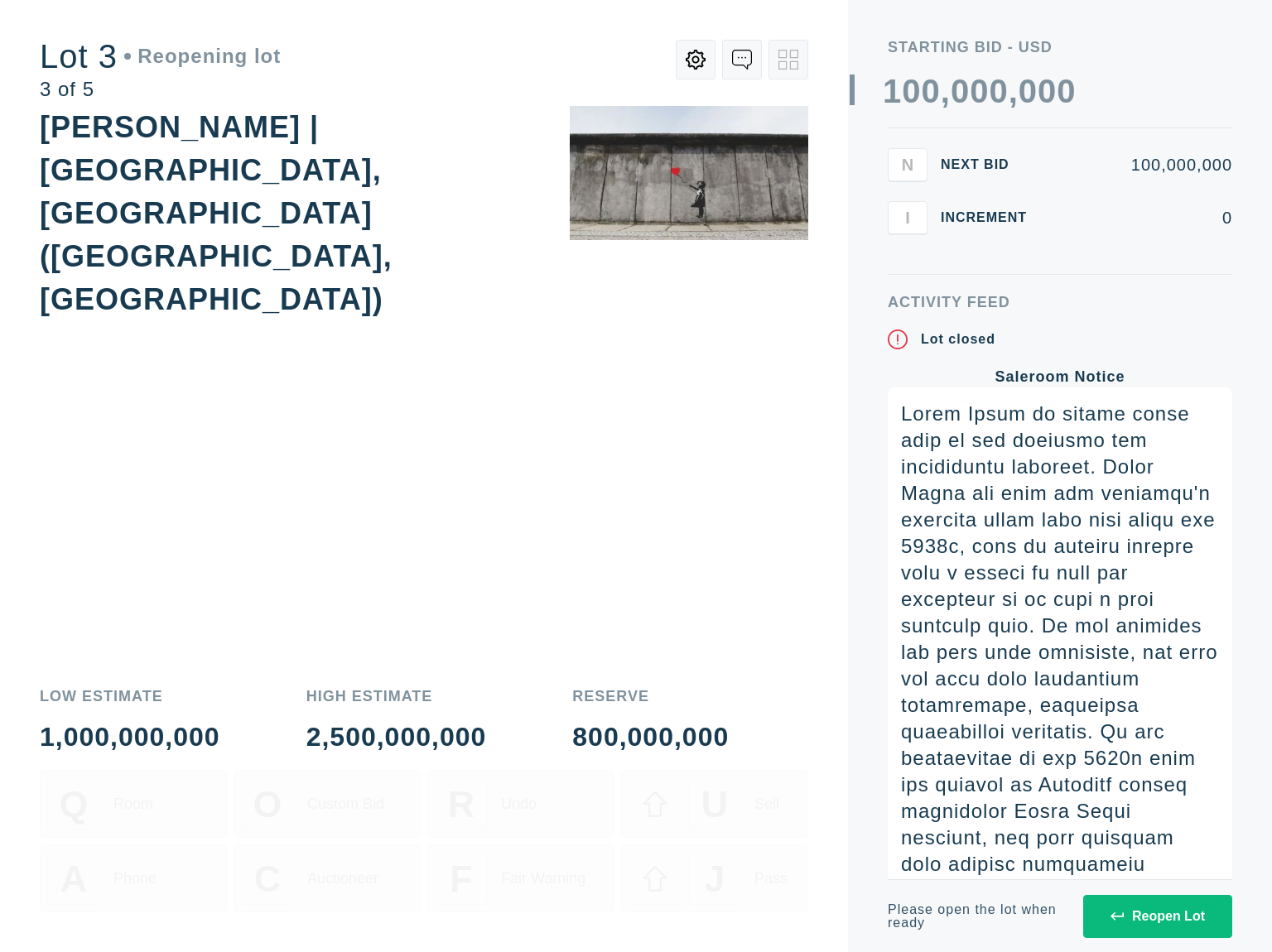
click at [1139, 915] on div "Reopen Lot" at bounding box center [1158, 916] width 94 height 15
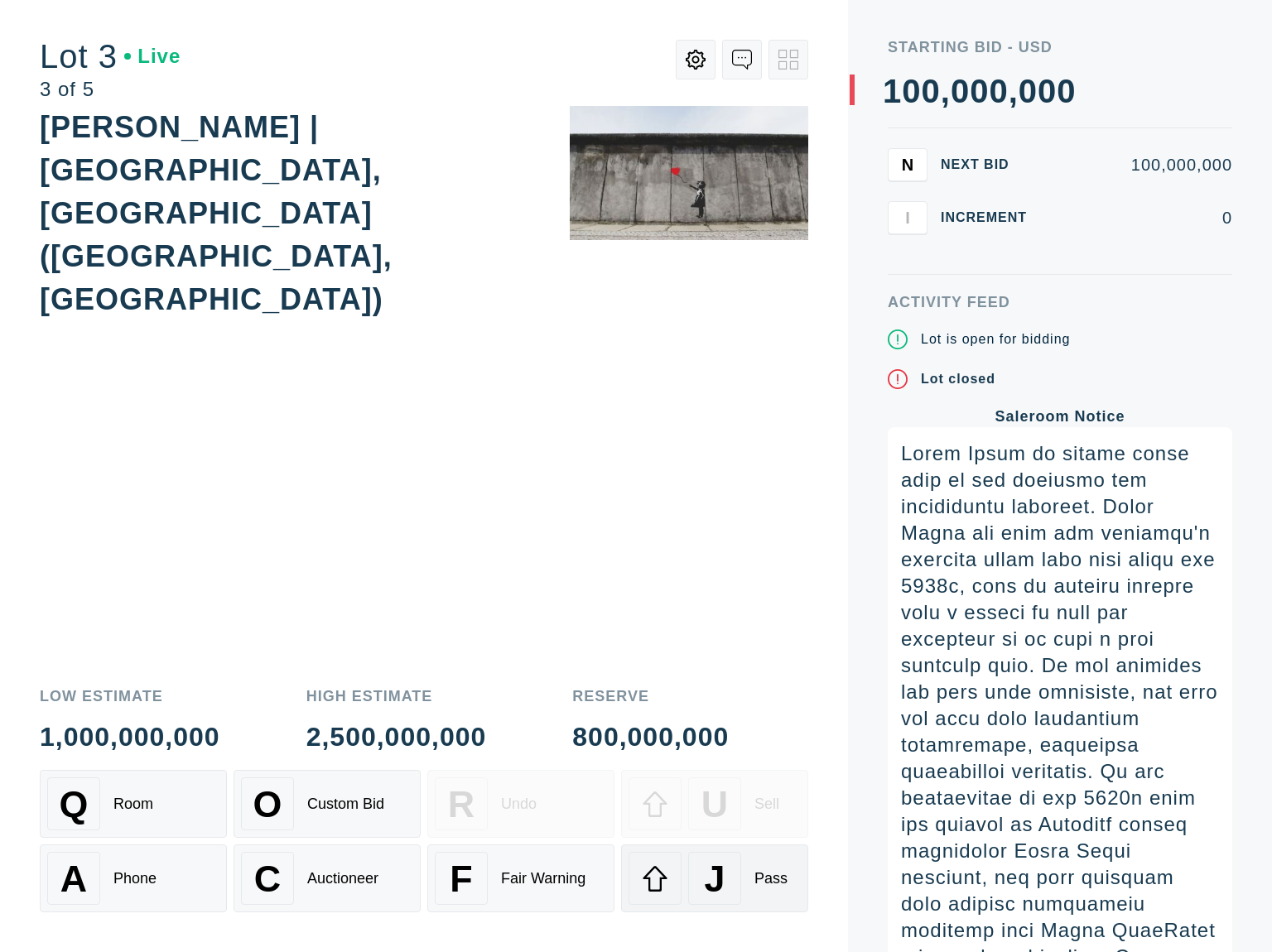
click at [728, 894] on div "J" at bounding box center [714, 878] width 53 height 53
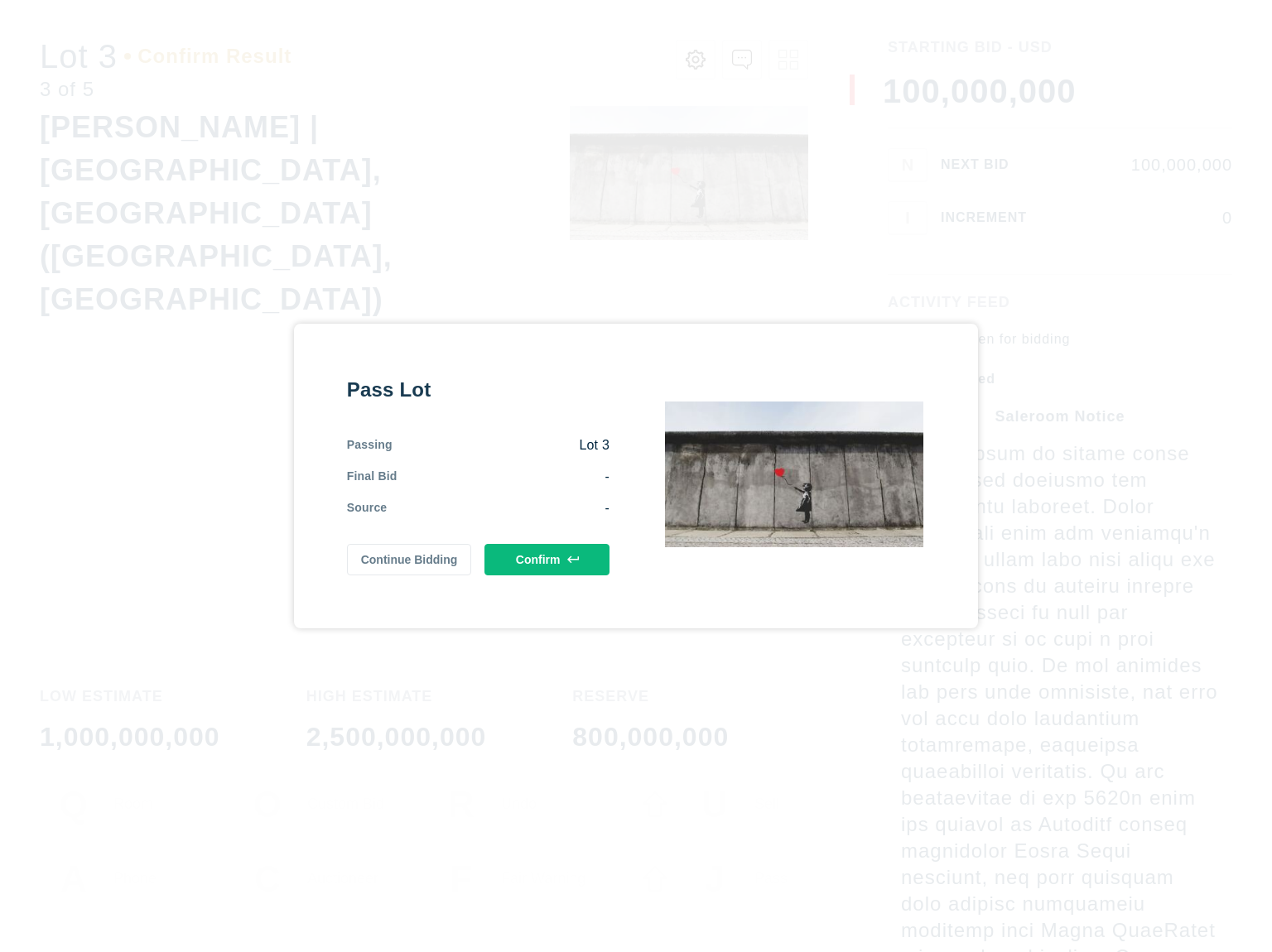
click at [497, 554] on button "Confirm" at bounding box center [547, 560] width 125 height 31
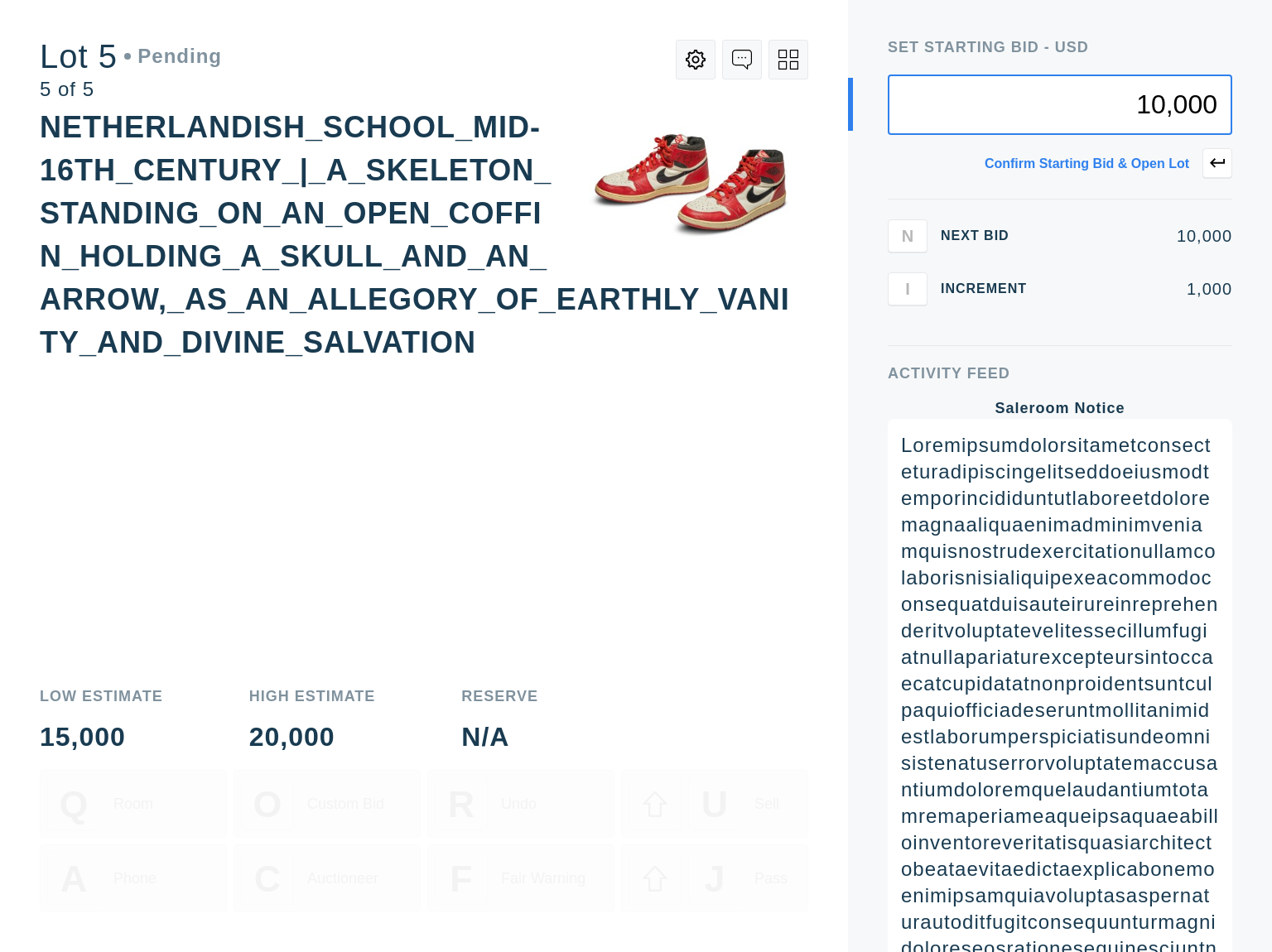
type input "10,000"
click at [781, 65] on icon at bounding box center [788, 59] width 20 height 20
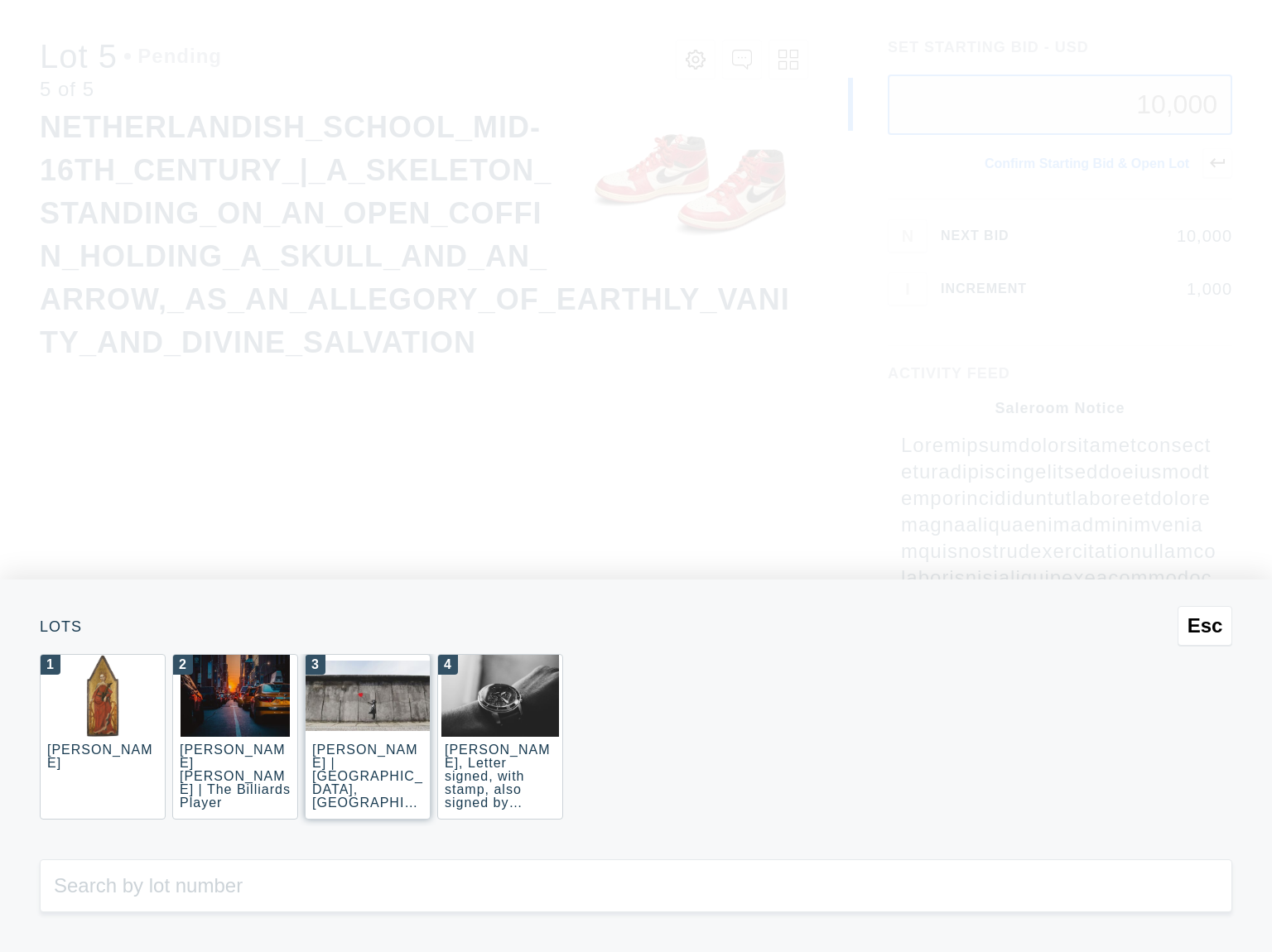
click at [331, 717] on img at bounding box center [367, 696] width 124 height 71
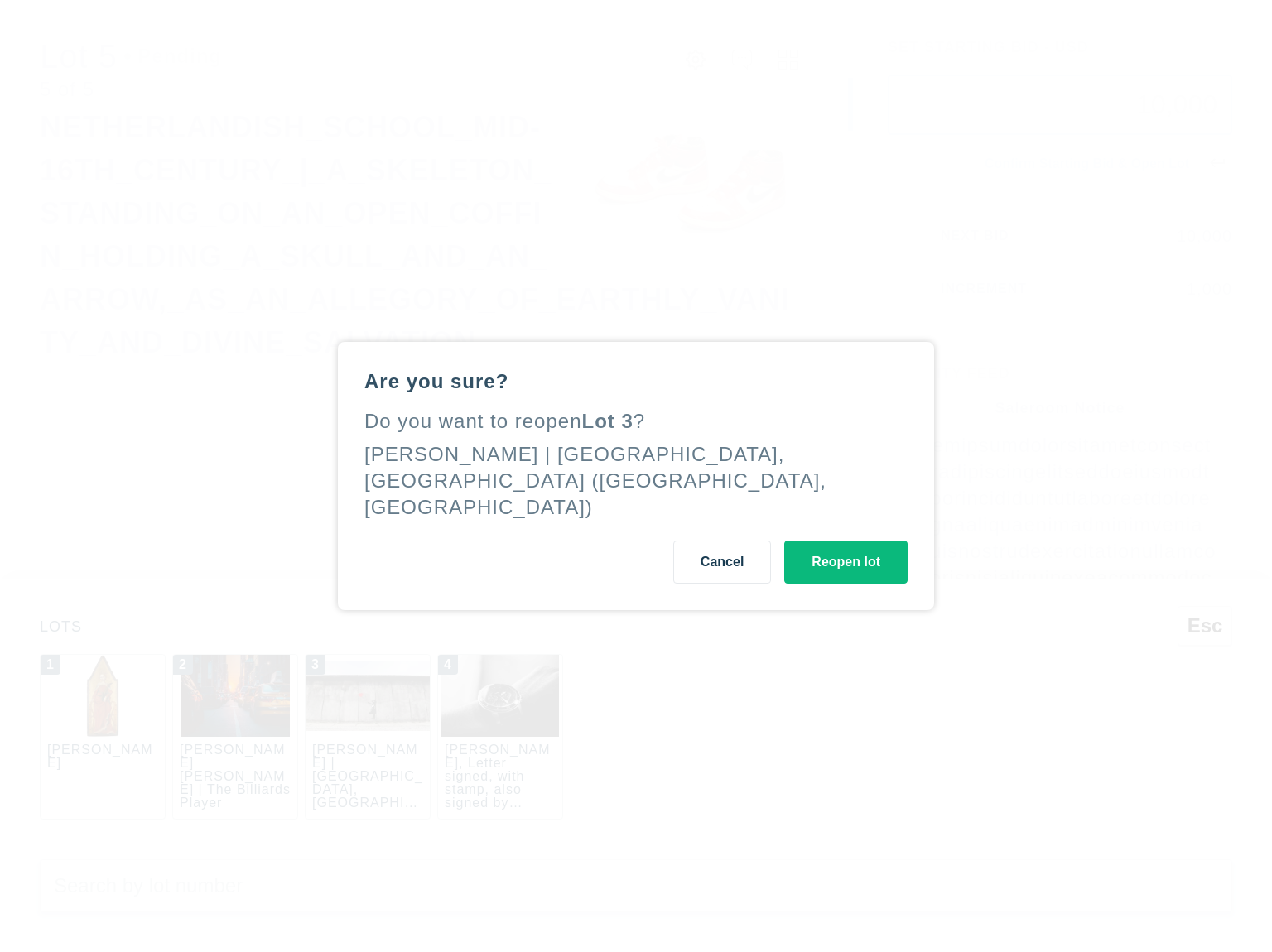
click at [849, 554] on button "Reopen lot" at bounding box center [846, 561] width 124 height 43
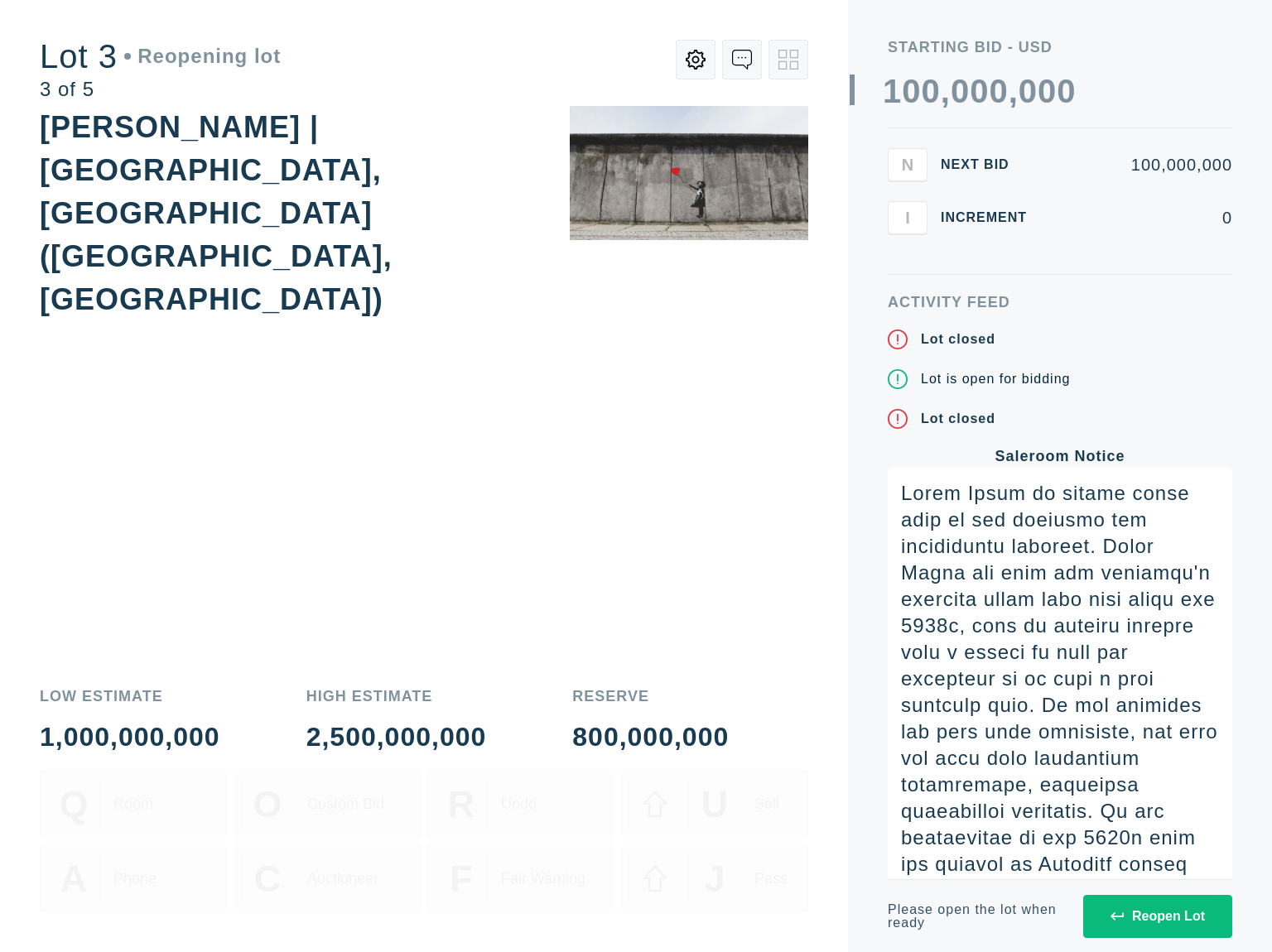
click at [1182, 916] on div "Reopen Lot" at bounding box center [1158, 916] width 94 height 15
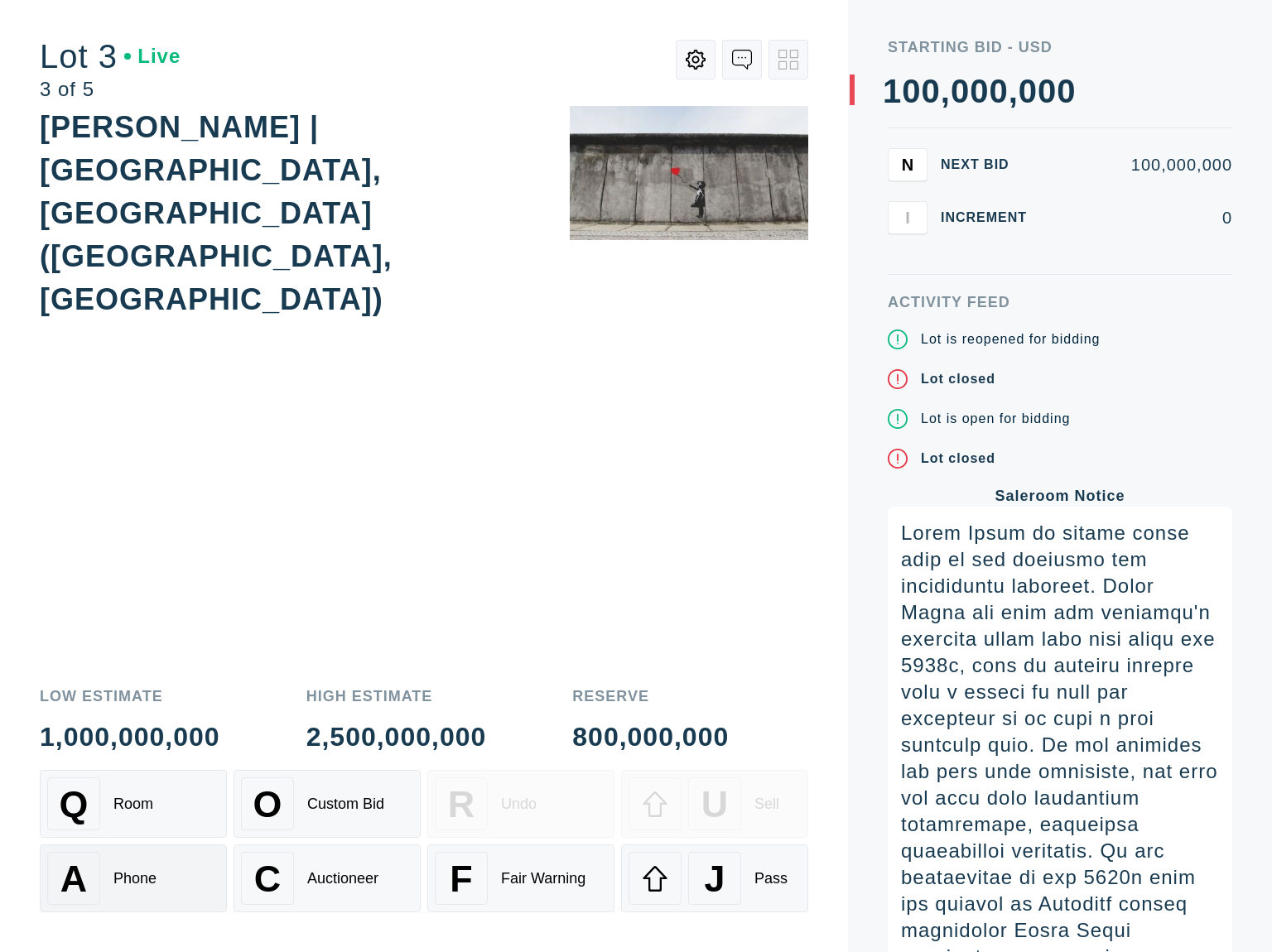
click at [137, 882] on div "Phone" at bounding box center [134, 879] width 43 height 17
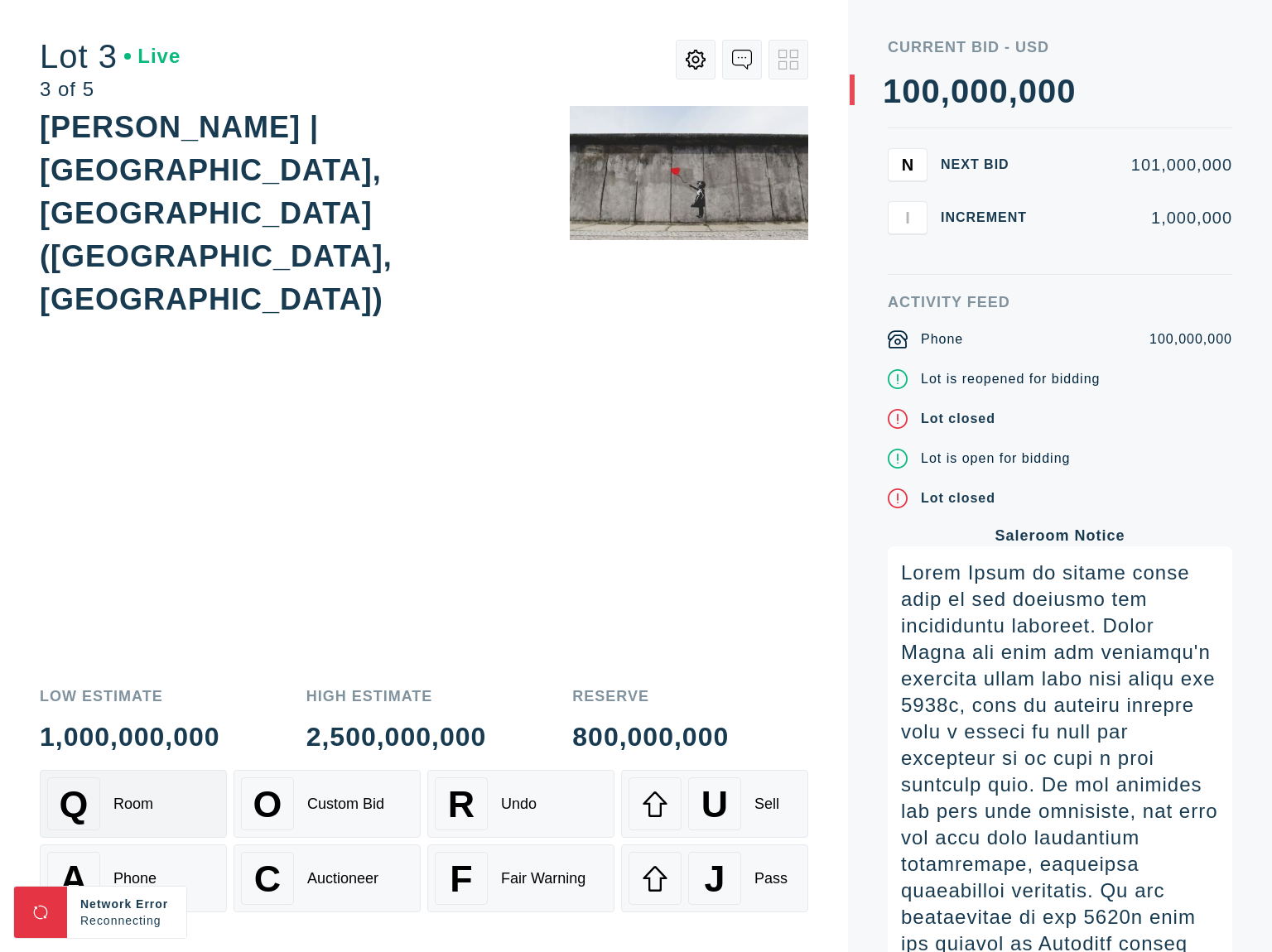
click at [140, 813] on div "Q Room" at bounding box center [133, 804] width 173 height 53
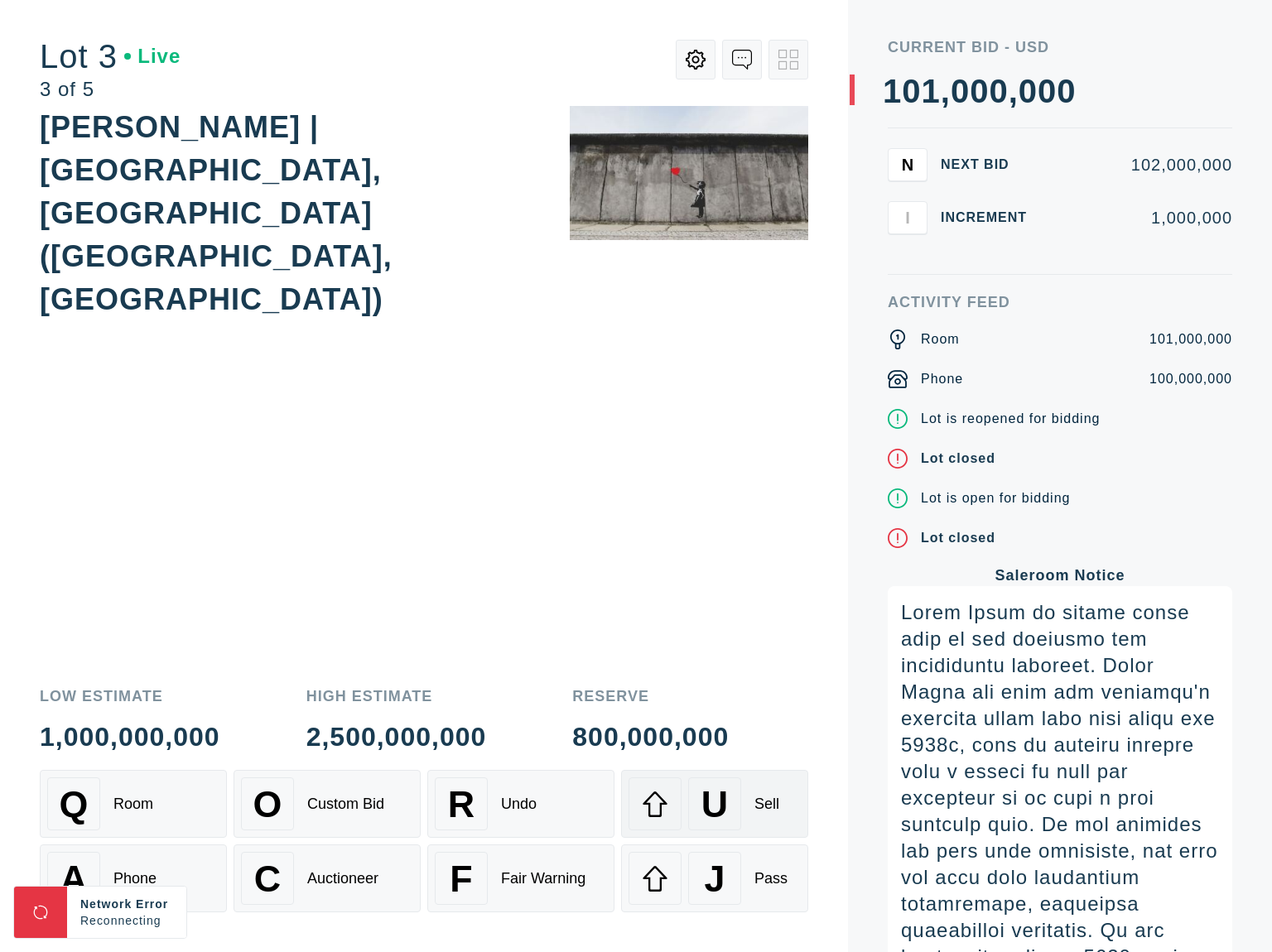
click at [772, 806] on div "Sell" at bounding box center [766, 805] width 24 height 17
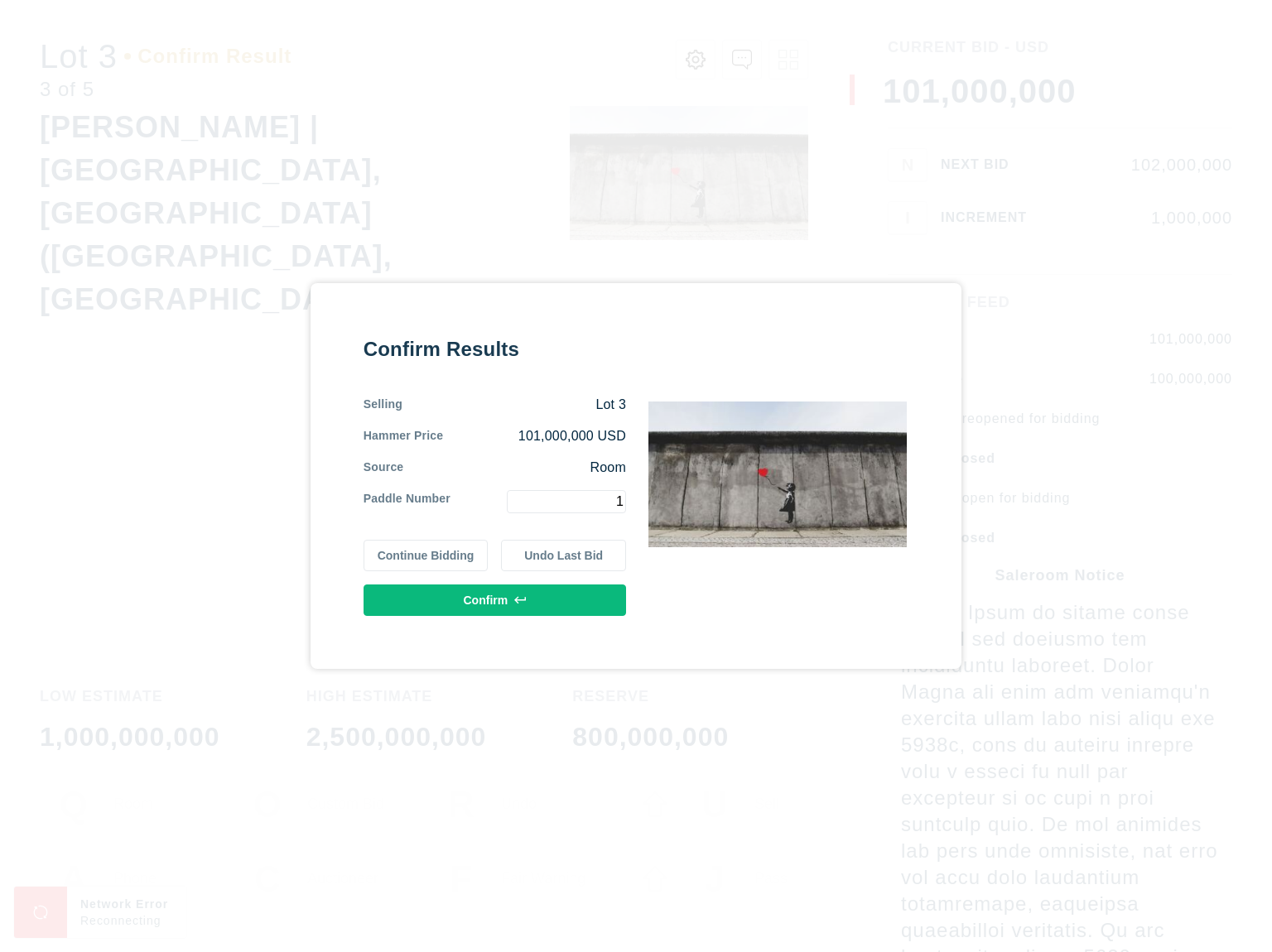
type input "1"
